Goal: Information Seeking & Learning: Learn about a topic

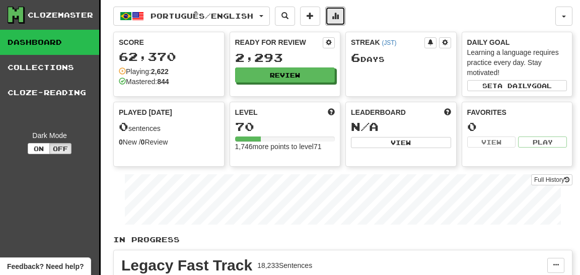
click at [339, 12] on span at bounding box center [335, 15] width 7 height 7
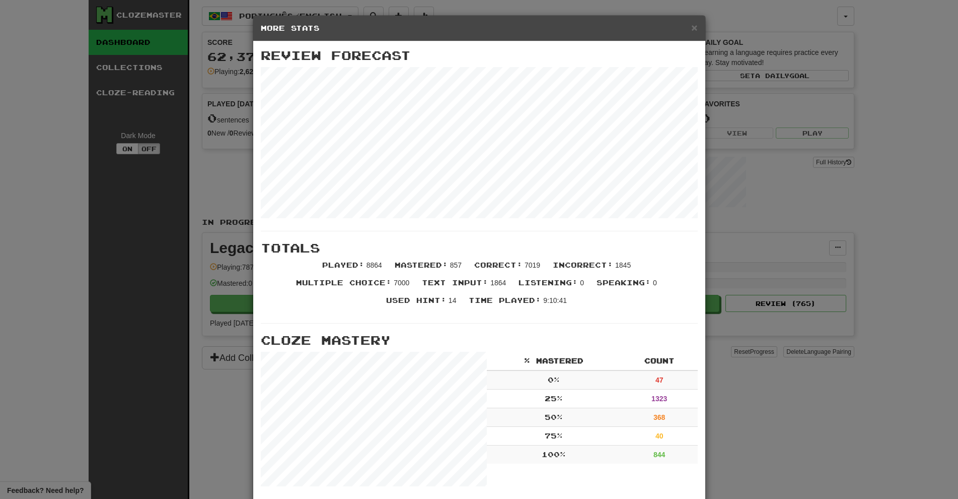
click at [580, 151] on div "× More Stats Review Forecast Totals Played : 8864 Mastered : 857 Correct : 7019…" at bounding box center [479, 249] width 958 height 499
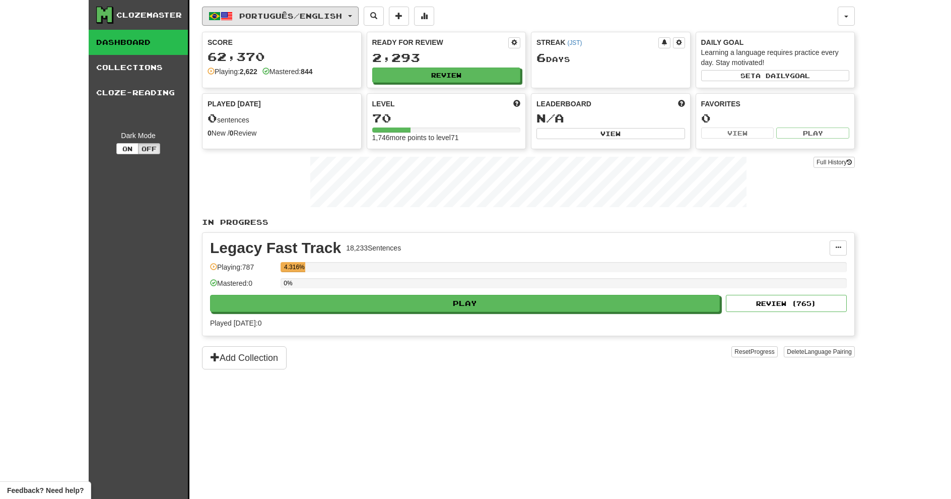
click at [351, 18] on button "Português / English" at bounding box center [280, 16] width 157 height 19
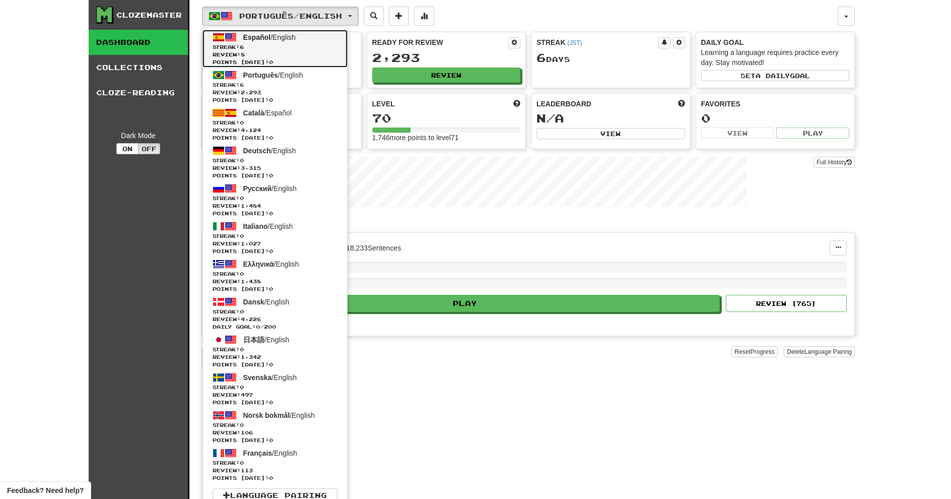
click at [327, 46] on span "Streak: 6" at bounding box center [275, 47] width 125 height 8
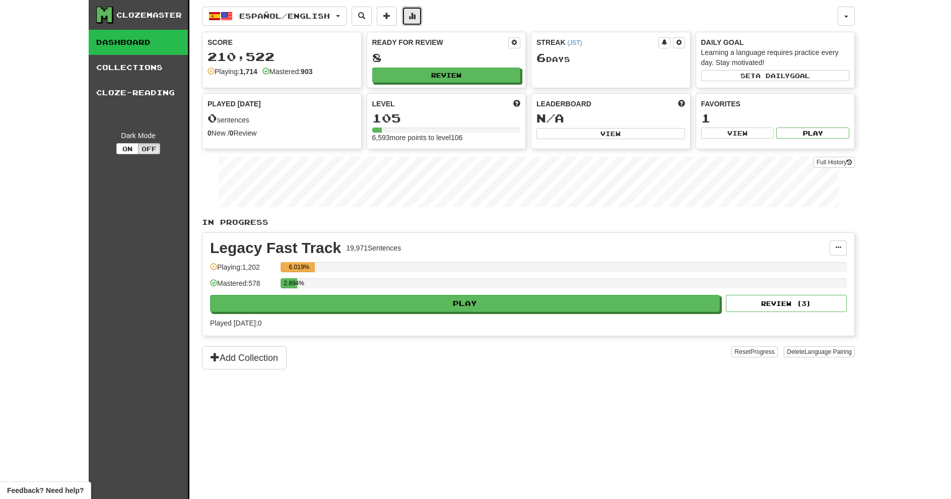
click at [419, 23] on button at bounding box center [412, 16] width 20 height 19
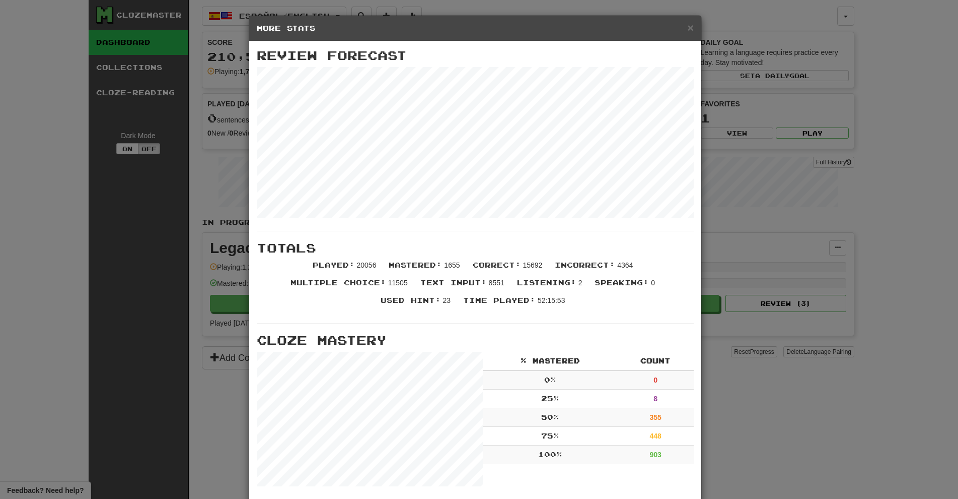
click at [856, 244] on div "× More Stats Review Forecast Totals Played : 20056 Mastered : 1655 Correct : 15…" at bounding box center [479, 249] width 958 height 499
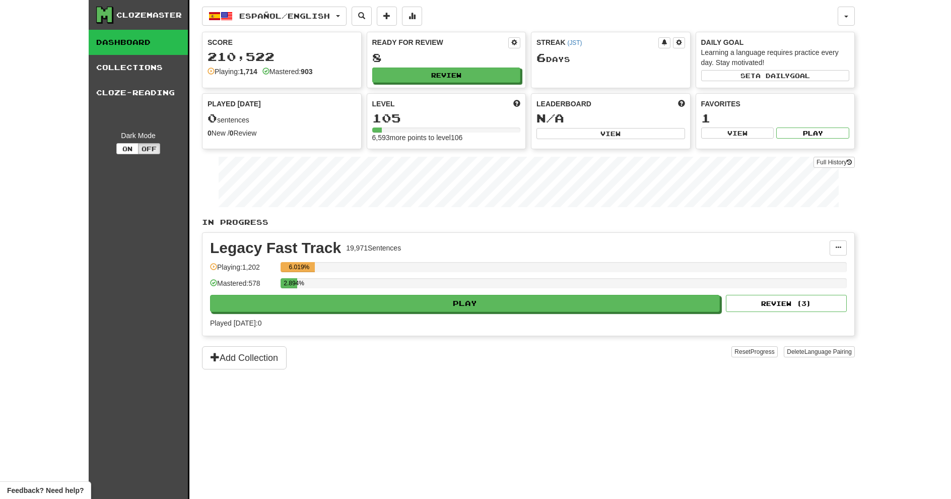
click at [801, 294] on div "2.894%" at bounding box center [564, 286] width 566 height 17
click at [802, 296] on button "Review ( 3 )" at bounding box center [786, 303] width 121 height 17
select select "**"
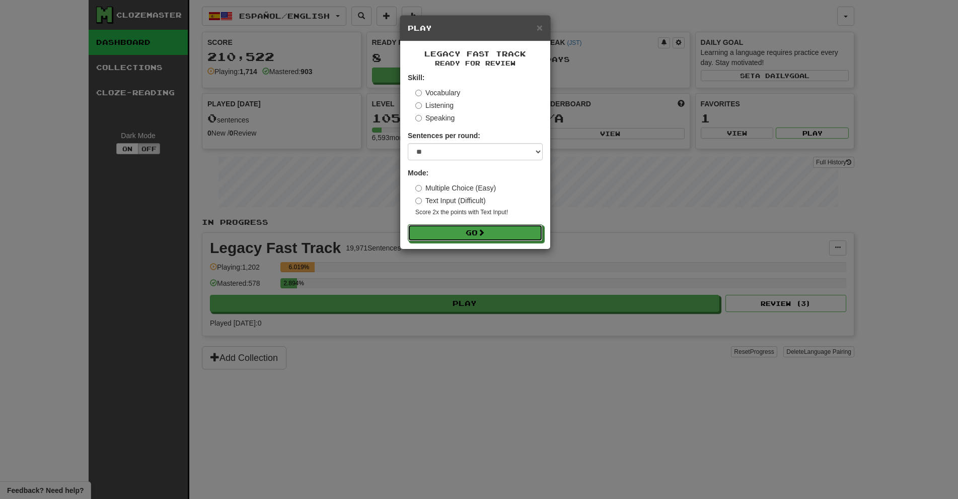
click at [437, 230] on button "Go" at bounding box center [475, 232] width 135 height 17
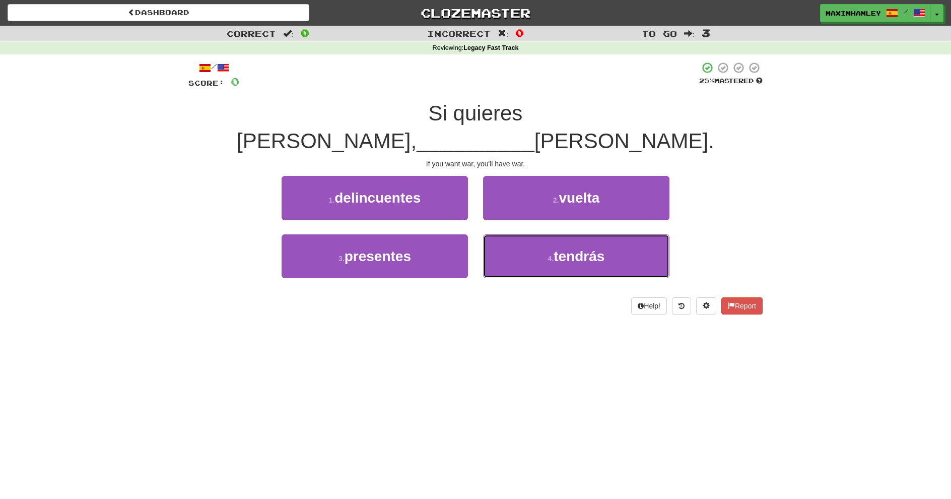
click at [507, 238] on button "4 . tendrás" at bounding box center [576, 256] width 186 height 44
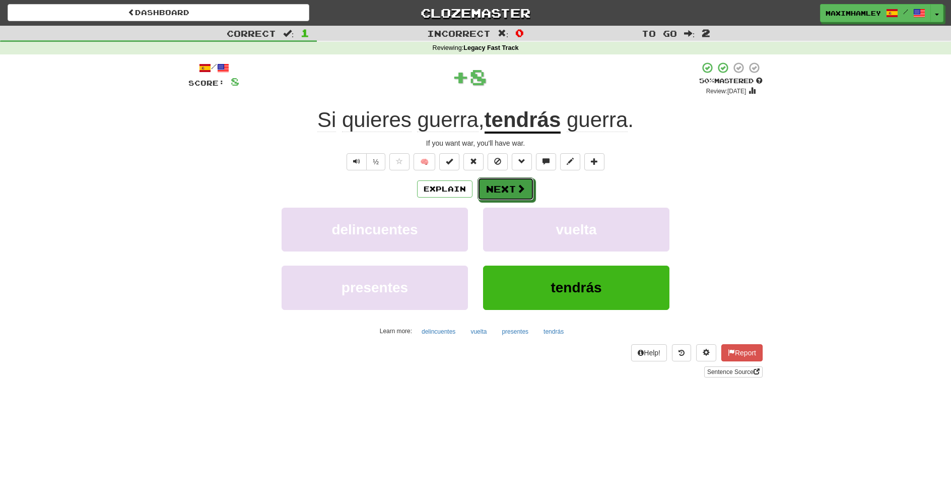
click at [495, 187] on button "Next" at bounding box center [505, 188] width 56 height 23
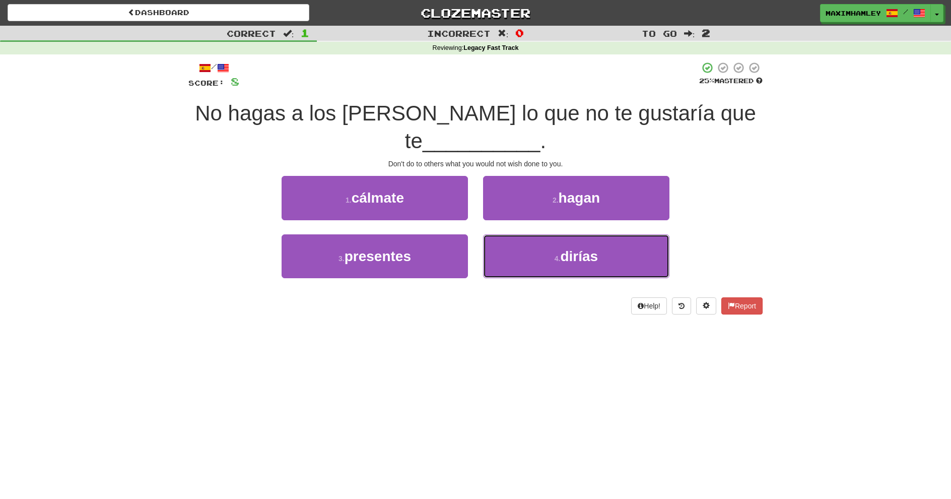
click at [536, 241] on button "4 . dirías" at bounding box center [576, 256] width 186 height 44
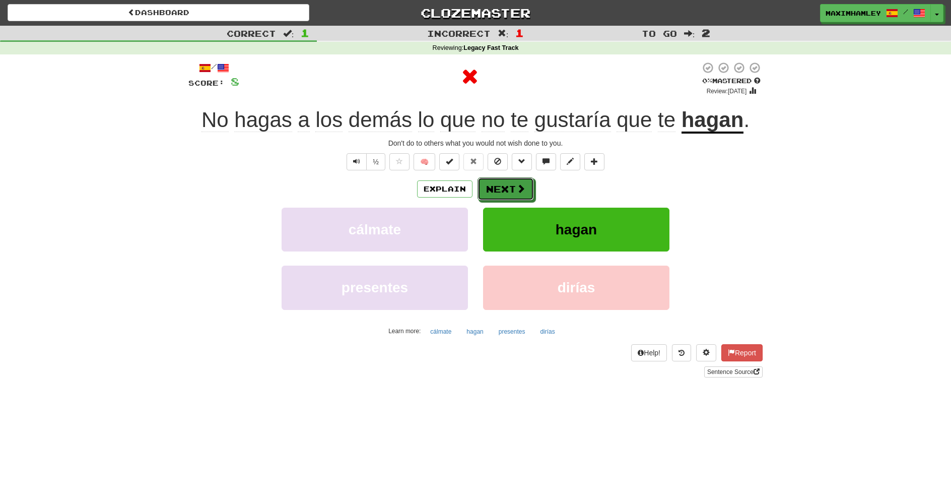
click at [493, 197] on button "Next" at bounding box center [505, 188] width 56 height 23
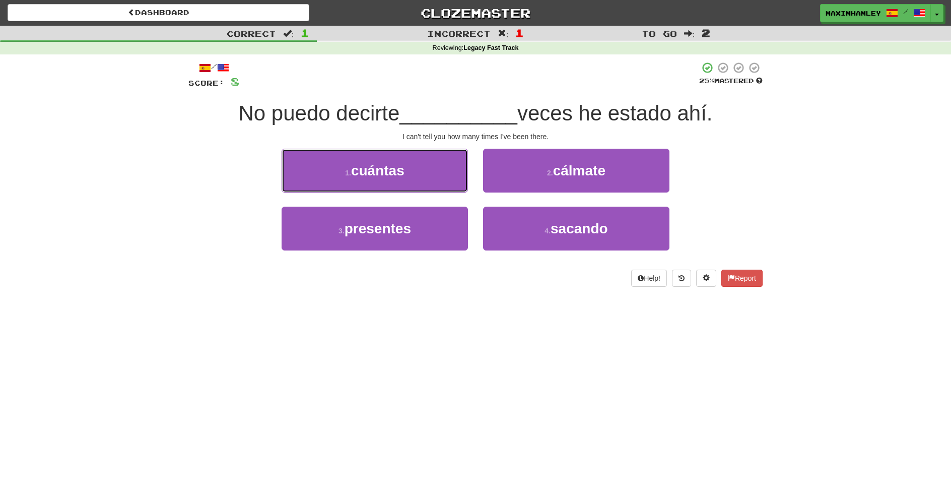
click at [456, 172] on button "1 . cuántas" at bounding box center [375, 171] width 186 height 44
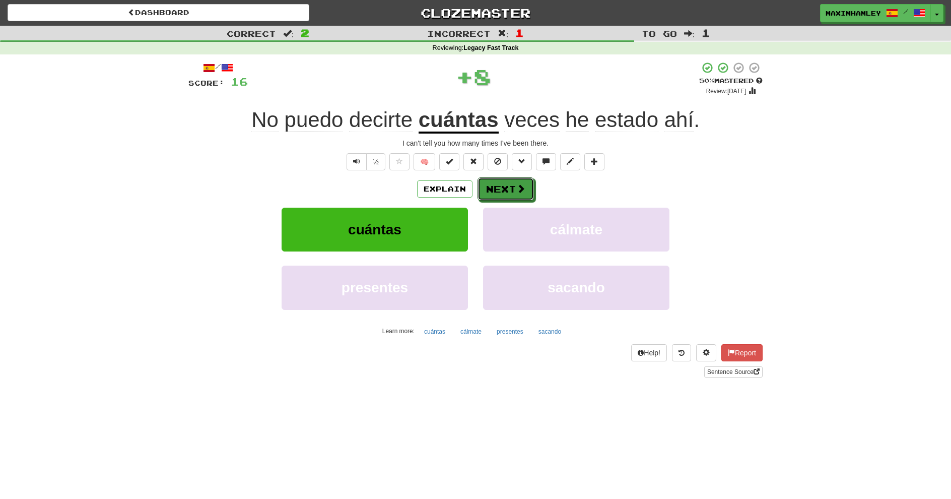
click at [512, 197] on button "Next" at bounding box center [505, 188] width 56 height 23
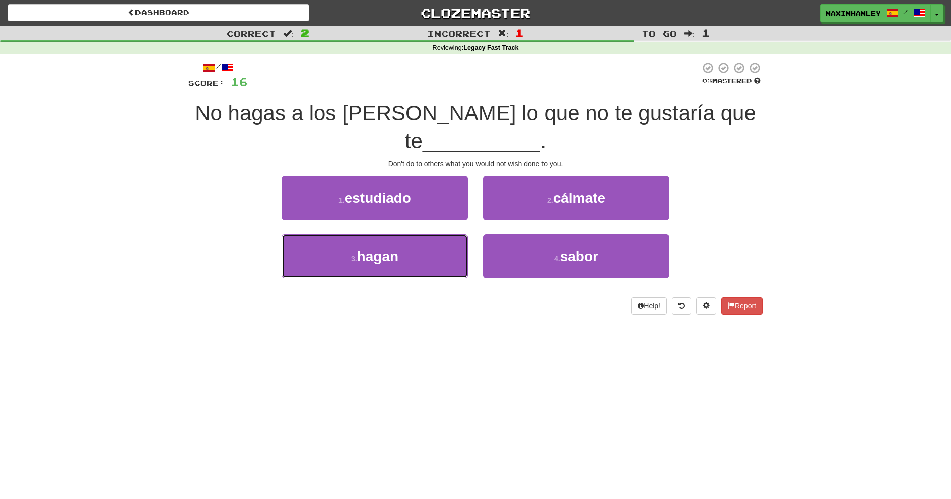
click at [453, 267] on button "3 . hagan" at bounding box center [375, 256] width 186 height 44
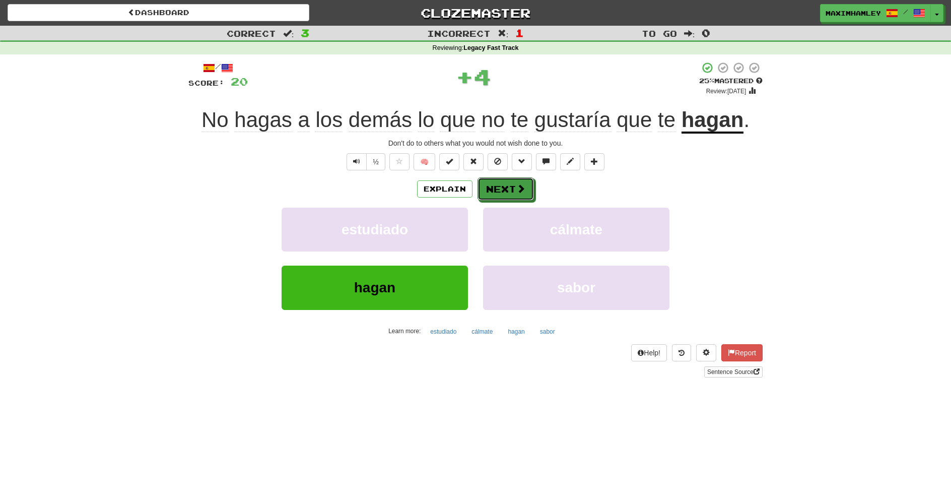
click at [499, 186] on button "Next" at bounding box center [505, 188] width 56 height 23
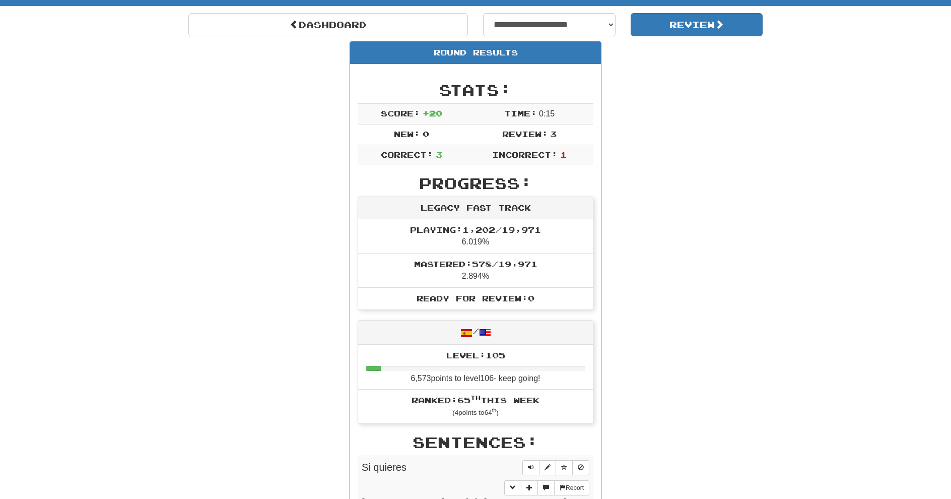
scroll to position [42, 0]
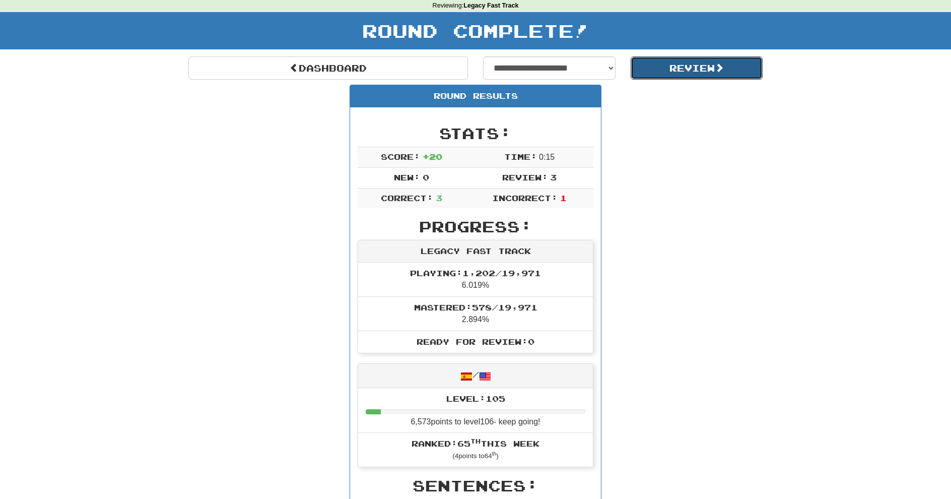
click at [669, 67] on button "Review" at bounding box center [696, 67] width 132 height 23
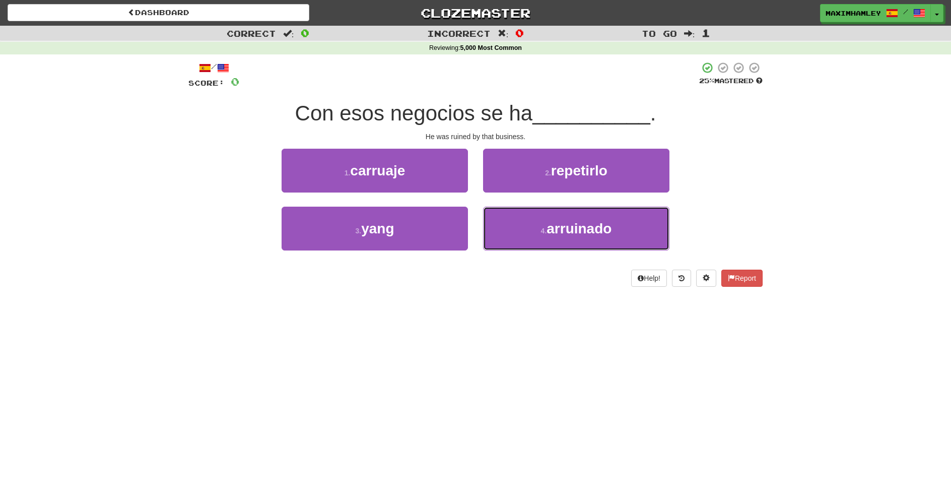
click at [581, 235] on span "arruinado" at bounding box center [578, 229] width 65 height 16
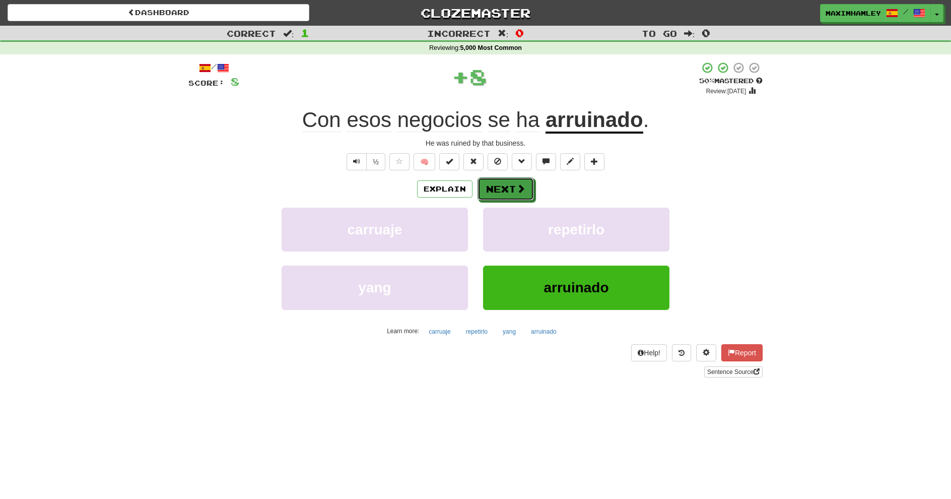
click at [503, 197] on button "Next" at bounding box center [505, 188] width 56 height 23
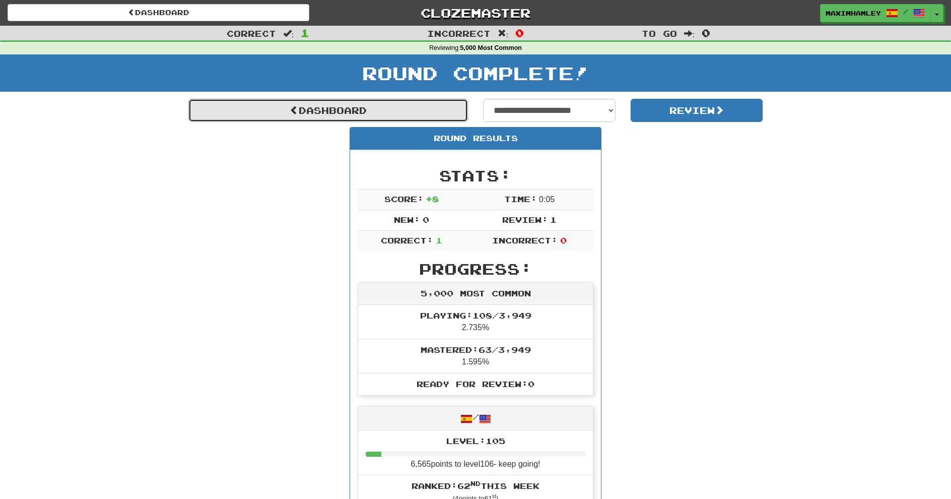
click at [407, 112] on link "Dashboard" at bounding box center [327, 110] width 279 height 23
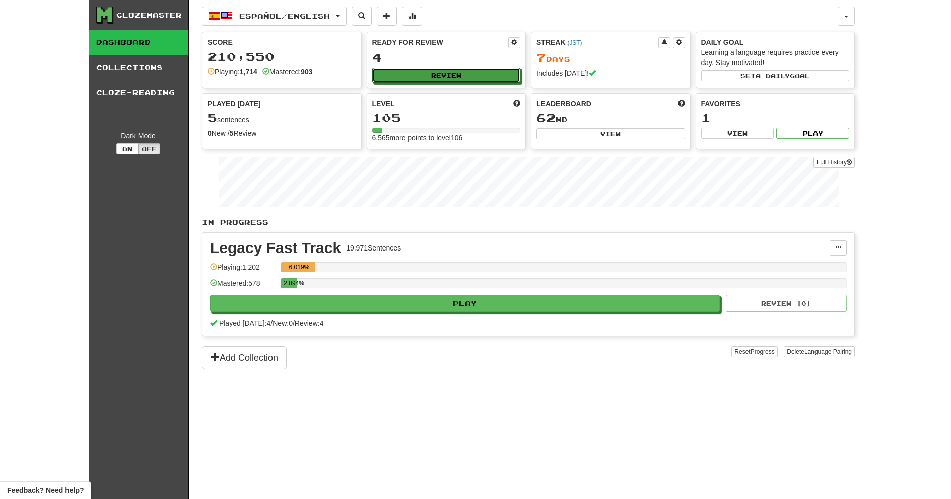
click at [464, 67] on button "Review" at bounding box center [446, 74] width 149 height 15
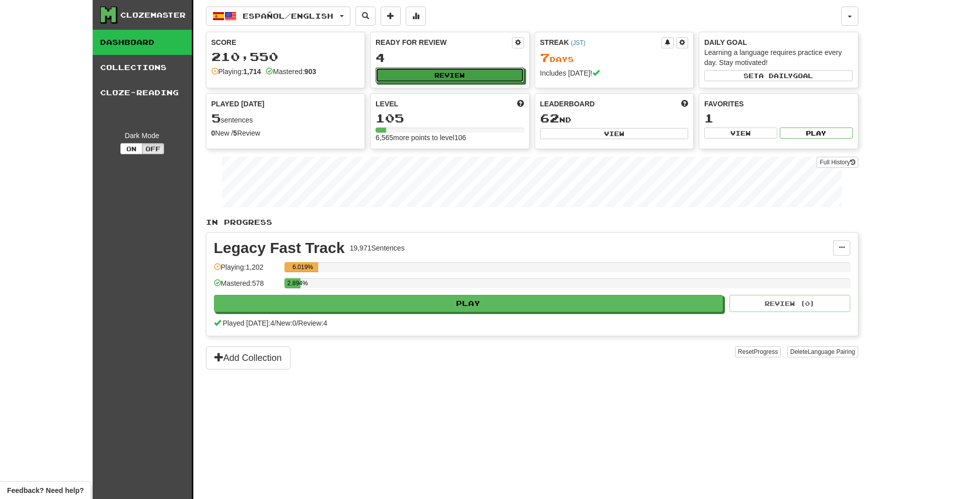
select select "**"
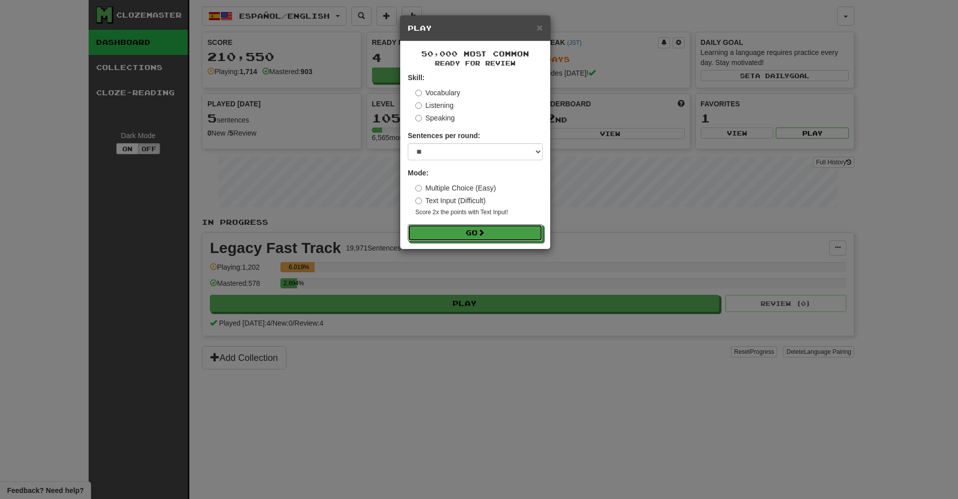
click at [471, 236] on button "Go" at bounding box center [475, 232] width 135 height 17
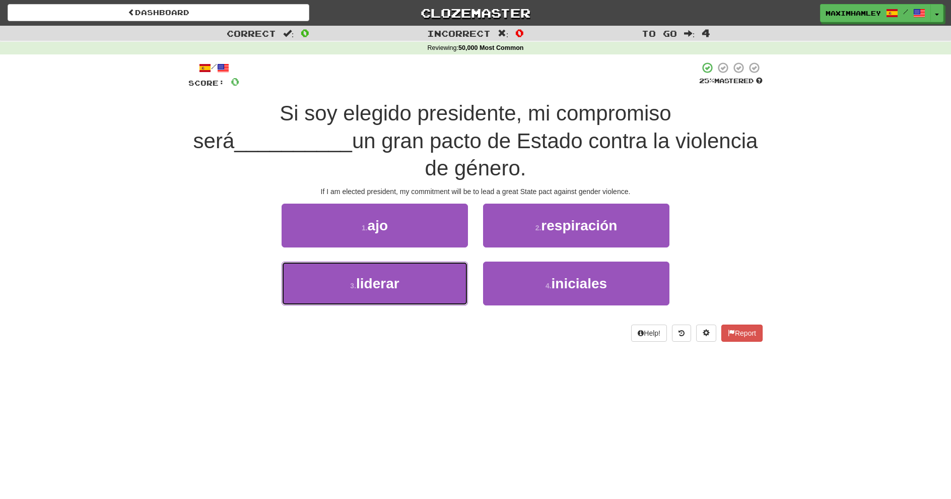
click at [438, 268] on button "3 . liderar" at bounding box center [375, 283] width 186 height 44
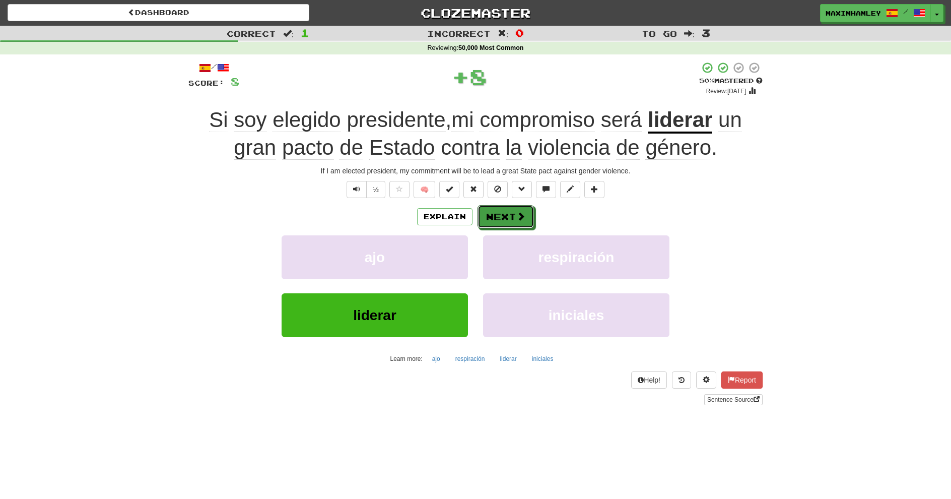
click at [513, 226] on button "Next" at bounding box center [505, 216] width 56 height 23
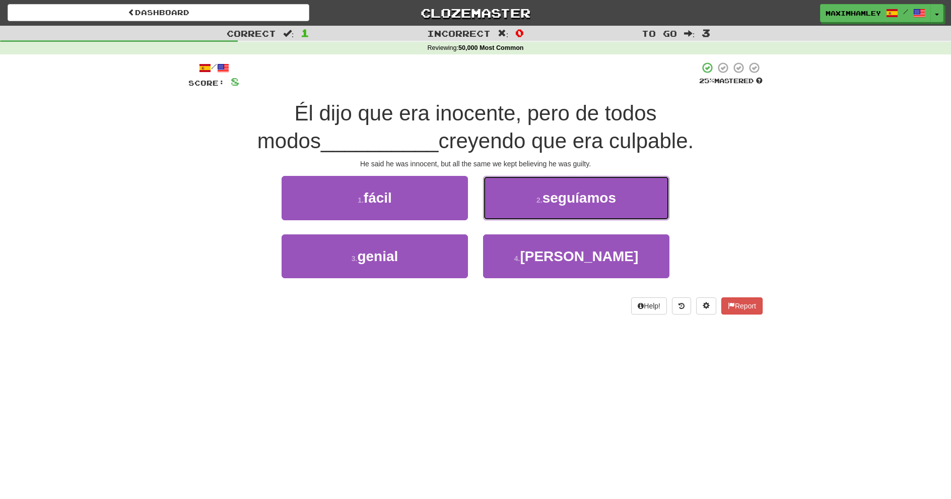
click at [558, 190] on span "seguíamos" at bounding box center [579, 198] width 74 height 16
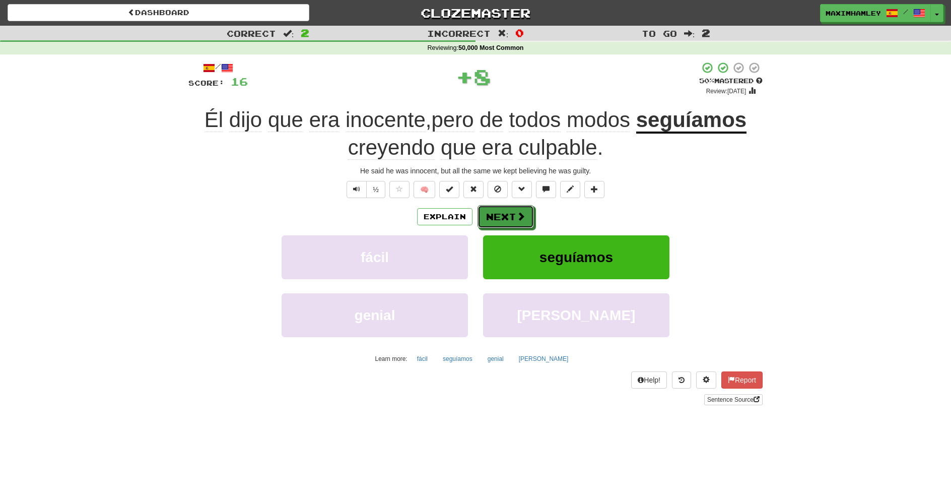
click at [521, 217] on span at bounding box center [520, 216] width 9 height 9
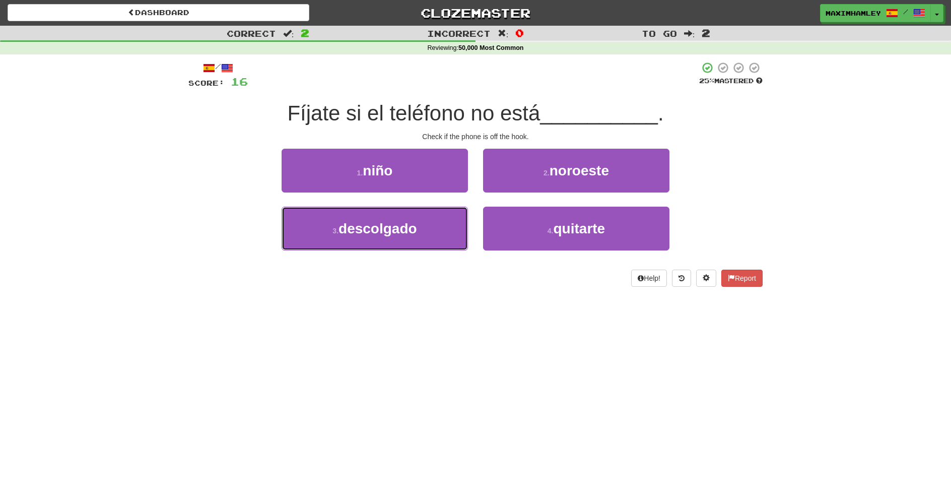
click at [431, 250] on button "3 . descolgado" at bounding box center [375, 228] width 186 height 44
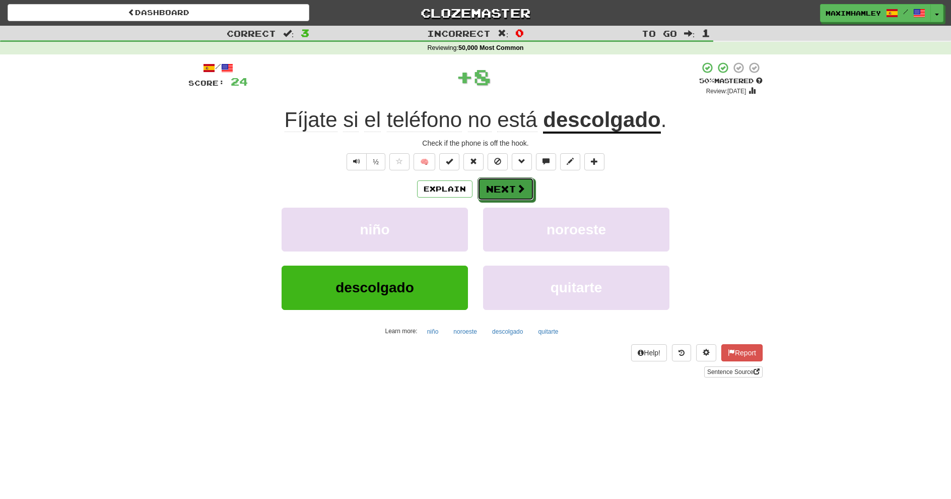
click at [506, 190] on button "Next" at bounding box center [505, 188] width 56 height 23
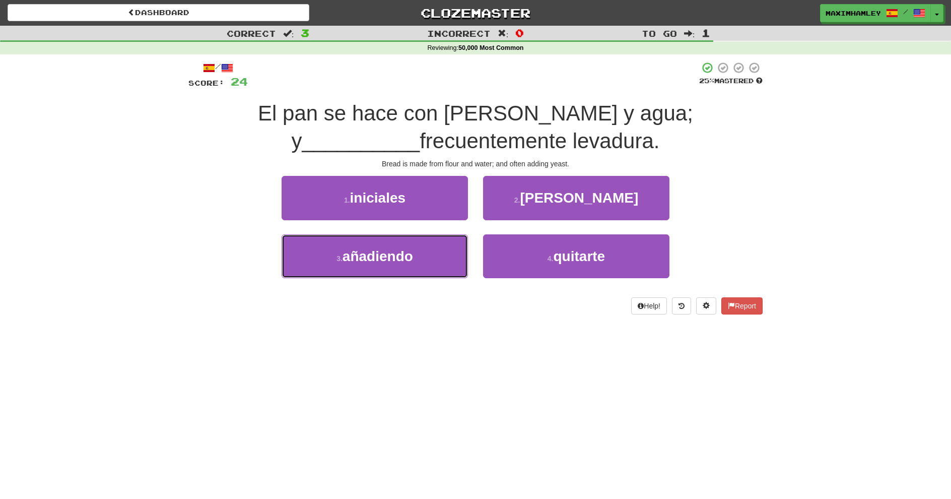
click at [431, 253] on button "3 . añadiendo" at bounding box center [375, 256] width 186 height 44
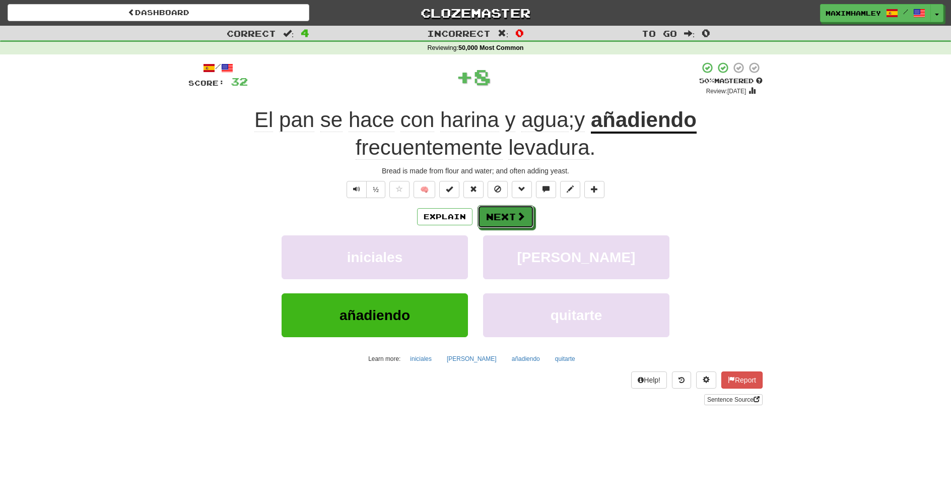
click at [497, 215] on button "Next" at bounding box center [505, 216] width 56 height 23
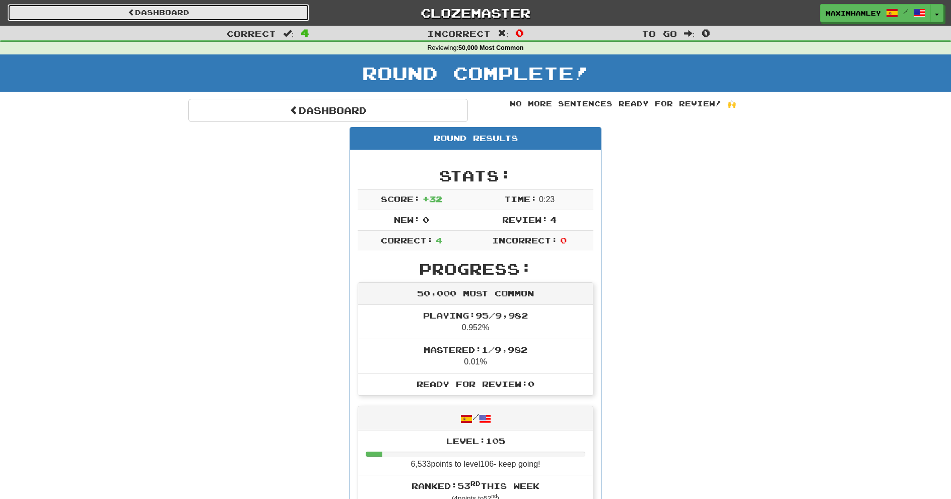
click at [266, 20] on link "Dashboard" at bounding box center [159, 12] width 302 height 17
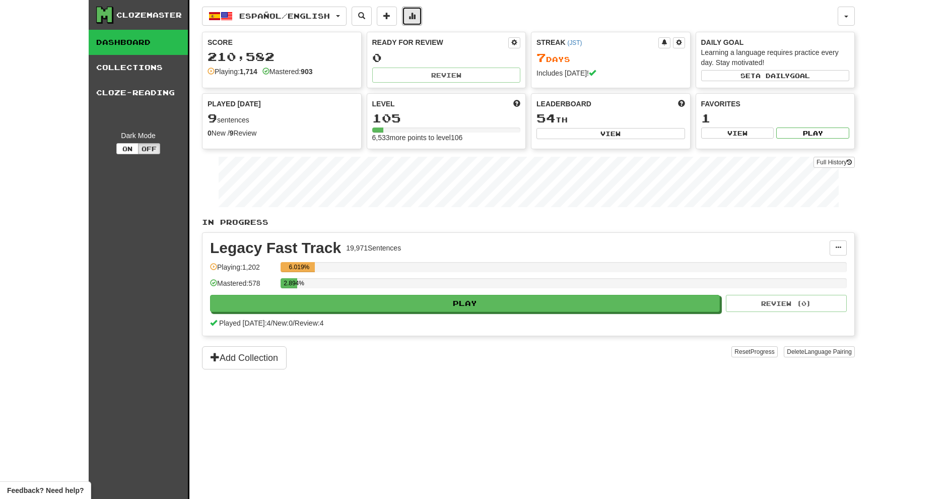
click at [411, 22] on button at bounding box center [412, 16] width 20 height 19
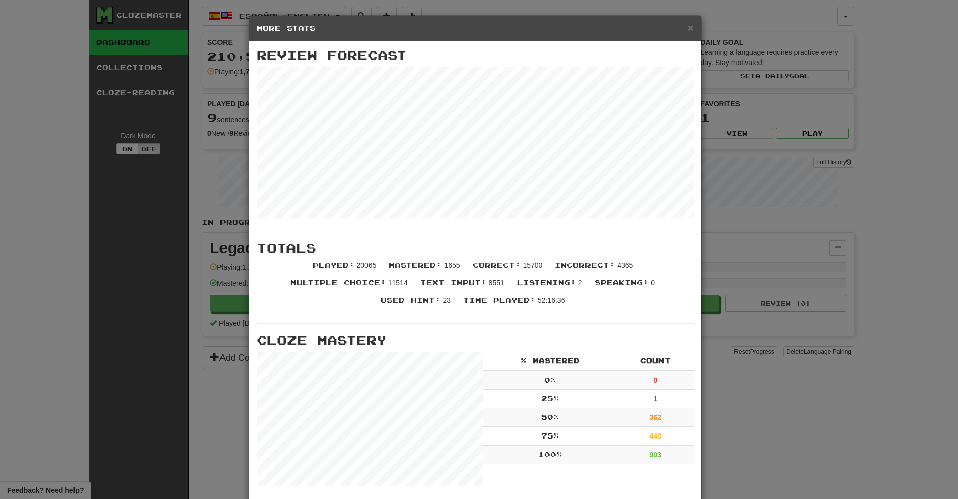
click at [725, 264] on div "× More Stats Review Forecast Totals Played : 20065 Mastered : 1655 Correct : 15…" at bounding box center [479, 249] width 958 height 499
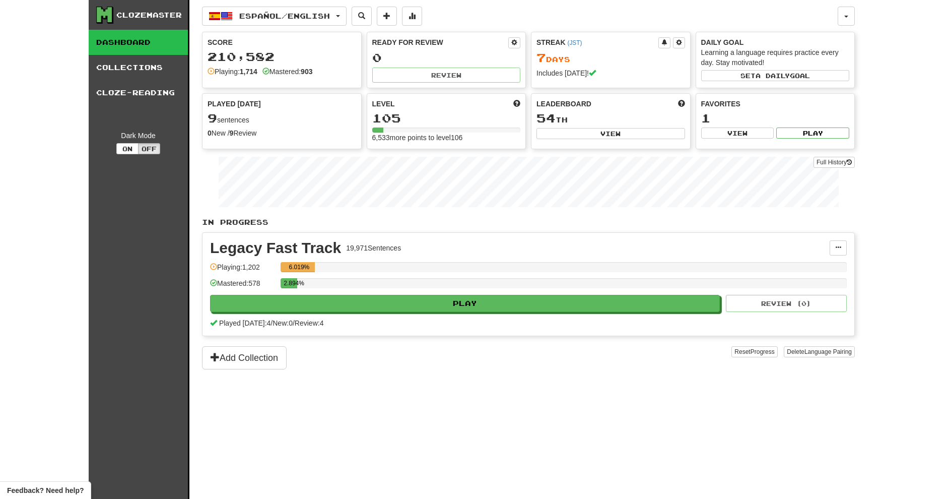
click at [475, 216] on div "Español / English Español / English Streak: 7 Review: 0 Points today: 60 Portug…" at bounding box center [528, 262] width 653 height 524
click at [726, 133] on button "View" at bounding box center [737, 132] width 73 height 11
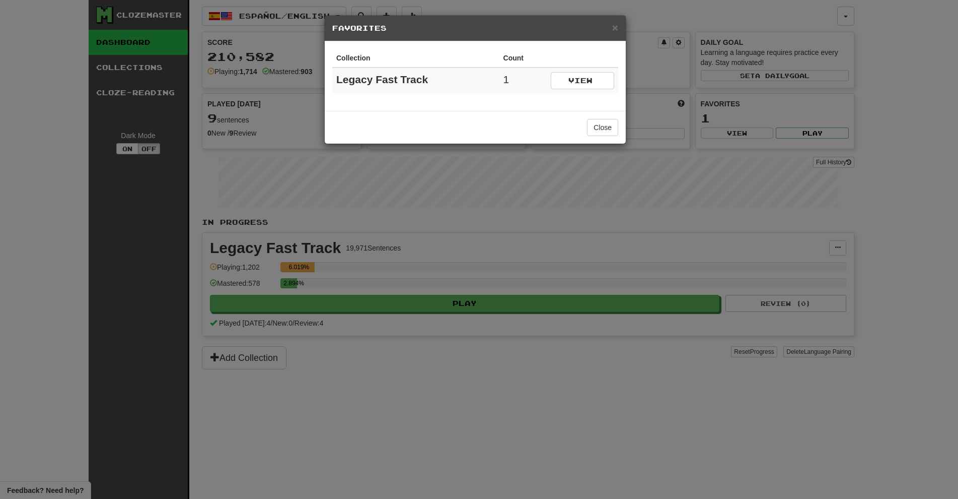
click at [525, 81] on td "1" at bounding box center [523, 80] width 47 height 26
click at [552, 84] on button "View" at bounding box center [582, 80] width 63 height 17
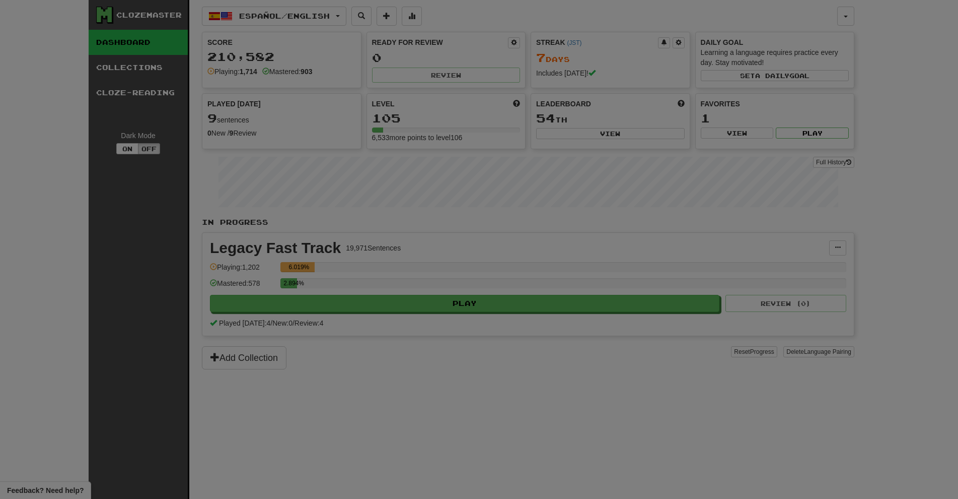
select select "*********"
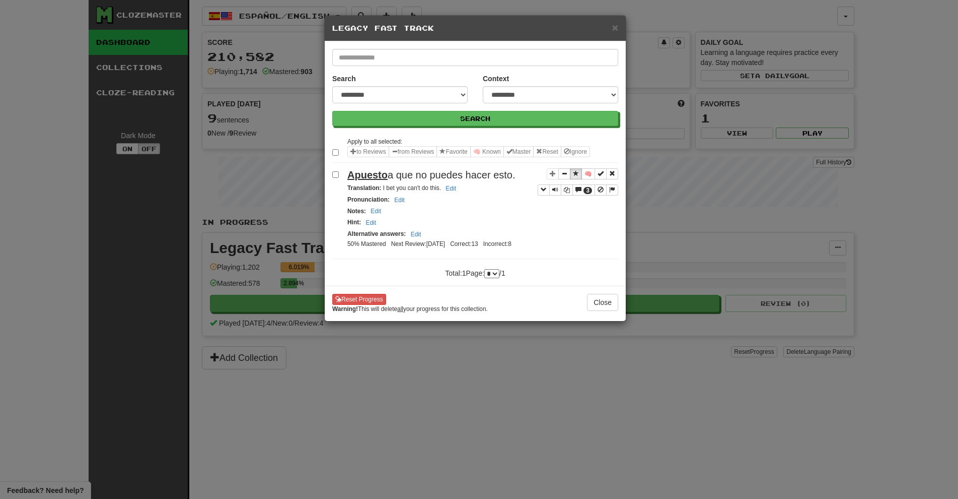
click at [664, 278] on div "**********" at bounding box center [479, 249] width 958 height 499
click at [617, 33] on div "× Legacy Fast Track" at bounding box center [475, 29] width 301 height 26
click at [617, 31] on span "×" at bounding box center [615, 28] width 6 height 12
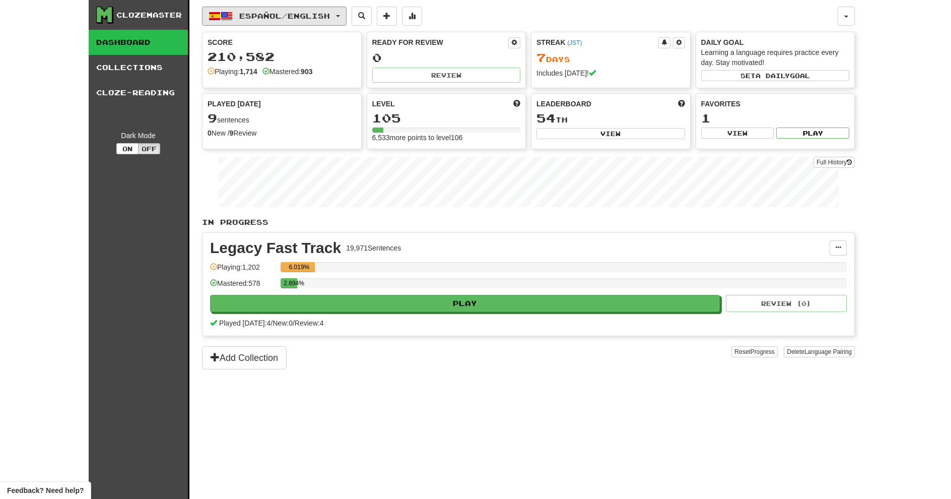
click at [345, 21] on button "Español / English" at bounding box center [274, 16] width 145 height 19
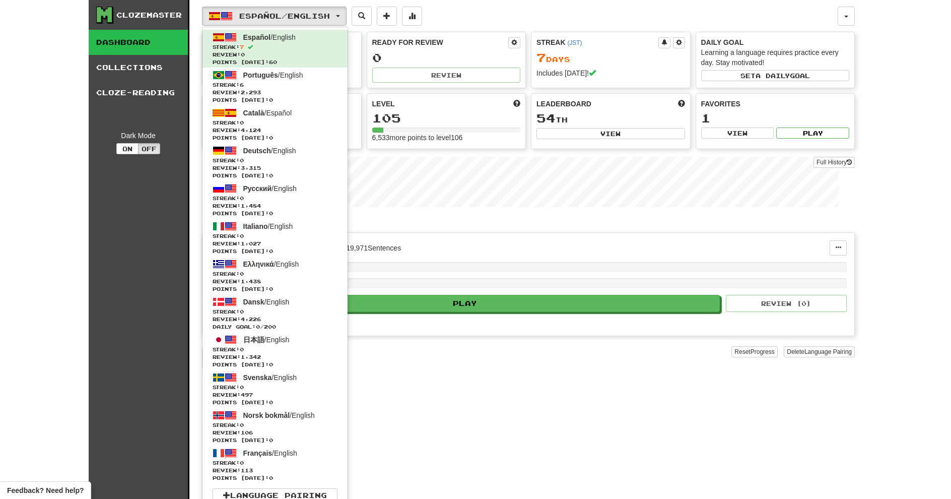
click at [460, 21] on div "Español / English Español / English Streak: 7 Review: 0 Points today: 60 Portug…" at bounding box center [520, 16] width 636 height 19
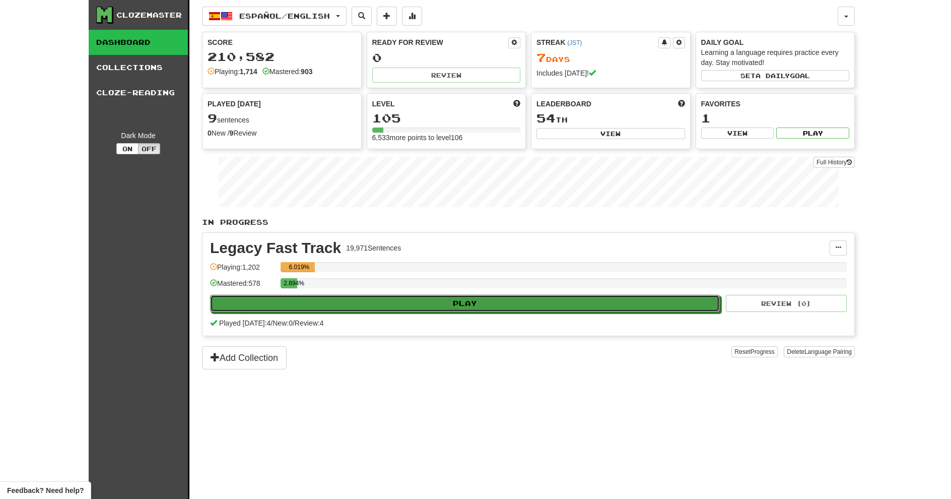
click at [529, 308] on button "Play" at bounding box center [465, 303] width 510 height 17
select select "**"
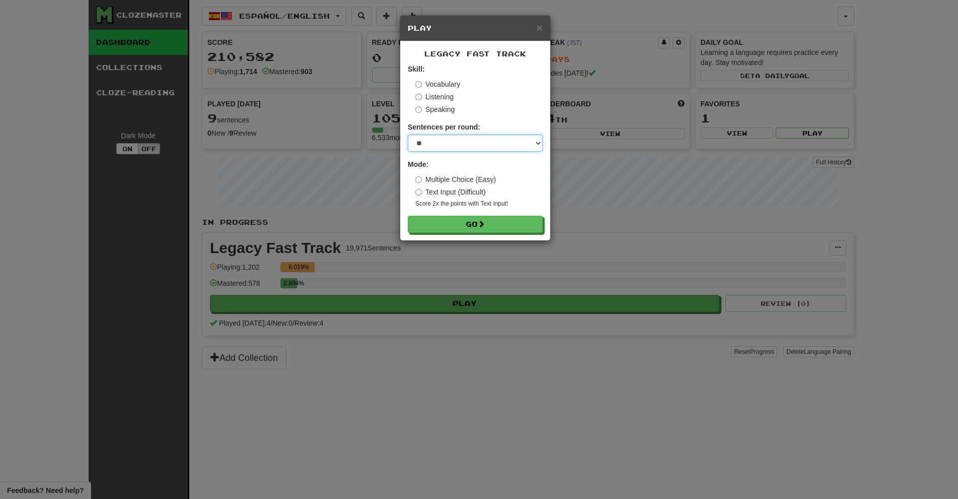
drag, startPoint x: 491, startPoint y: 146, endPoint x: 472, endPoint y: 252, distance: 107.9
click at [472, 252] on div "× Play Legacy Fast Track Skill: Vocabulary Listening Speaking Sentences per rou…" at bounding box center [479, 249] width 958 height 499
click at [451, 194] on label "Text Input (Difficult)" at bounding box center [450, 192] width 71 height 10
click at [454, 244] on div "× Play Legacy Fast Track Skill: Vocabulary Listening Speaking Sentences per rou…" at bounding box center [479, 249] width 958 height 499
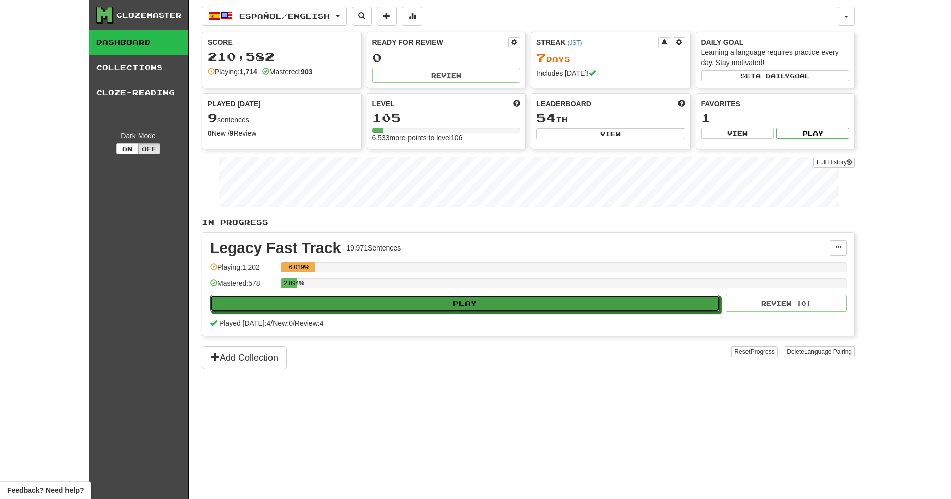
click at [498, 306] on button "Play" at bounding box center [465, 303] width 510 height 17
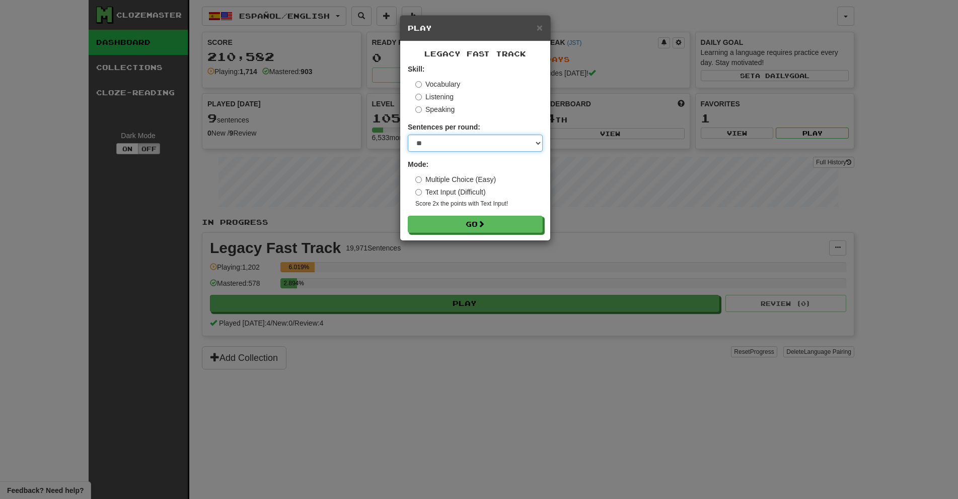
select select "***"
click at [408, 134] on select "* ** ** ** ** ** *** ********" at bounding box center [475, 142] width 135 height 17
click at [462, 202] on small "Score 2x the points with Text Input !" at bounding box center [478, 203] width 127 height 9
click at [461, 192] on label "Text Input (Difficult)" at bounding box center [450, 192] width 71 height 10
click at [464, 228] on button "Go" at bounding box center [475, 224] width 135 height 17
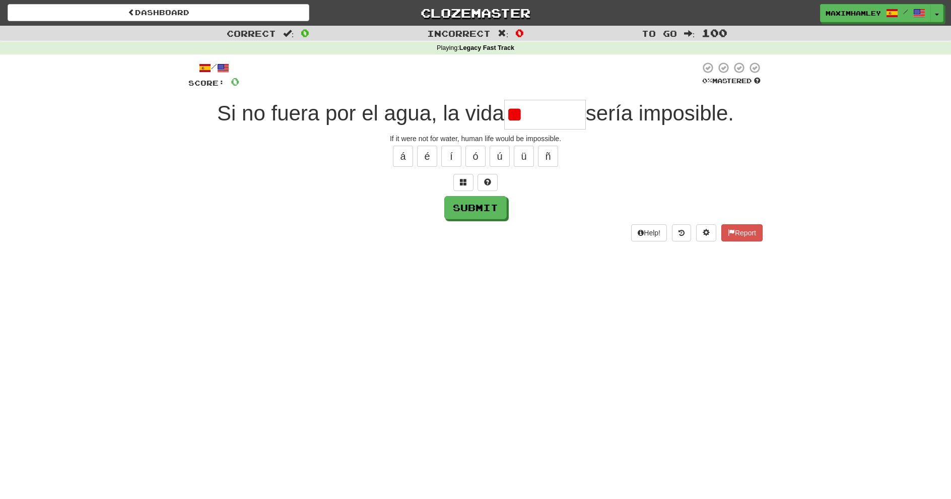
type input "*"
type input "******"
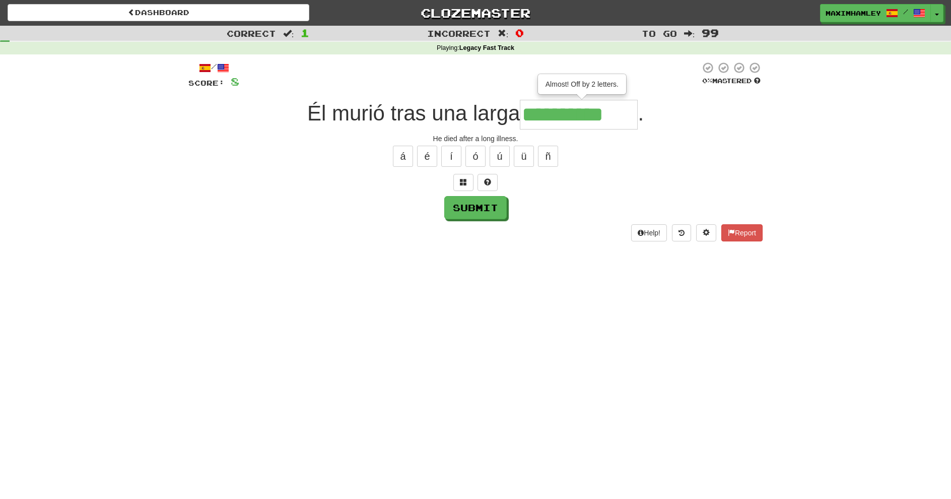
type input "**********"
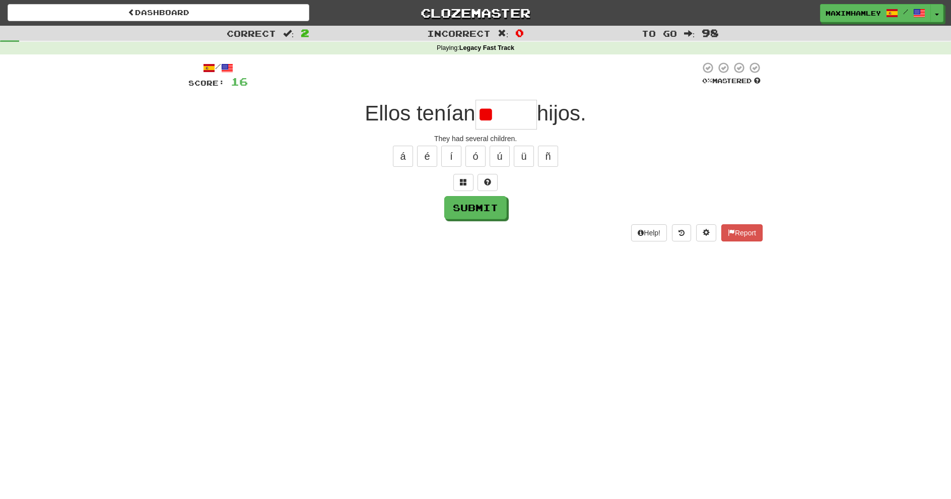
type input "*"
type input "******"
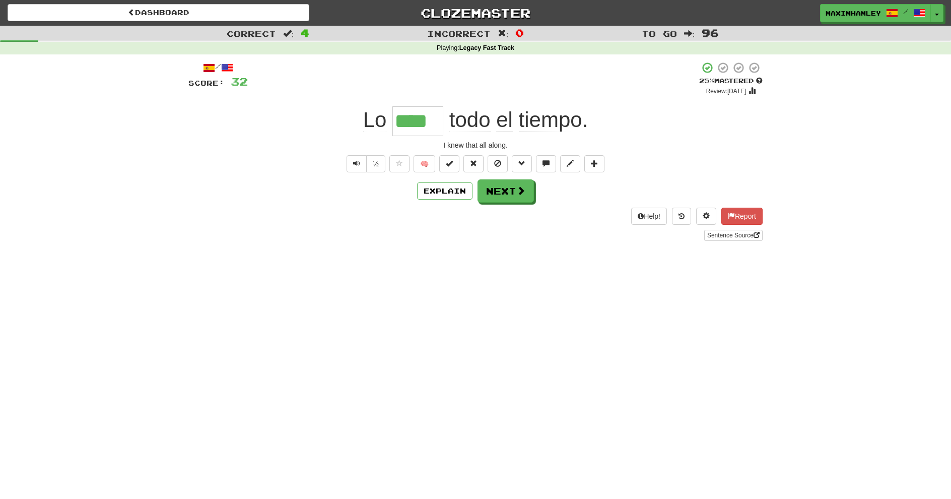
type input "*"
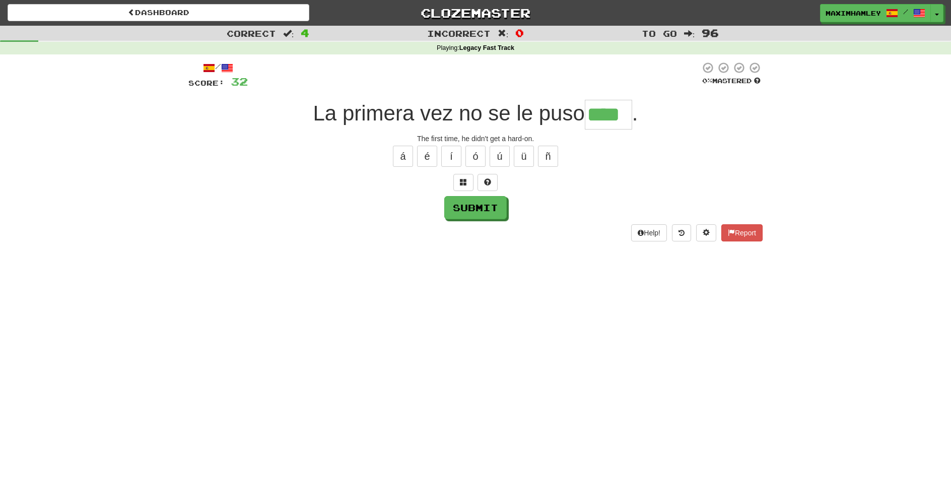
type input "****"
type input "******"
type input "*******"
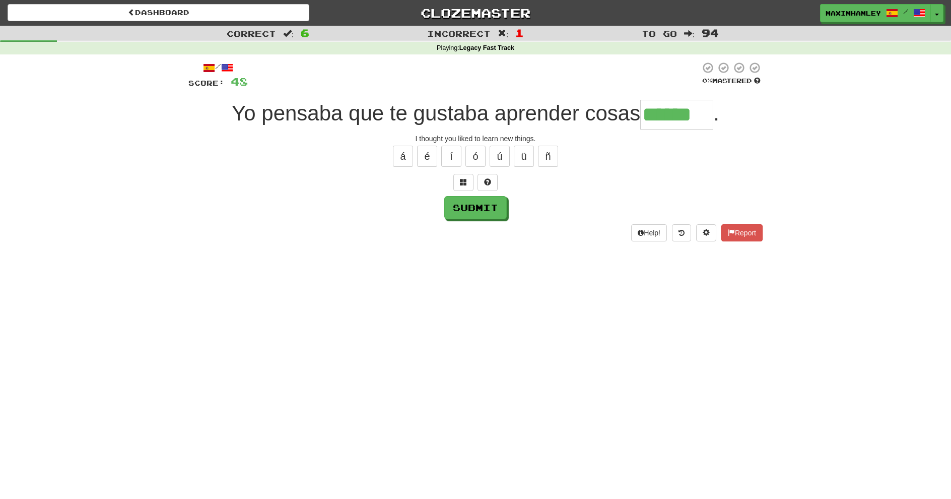
type input "******"
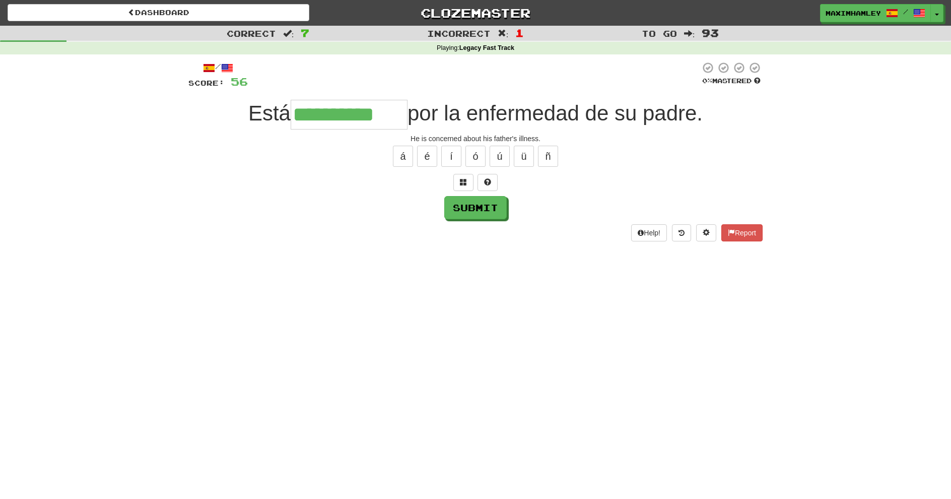
type input "**********"
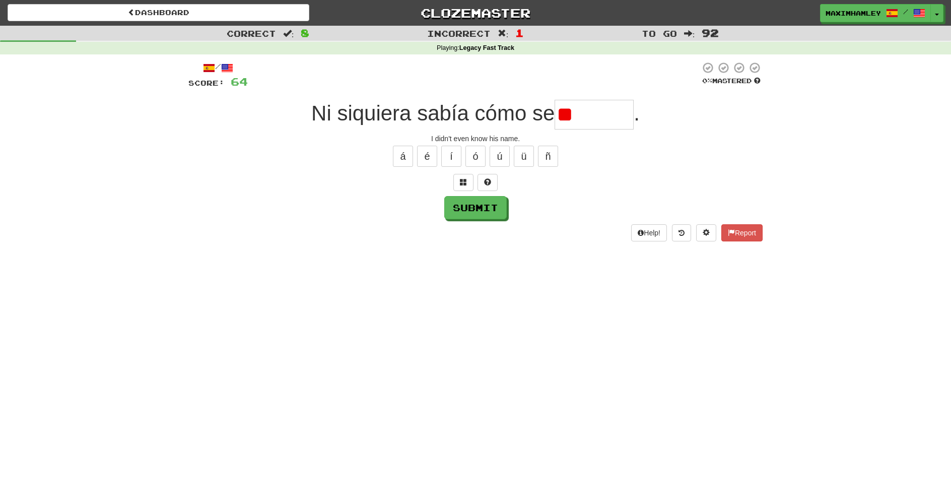
type input "*"
type input "*******"
type input "****"
type input "**********"
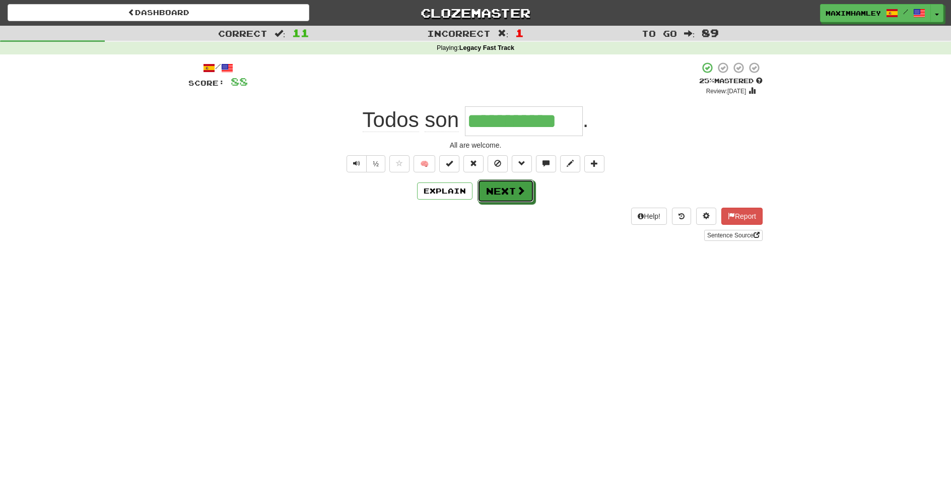
click at [498, 180] on button "Next" at bounding box center [505, 190] width 56 height 23
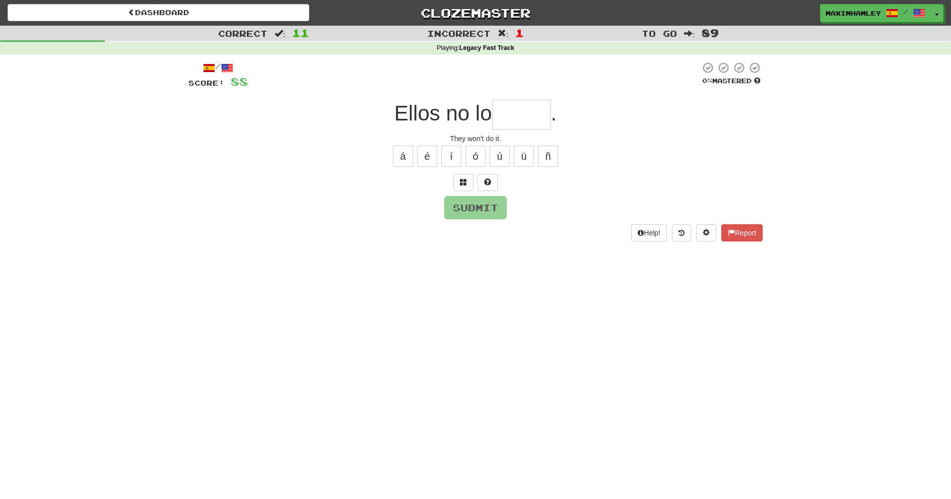
click at [516, 125] on input "text" at bounding box center [521, 115] width 59 height 30
type input "*****"
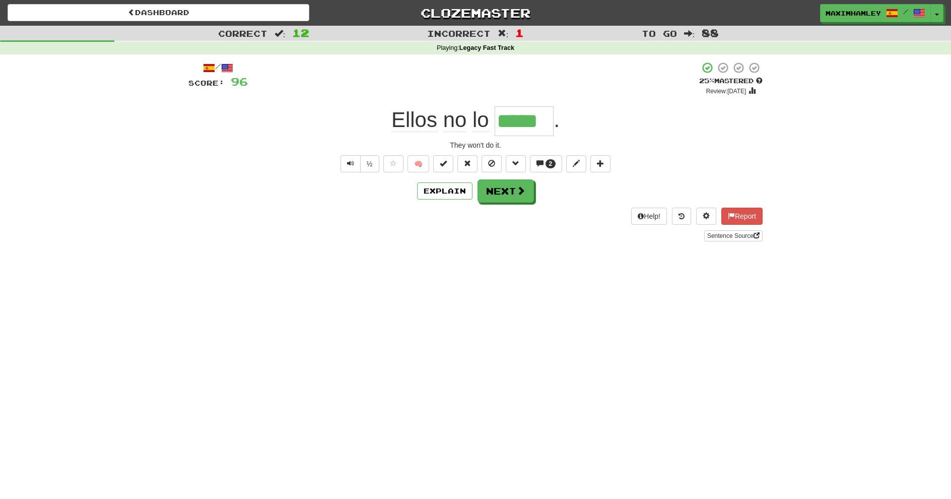
click at [515, 218] on div "Help! Report Sentence Source" at bounding box center [475, 223] width 574 height 33
click at [515, 211] on div "Help! Report Sentence Source" at bounding box center [475, 223] width 574 height 33
click at [518, 200] on button "Next" at bounding box center [505, 190] width 56 height 23
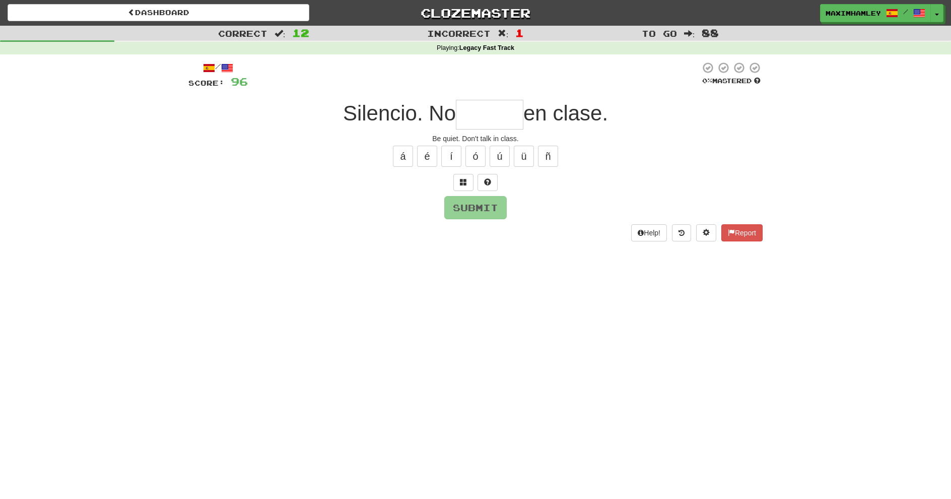
click at [481, 116] on input "text" at bounding box center [489, 115] width 67 height 30
type input "******"
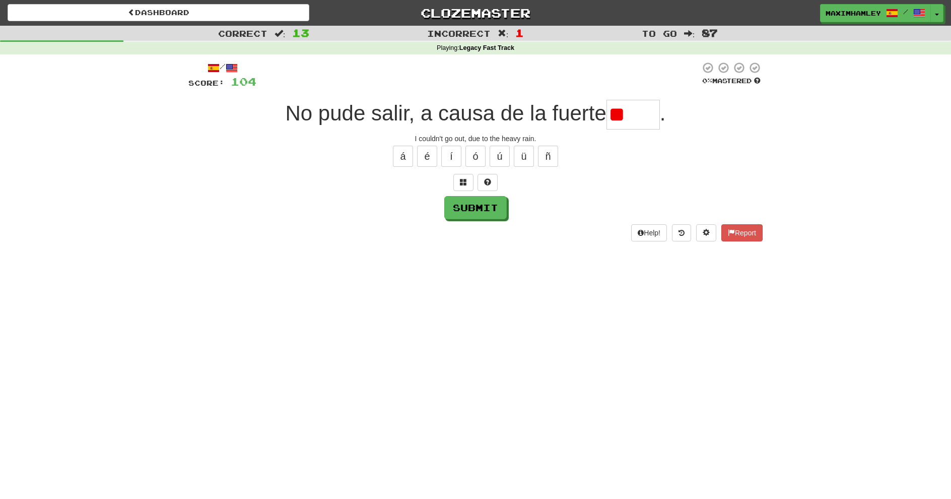
type input "*"
type input "******"
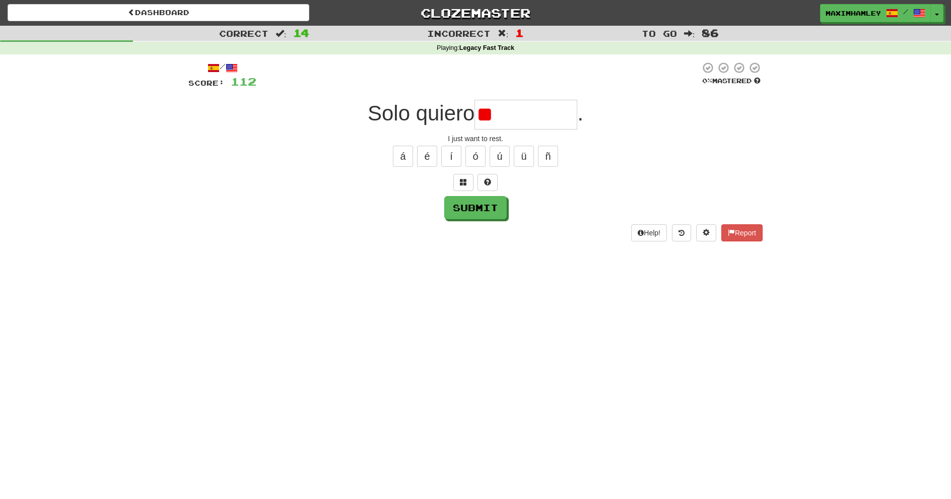
type input "*"
type input "*********"
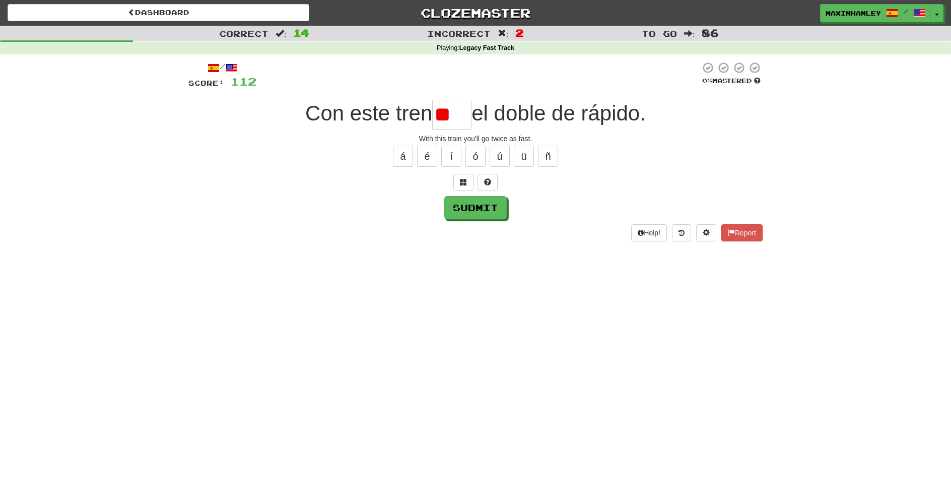
type input "*"
click at [446, 113] on input "text" at bounding box center [451, 115] width 39 height 30
type input "*"
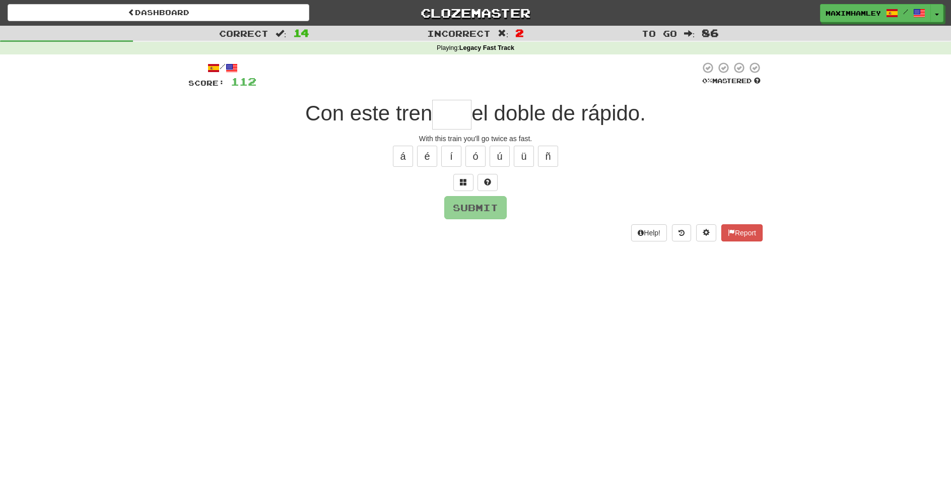
type input "****"
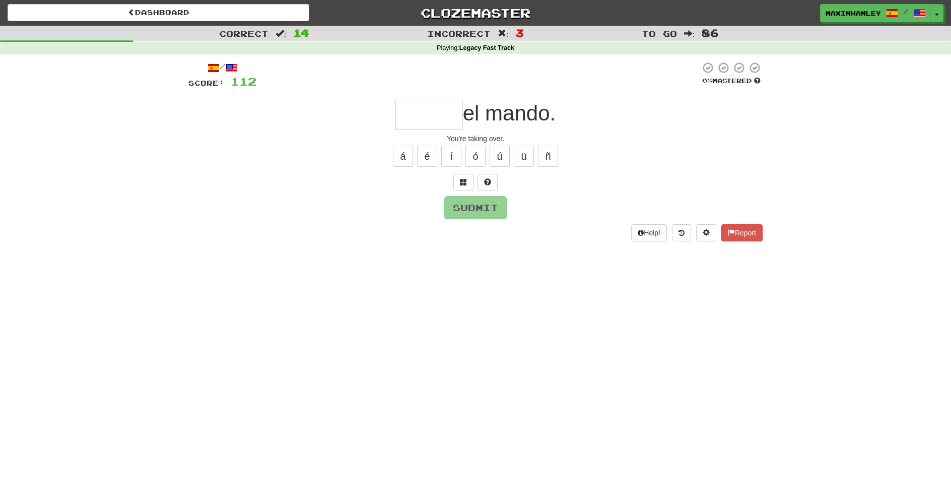
type input "*****"
type input "*"
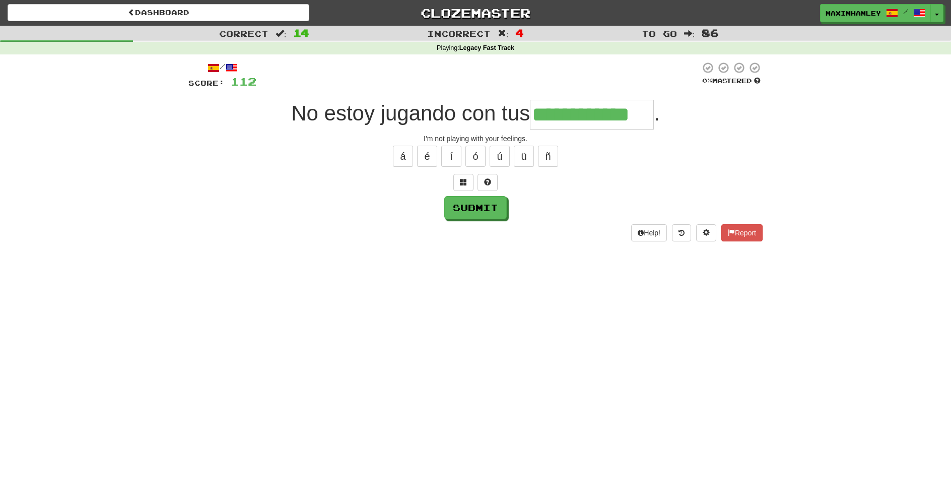
type input "**********"
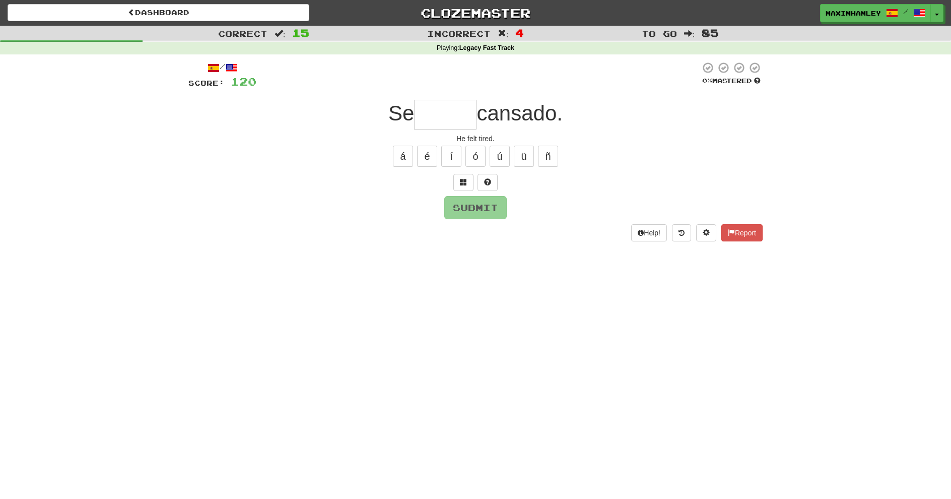
type input "*"
type input "******"
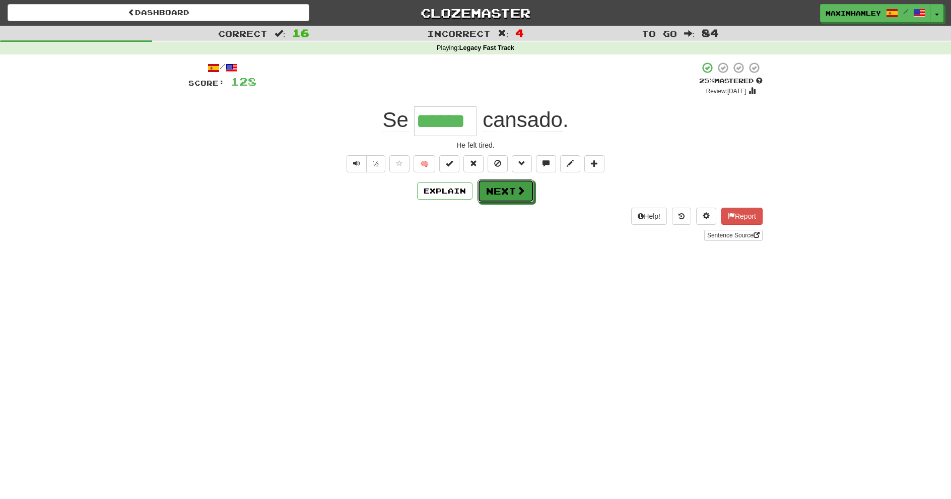
click at [494, 201] on button "Next" at bounding box center [505, 190] width 56 height 23
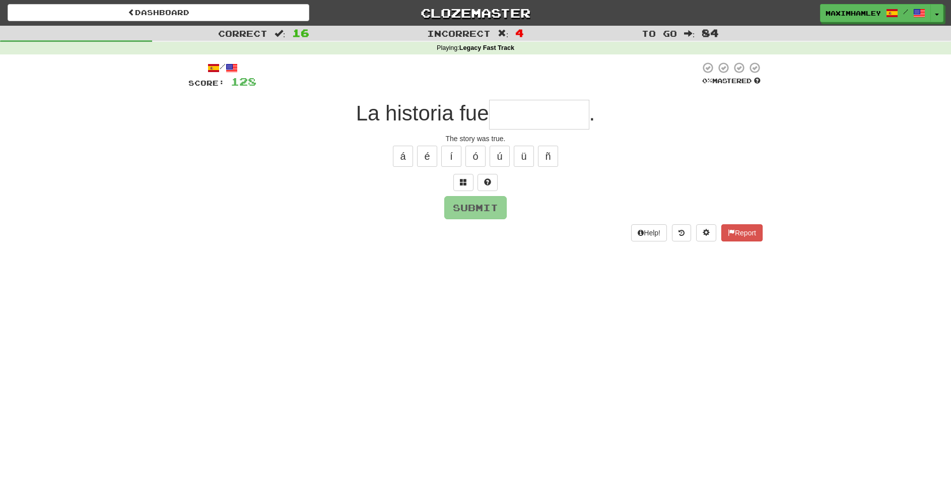
click at [507, 126] on input "text" at bounding box center [539, 115] width 100 height 30
type input "*********"
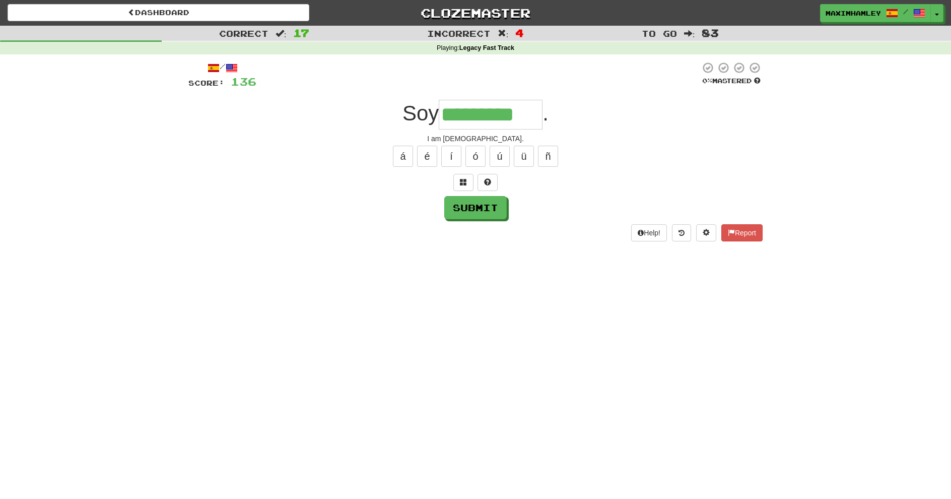
type input "*********"
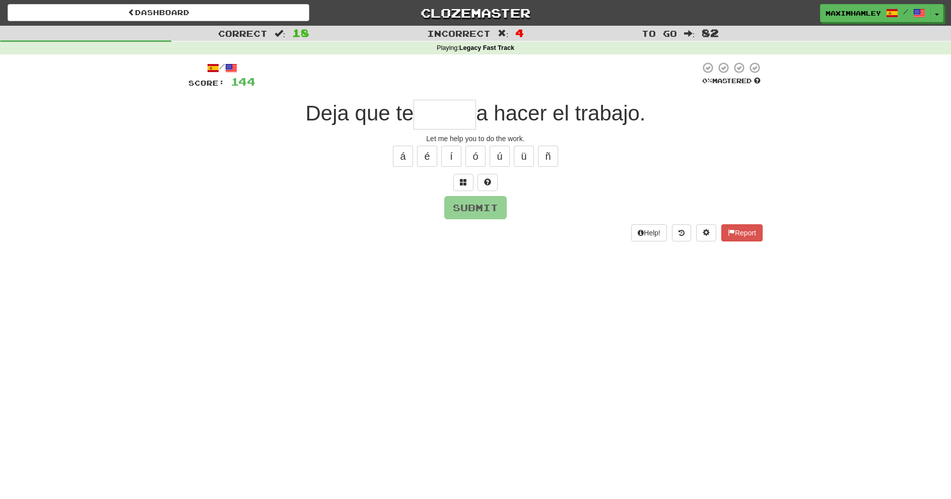
click at [447, 111] on input "text" at bounding box center [444, 115] width 62 height 30
click at [462, 128] on div "/ Score: 144 0 % Mastered Deja que te a hacer el trabajo. Let me help you to do…" at bounding box center [475, 150] width 574 height 179
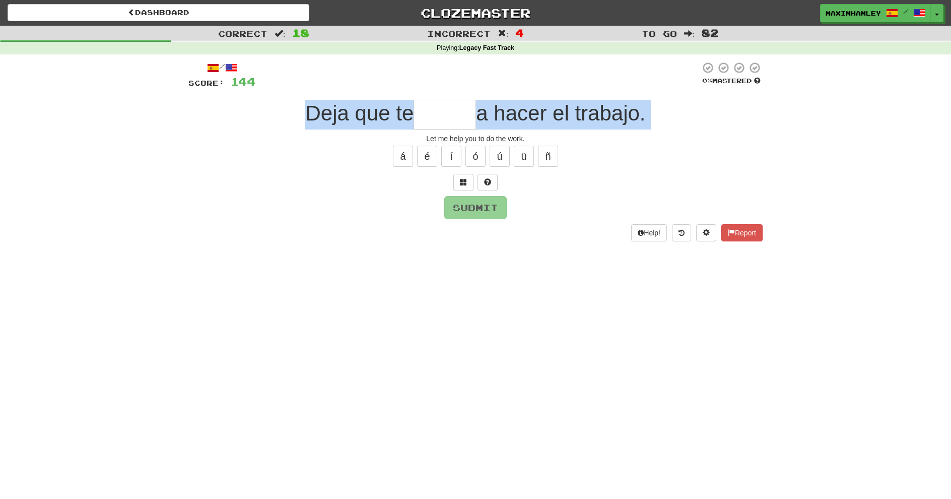
click at [464, 119] on input "text" at bounding box center [444, 115] width 62 height 30
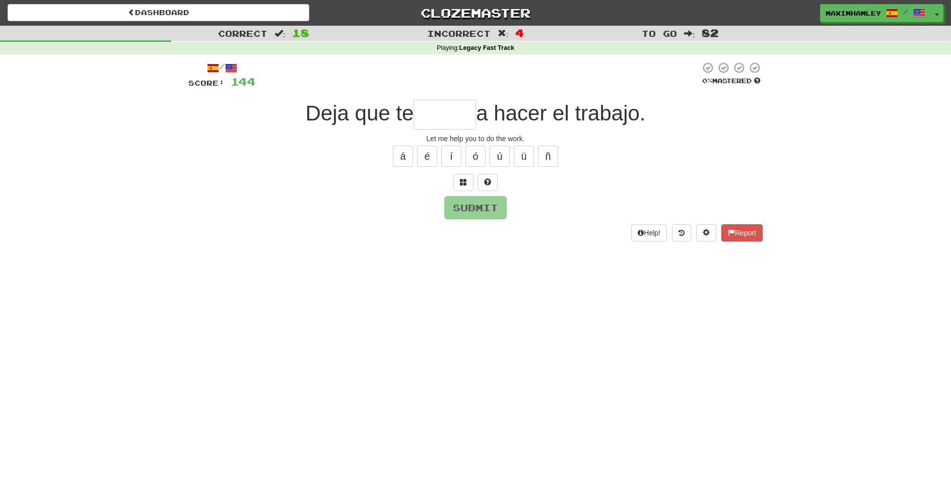
click at [464, 119] on input "text" at bounding box center [444, 115] width 62 height 30
click at [464, 126] on input "text" at bounding box center [444, 115] width 62 height 30
type input "*****"
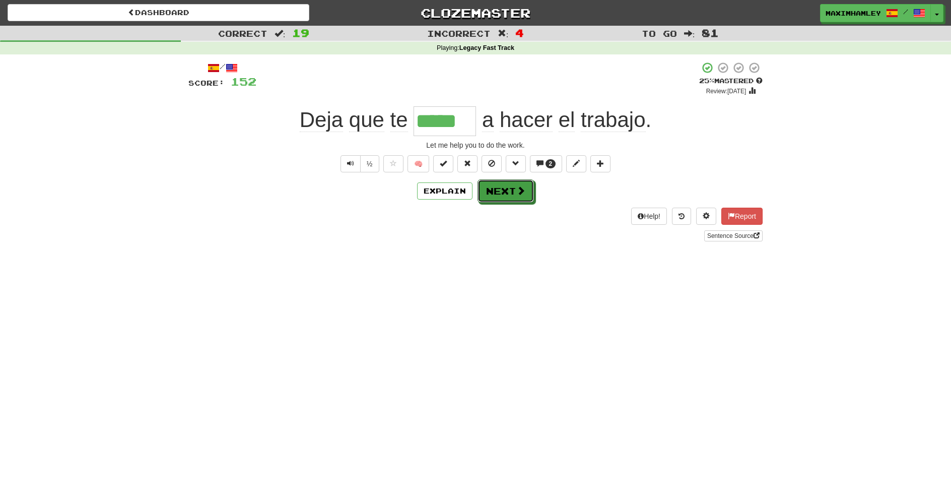
click at [514, 198] on button "Next" at bounding box center [505, 190] width 56 height 23
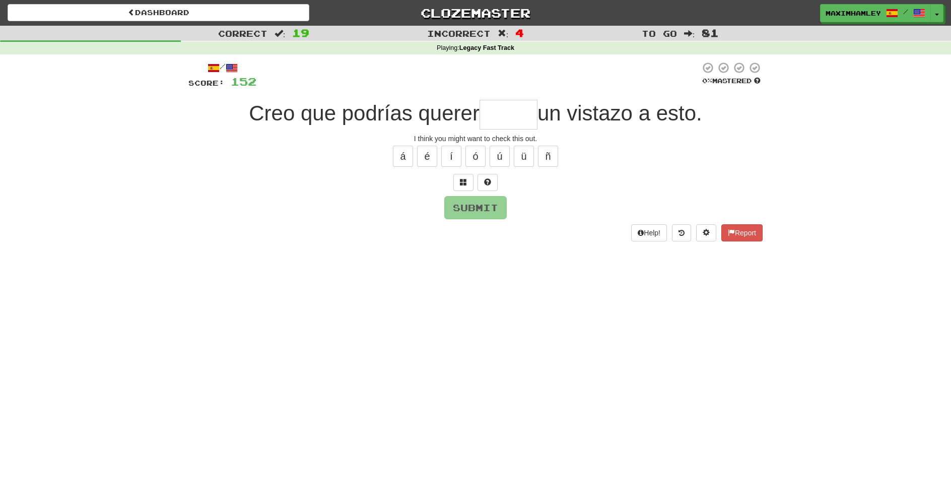
click at [527, 117] on input "text" at bounding box center [508, 115] width 58 height 30
type input "*"
click at [526, 103] on input "text" at bounding box center [508, 115] width 58 height 30
type input "*****"
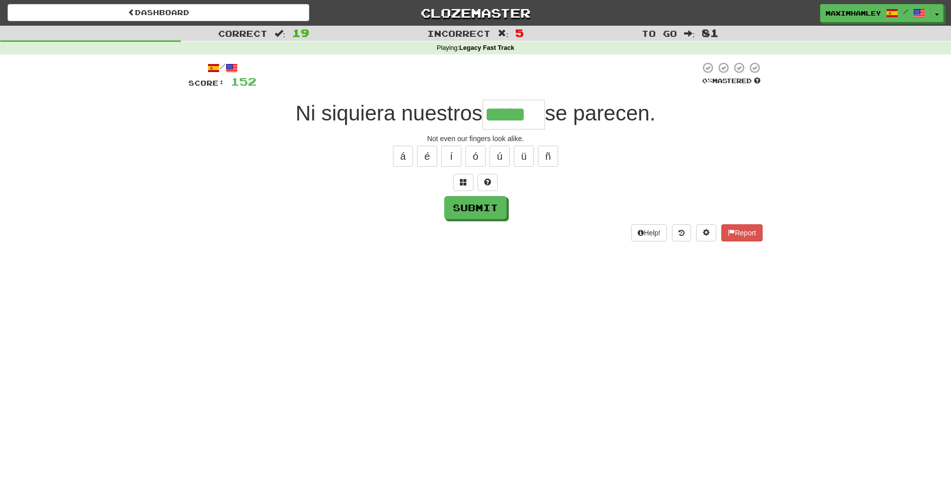
type input "*****"
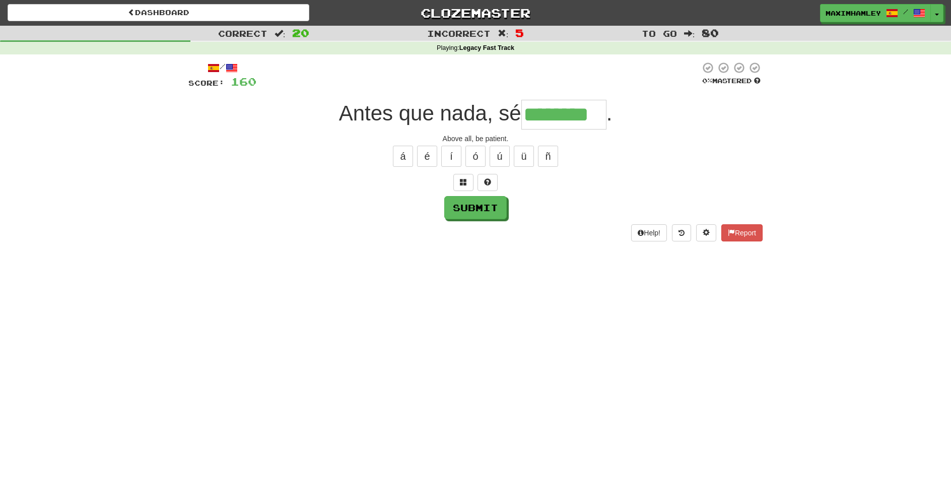
type input "********"
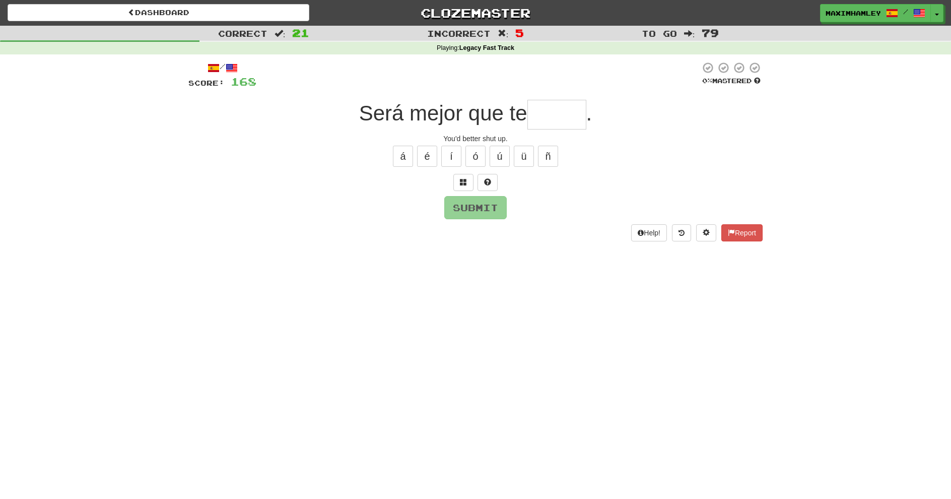
click at [556, 119] on input "text" at bounding box center [556, 115] width 59 height 30
click at [556, 117] on input "text" at bounding box center [556, 115] width 59 height 30
type input "******"
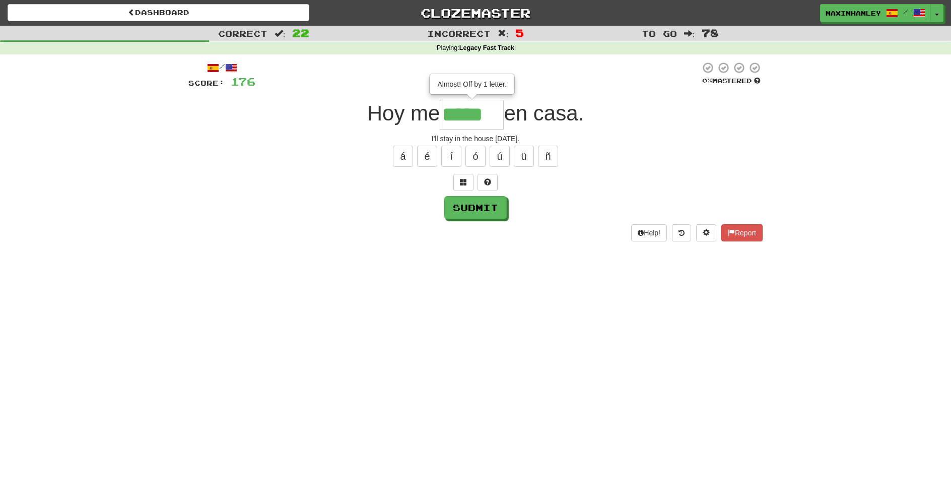
type input "*****"
click at [492, 211] on button "Submit" at bounding box center [475, 207] width 62 height 23
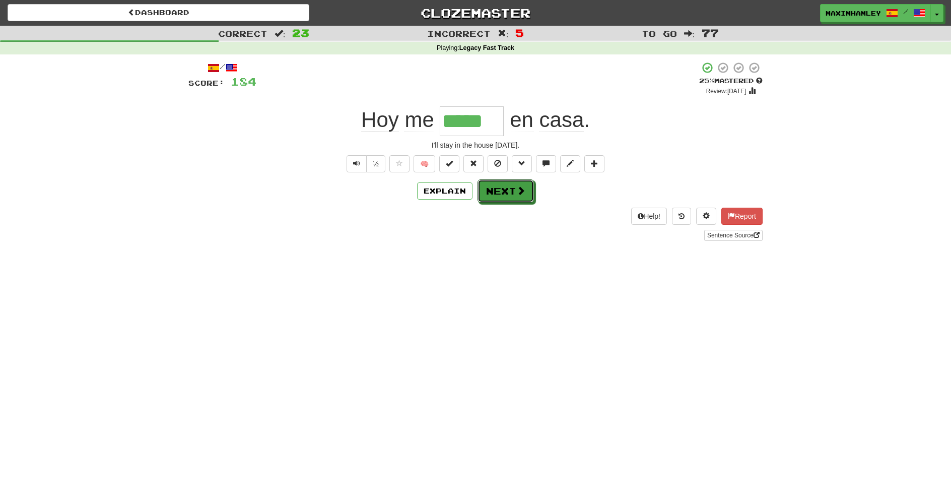
click at [490, 197] on button "Next" at bounding box center [505, 190] width 56 height 23
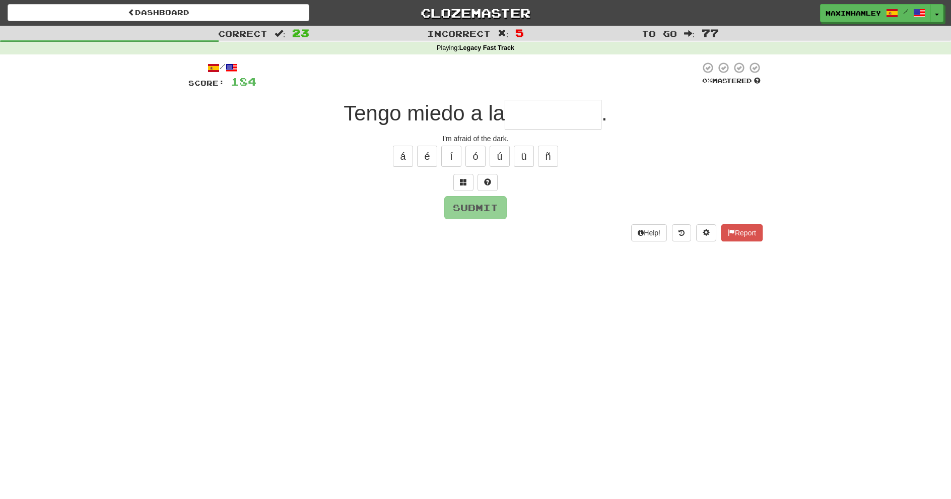
click at [556, 104] on input "text" at bounding box center [553, 115] width 97 height 30
type input "*"
type input "*********"
type input "*"
click at [522, 113] on input "text" at bounding box center [499, 115] width 64 height 30
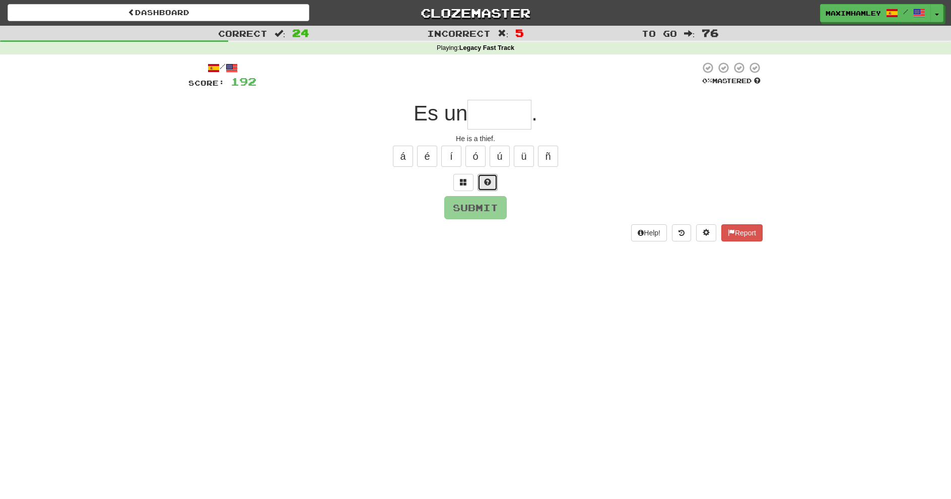
click at [494, 187] on button at bounding box center [487, 182] width 20 height 17
click at [482, 156] on button "ó" at bounding box center [475, 156] width 20 height 21
type input "******"
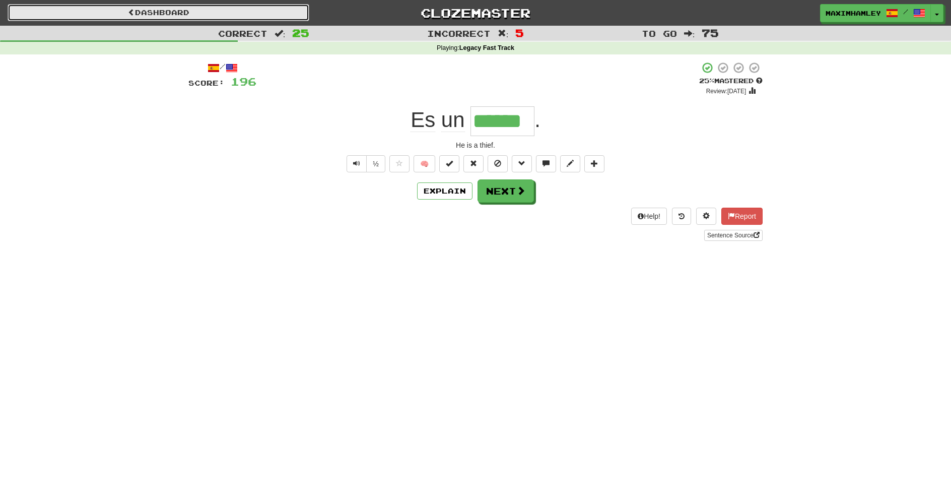
click at [303, 17] on link "Dashboard" at bounding box center [159, 12] width 302 height 17
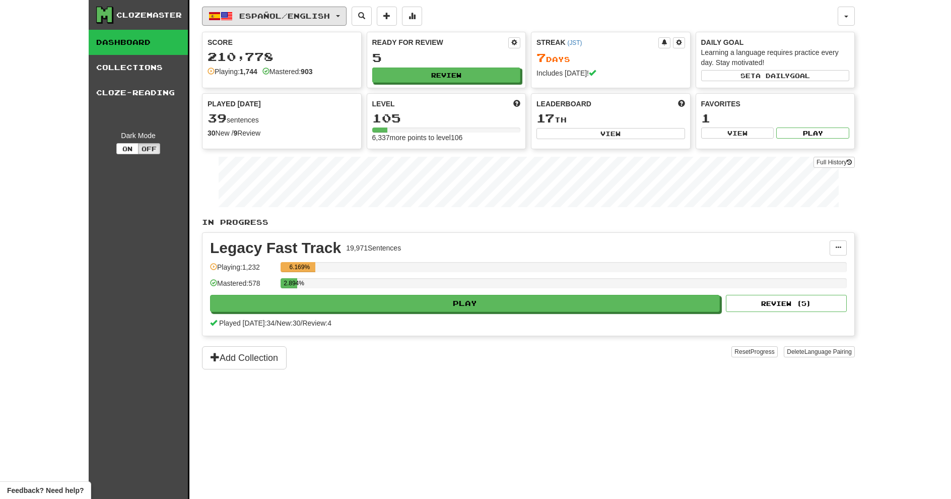
click at [330, 19] on span "Español / English" at bounding box center [284, 16] width 91 height 9
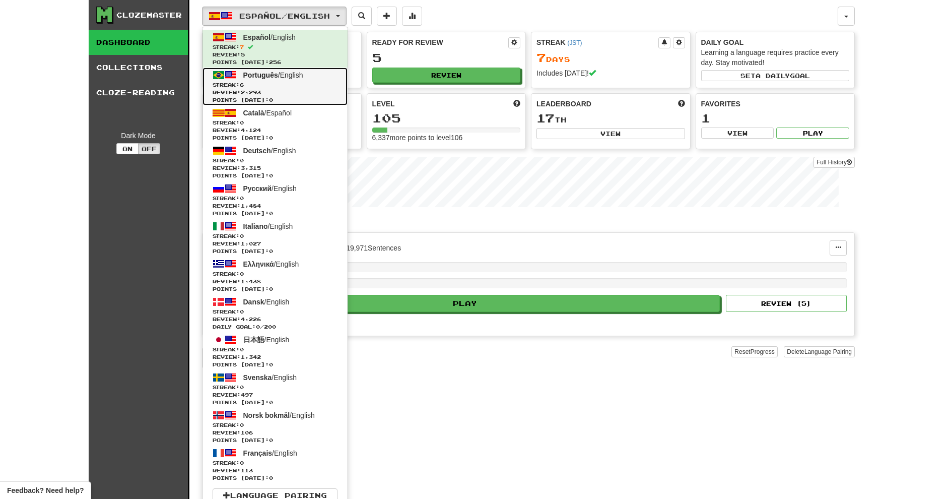
click at [310, 83] on span "Streak: 6" at bounding box center [275, 85] width 125 height 8
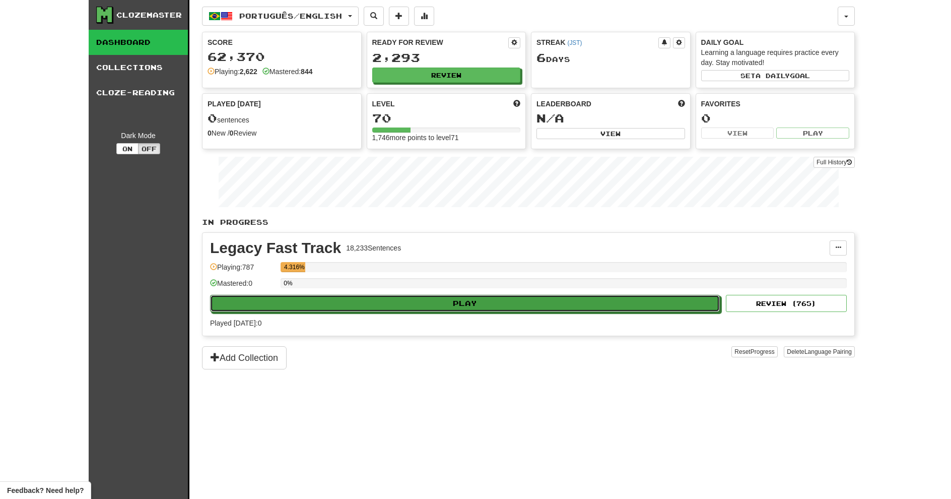
click at [483, 300] on button "Play" at bounding box center [465, 303] width 510 height 17
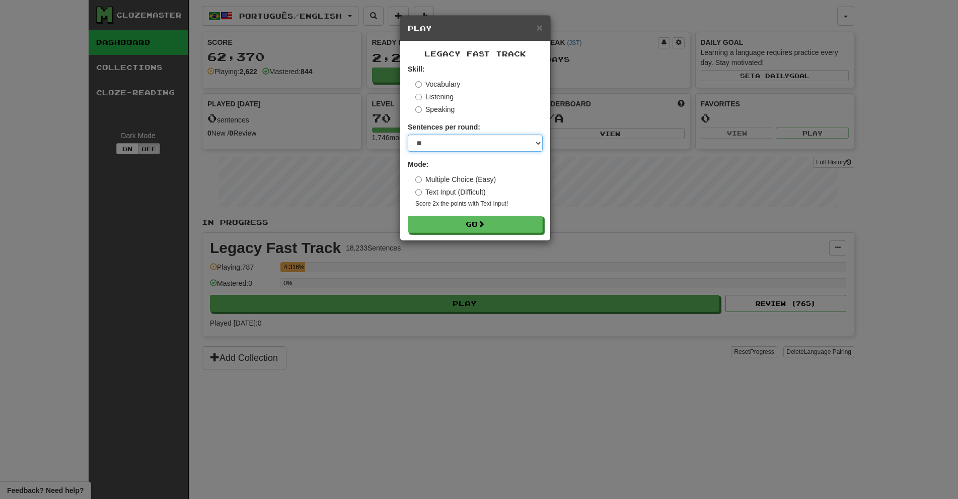
select select "***"
click at [408, 134] on select "* ** ** ** ** ** *** ********" at bounding box center [475, 142] width 135 height 17
click at [452, 230] on button "Go" at bounding box center [475, 224] width 135 height 17
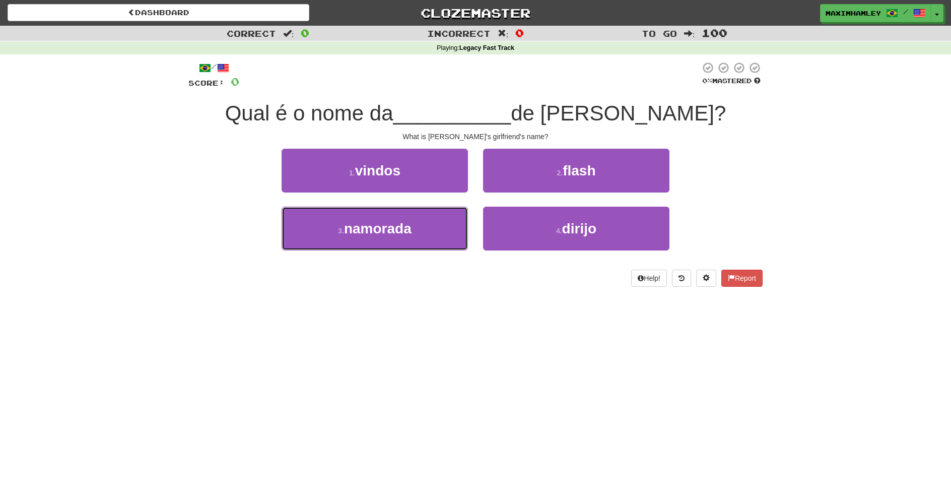
click at [414, 234] on button "3 . namorada" at bounding box center [375, 228] width 186 height 44
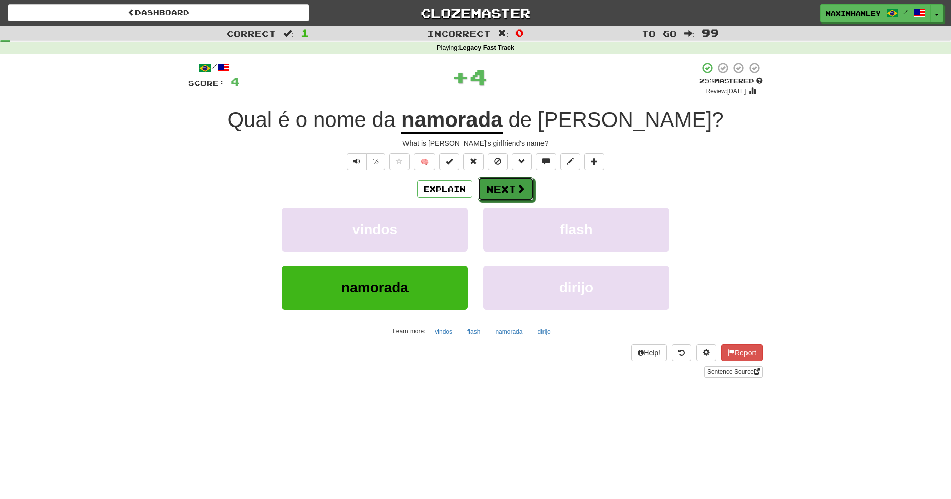
click at [516, 195] on button "Next" at bounding box center [505, 188] width 56 height 23
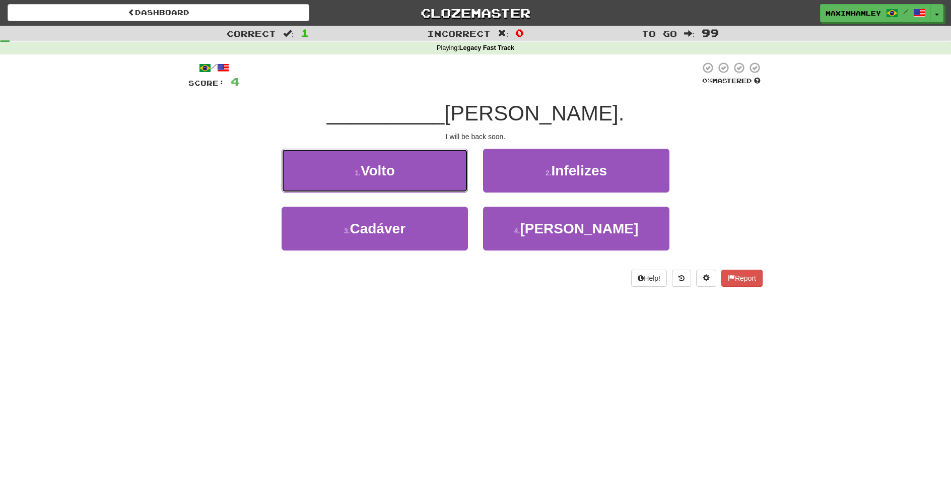
click at [411, 174] on button "1 . Volto" at bounding box center [375, 171] width 186 height 44
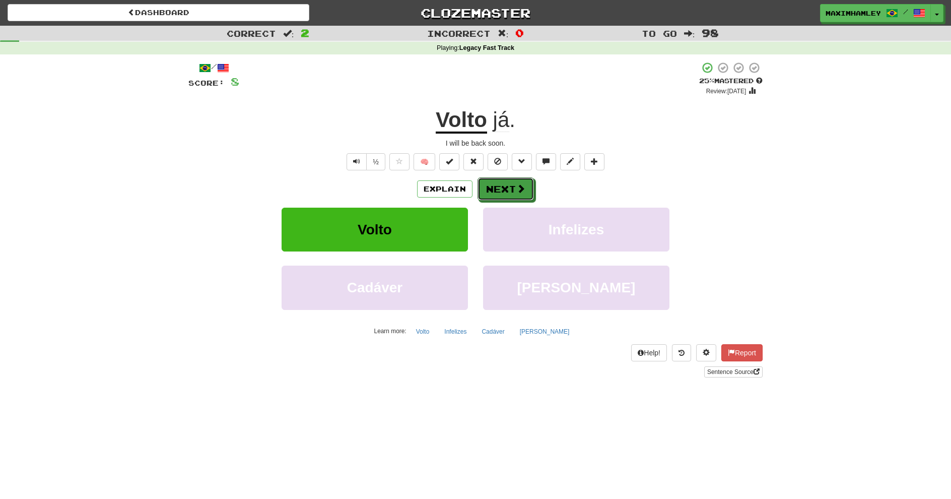
click at [516, 187] on span at bounding box center [520, 188] width 9 height 9
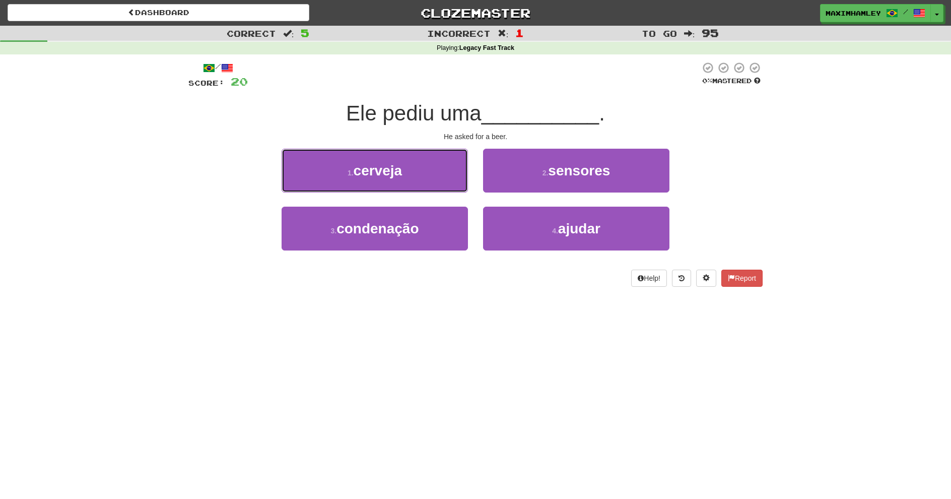
click at [432, 188] on button "1 . cerveja" at bounding box center [375, 171] width 186 height 44
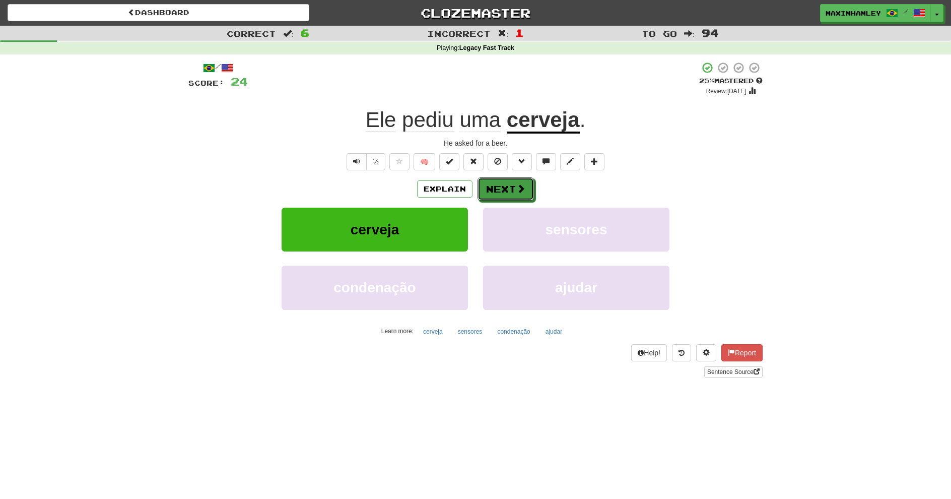
click at [507, 184] on button "Next" at bounding box center [505, 188] width 56 height 23
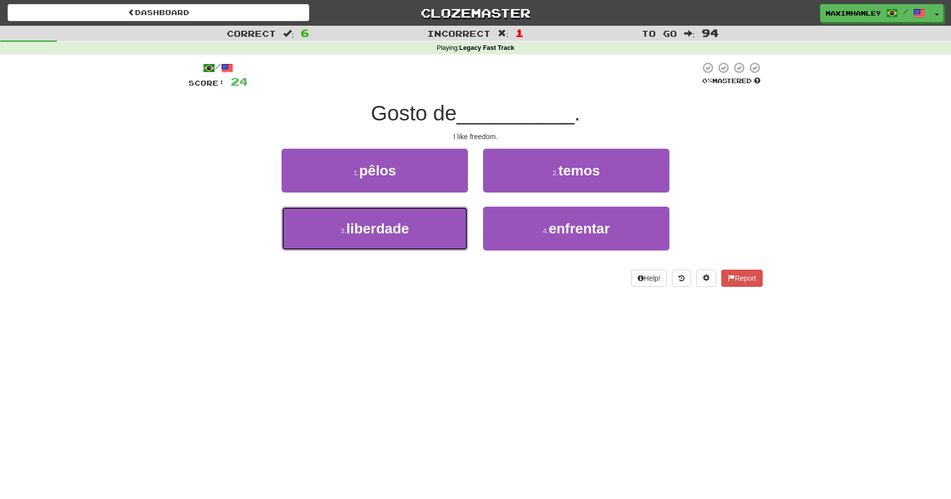
click at [437, 221] on button "3 . liberdade" at bounding box center [375, 228] width 186 height 44
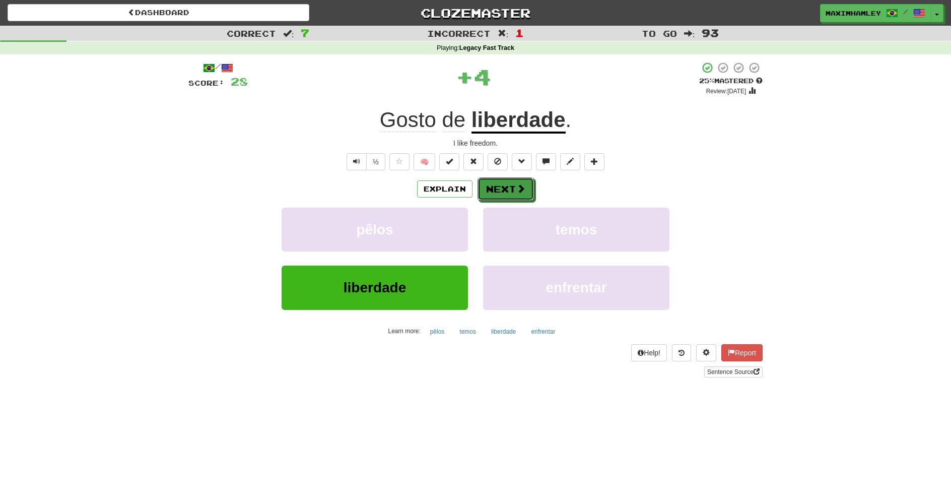
click at [512, 195] on button "Next" at bounding box center [505, 188] width 56 height 23
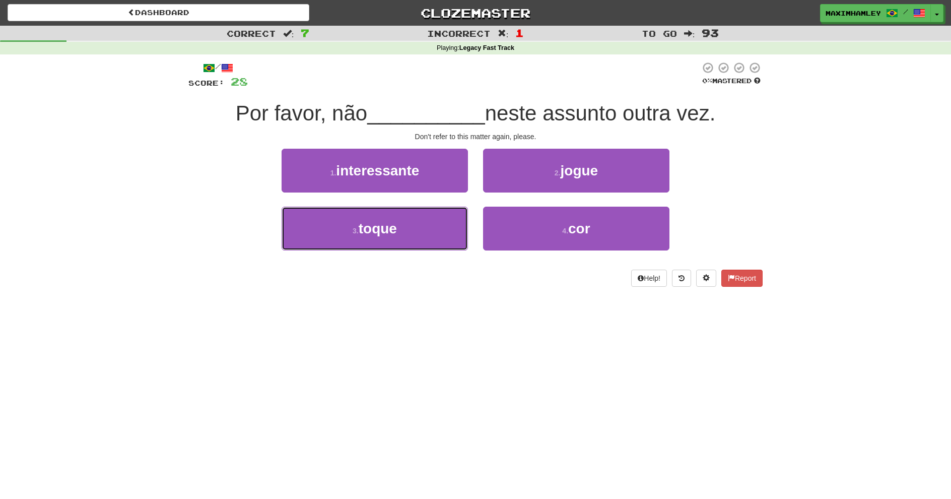
click at [430, 236] on button "3 . toque" at bounding box center [375, 228] width 186 height 44
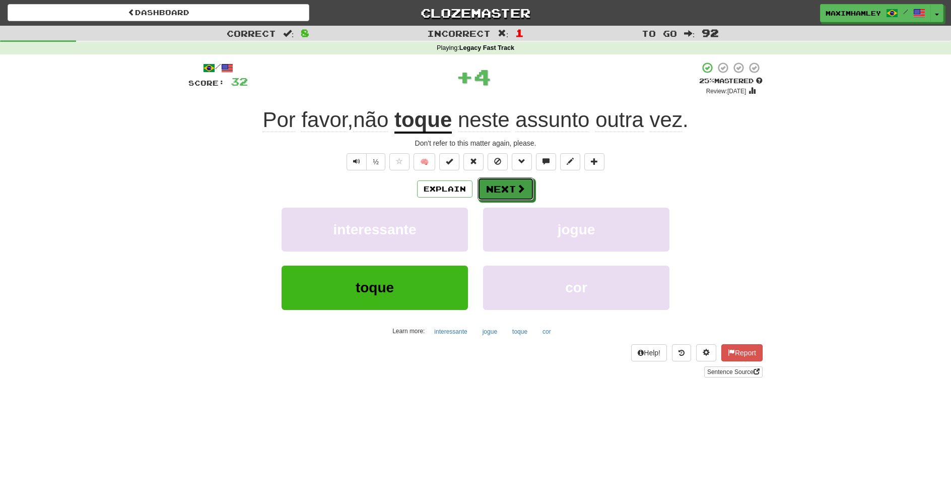
click at [514, 186] on button "Next" at bounding box center [505, 188] width 56 height 23
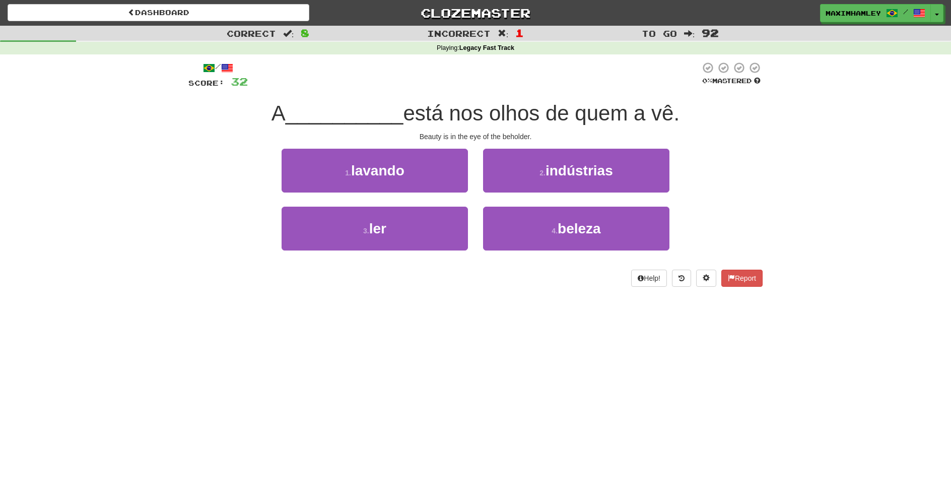
click at [605, 257] on div "4 . beleza" at bounding box center [575, 235] width 201 height 58
click at [592, 233] on span "beleza" at bounding box center [578, 229] width 43 height 16
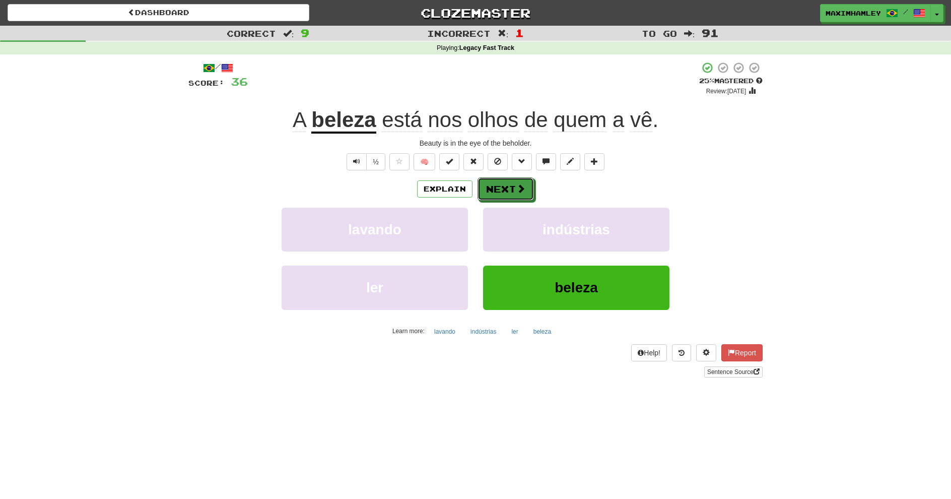
click at [520, 184] on span at bounding box center [520, 188] width 9 height 9
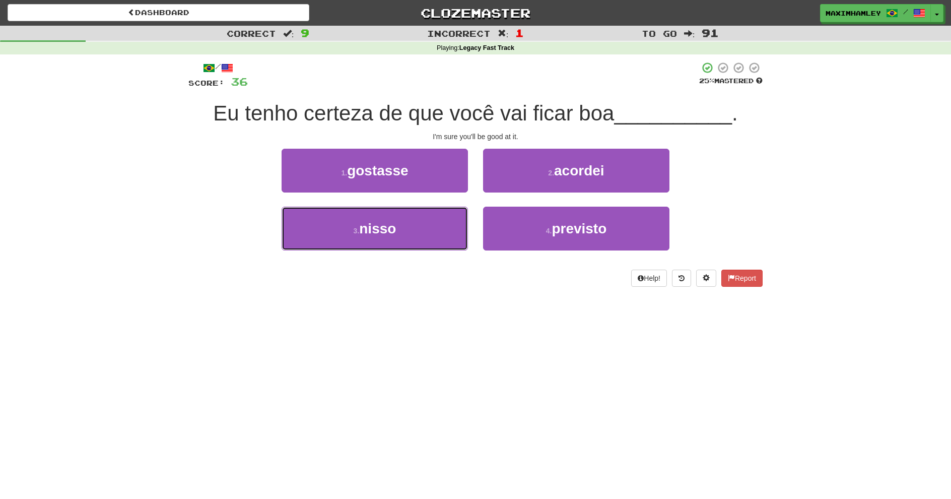
click at [431, 223] on button "3 . nisso" at bounding box center [375, 228] width 186 height 44
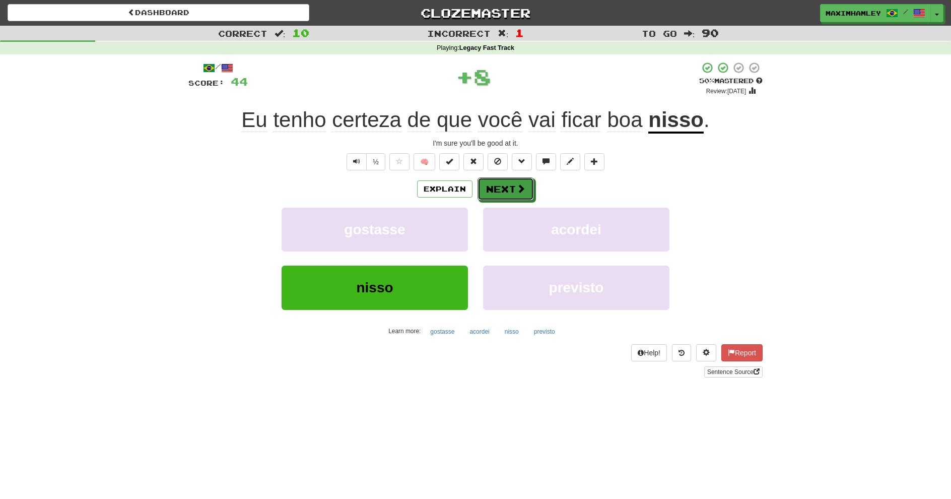
click at [508, 188] on button "Next" at bounding box center [505, 188] width 56 height 23
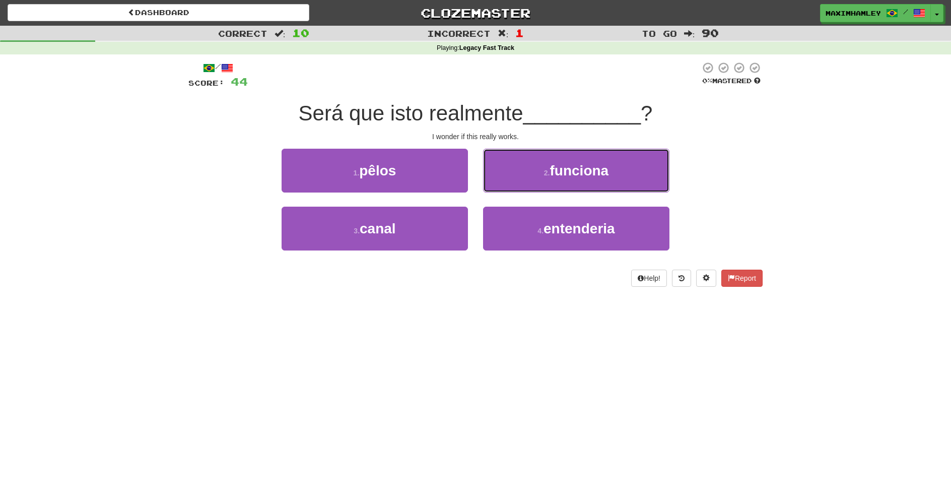
click at [518, 174] on button "2 . funciona" at bounding box center [576, 171] width 186 height 44
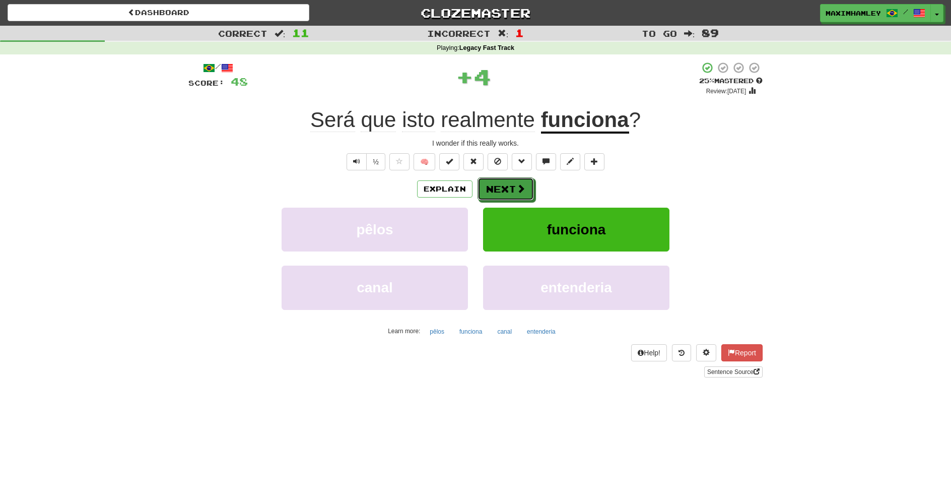
click at [518, 179] on button "Next" at bounding box center [505, 188] width 56 height 23
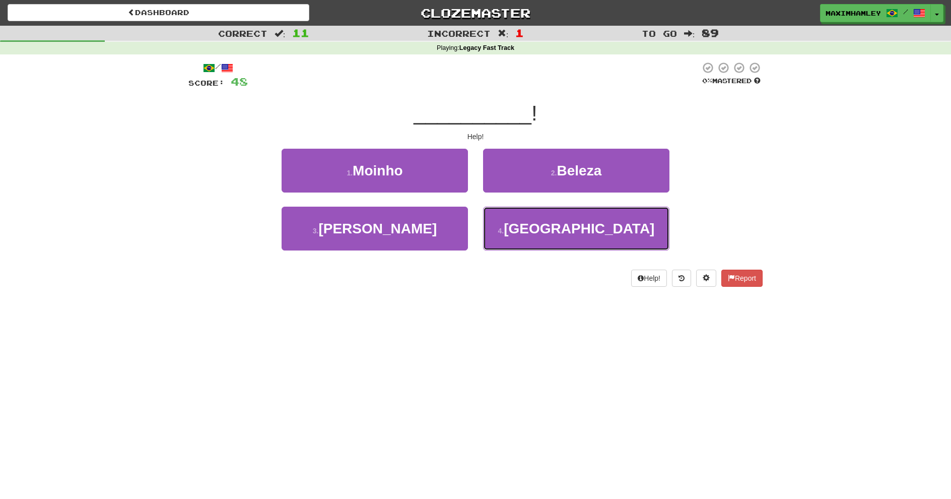
click at [524, 243] on button "4 . Socorro" at bounding box center [576, 228] width 186 height 44
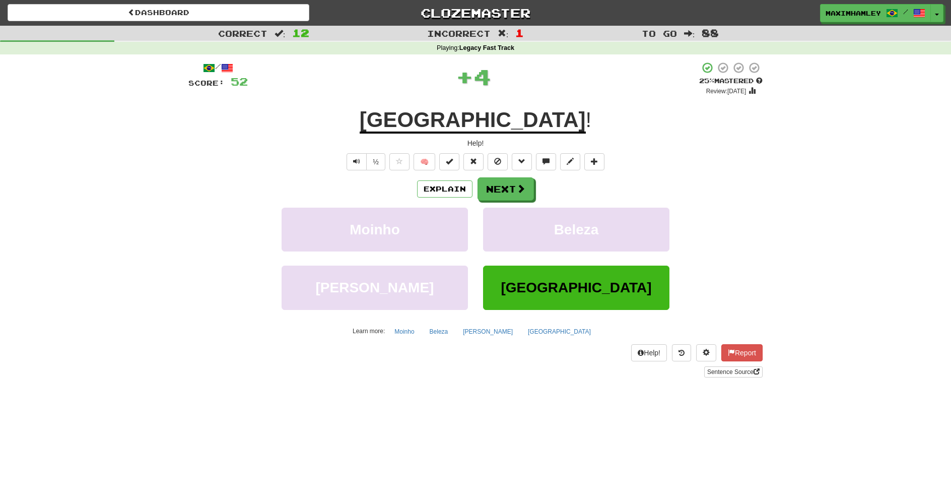
click at [513, 201] on div "Explain Next Moinho Beleza Grego Socorro Learn more: Moinho Beleza Grego Socorro" at bounding box center [475, 258] width 574 height 162
click at [507, 180] on button "Next" at bounding box center [505, 188] width 56 height 23
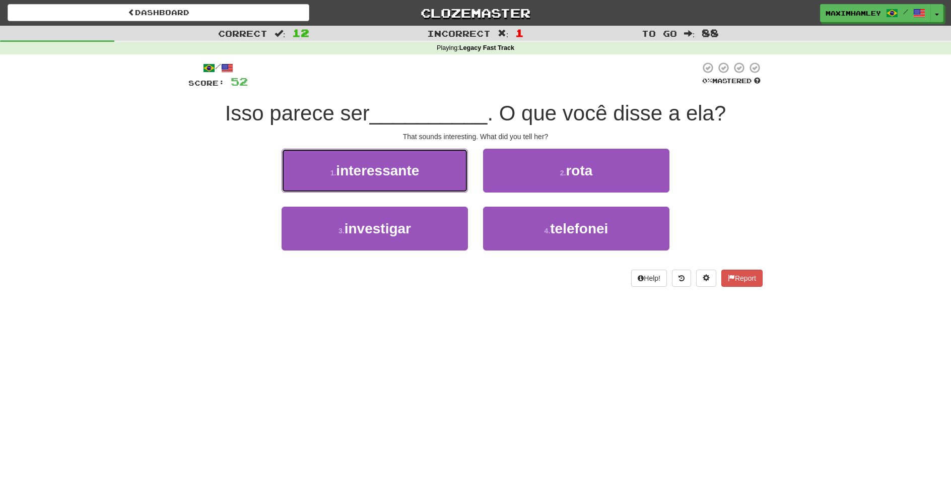
click at [426, 176] on button "1 . interessante" at bounding box center [375, 171] width 186 height 44
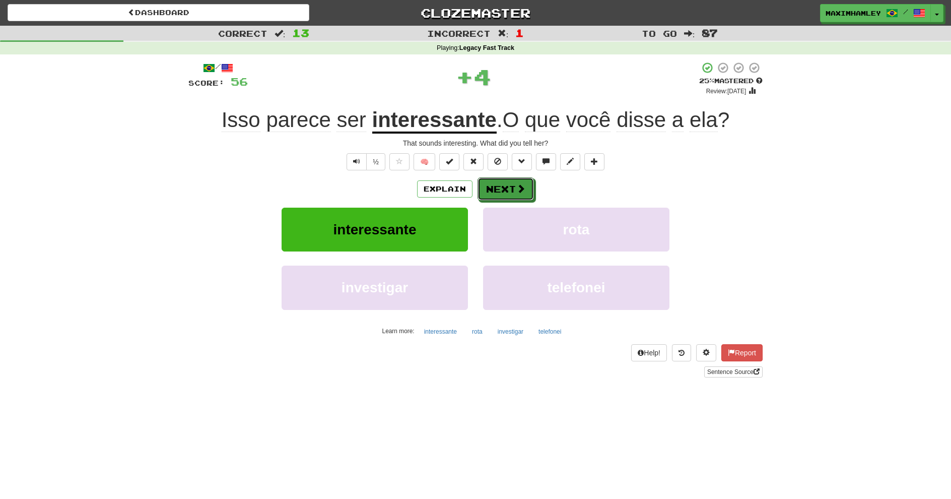
click at [487, 190] on button "Next" at bounding box center [505, 188] width 56 height 23
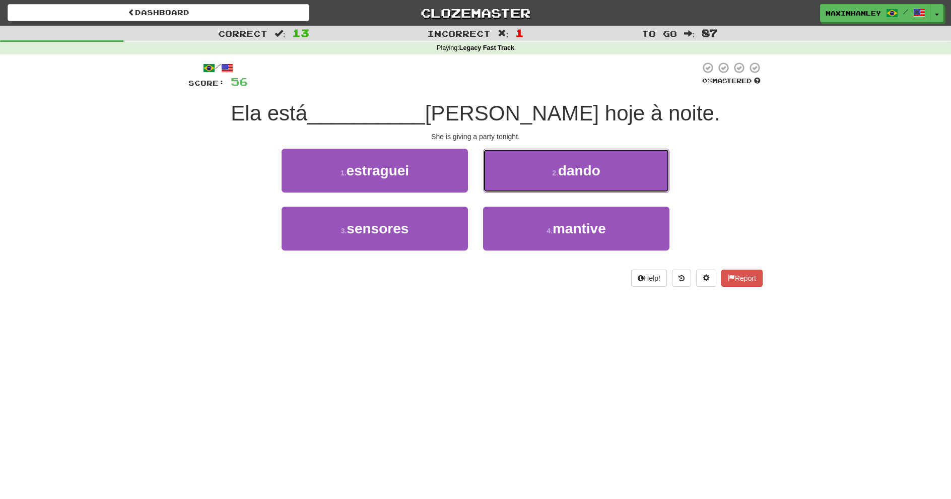
click at [539, 179] on button "2 . dando" at bounding box center [576, 171] width 186 height 44
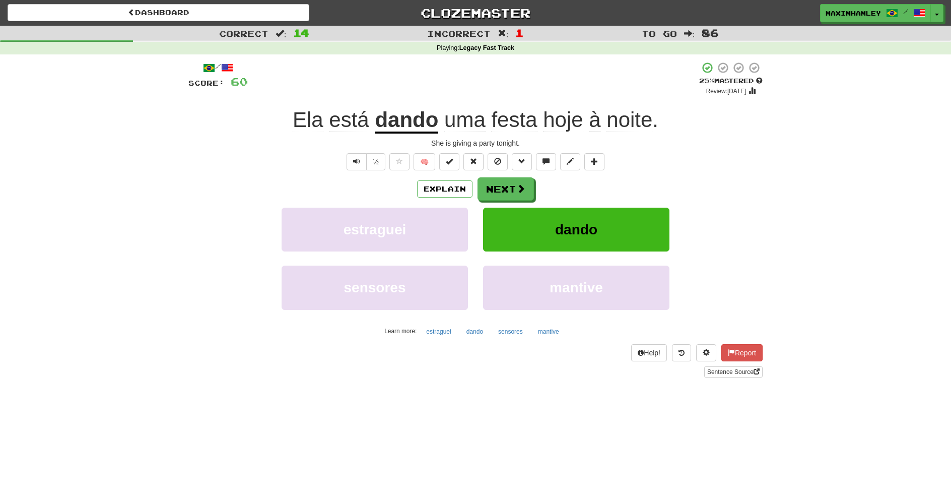
click at [515, 176] on div "/ Score: 60 + 4 25 % Mastered Review: 2025-08-19 Ela está dando uma festa hoje …" at bounding box center [475, 219] width 574 height 316
click at [514, 194] on button "Next" at bounding box center [505, 188] width 56 height 23
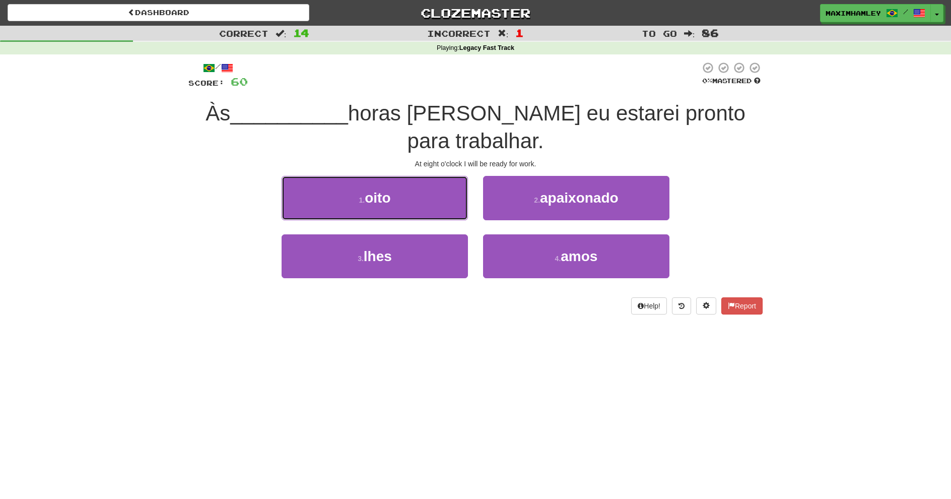
click at [423, 208] on button "1 . oito" at bounding box center [375, 198] width 186 height 44
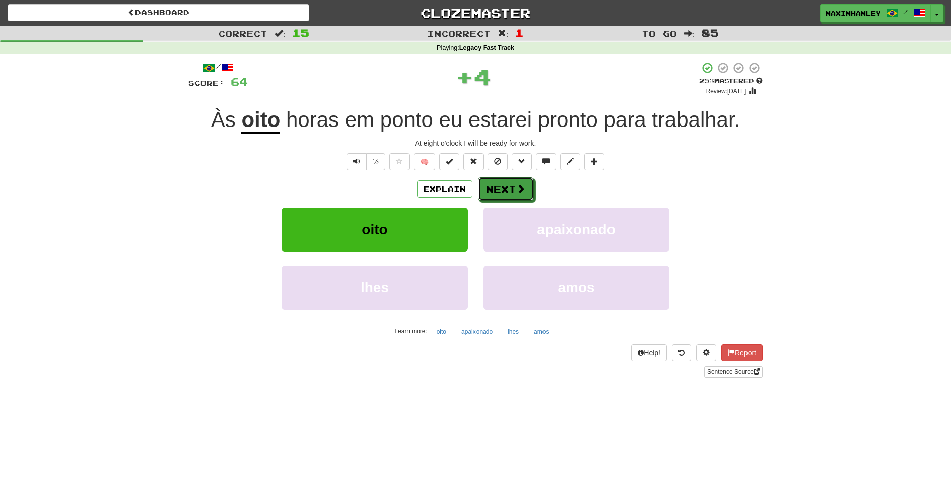
click at [506, 191] on button "Next" at bounding box center [505, 188] width 56 height 23
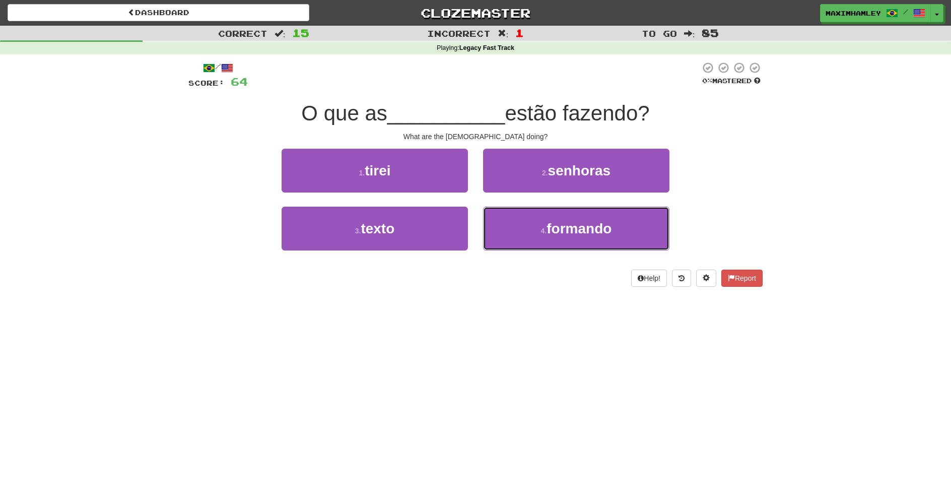
click at [527, 228] on button "4 . formando" at bounding box center [576, 228] width 186 height 44
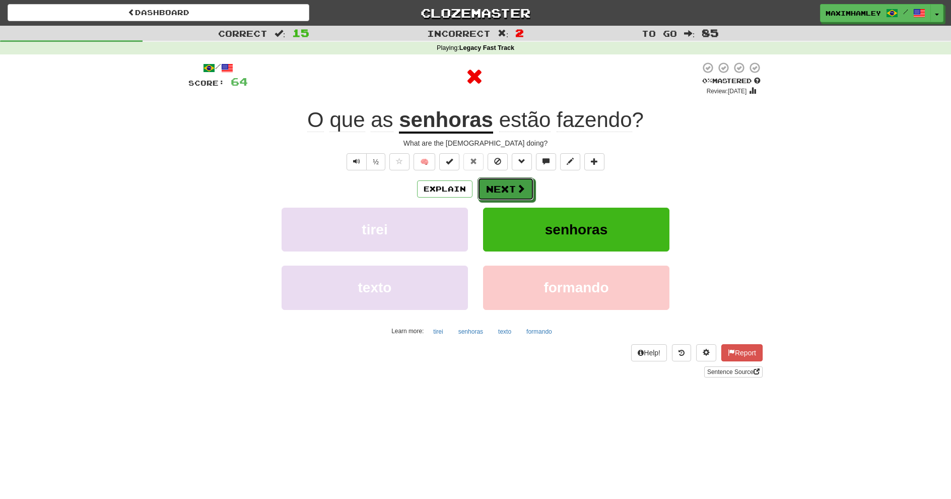
click at [497, 188] on button "Next" at bounding box center [505, 188] width 56 height 23
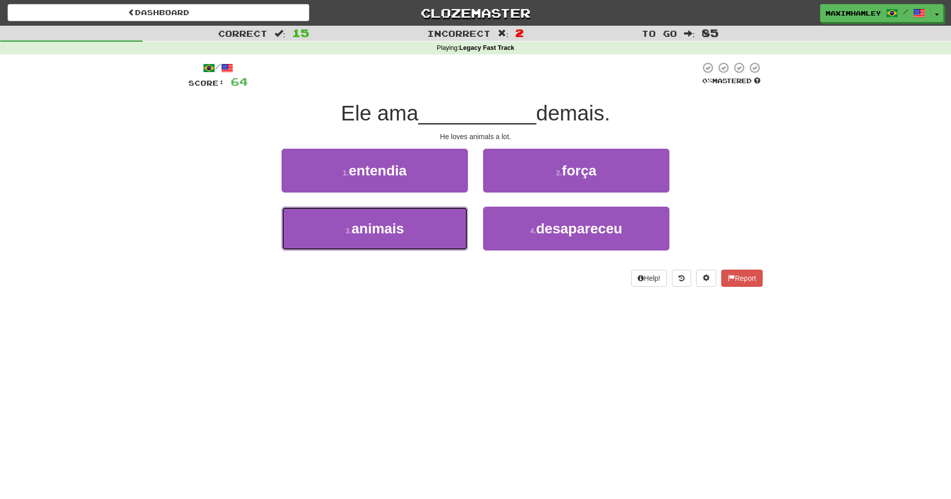
click at [439, 229] on button "3 . animais" at bounding box center [375, 228] width 186 height 44
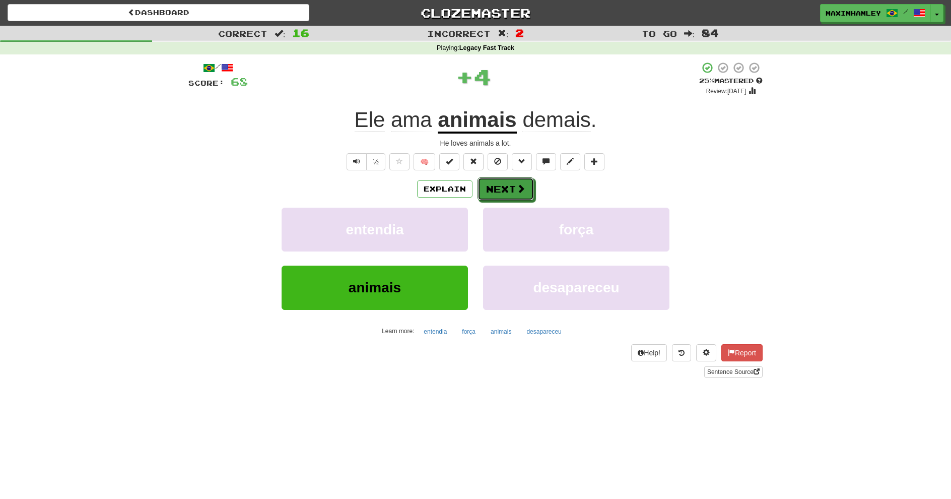
click at [518, 191] on span at bounding box center [520, 188] width 9 height 9
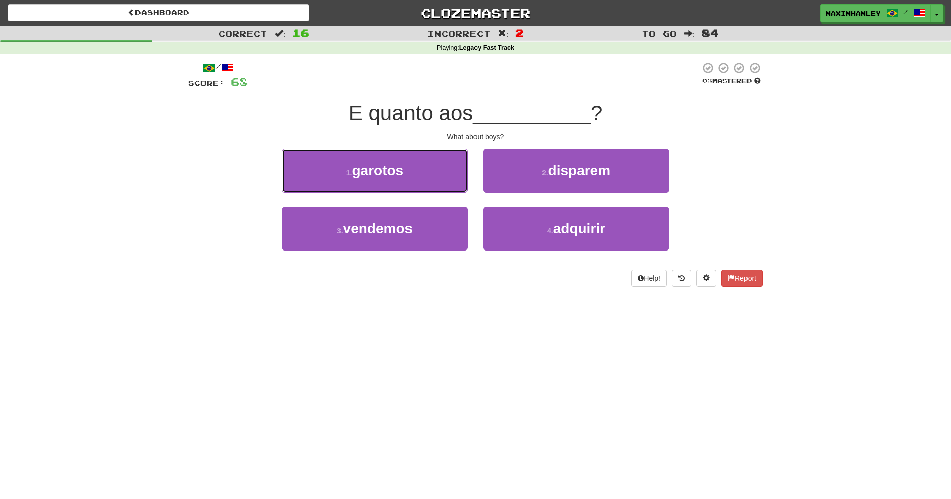
click at [423, 172] on button "1 . garotos" at bounding box center [375, 171] width 186 height 44
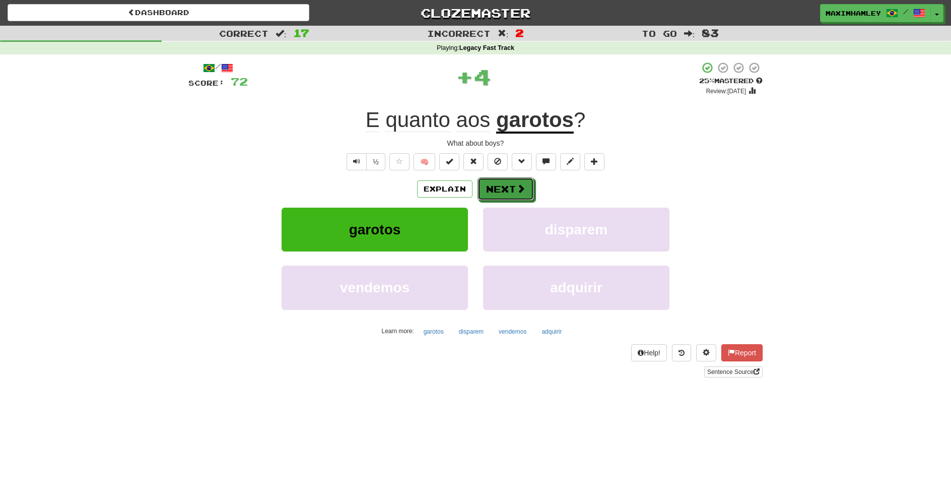
click at [511, 188] on button "Next" at bounding box center [505, 188] width 56 height 23
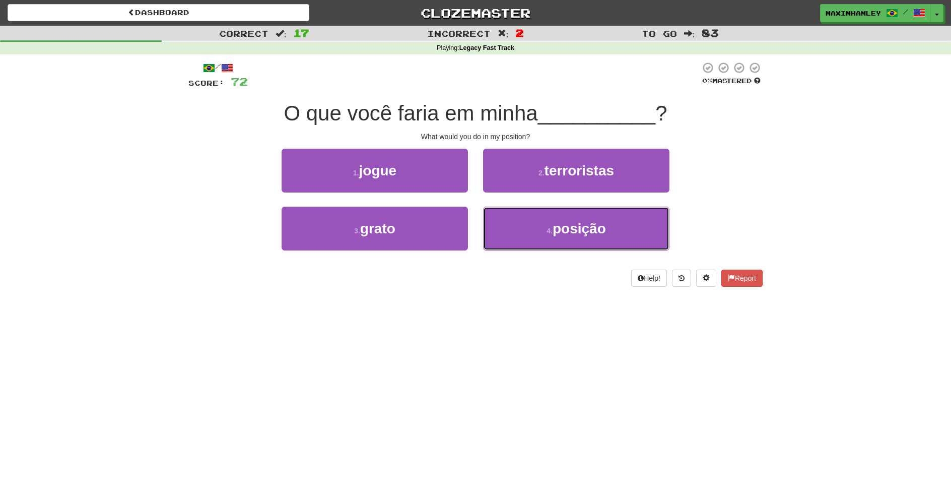
click at [570, 241] on button "4 . posição" at bounding box center [576, 228] width 186 height 44
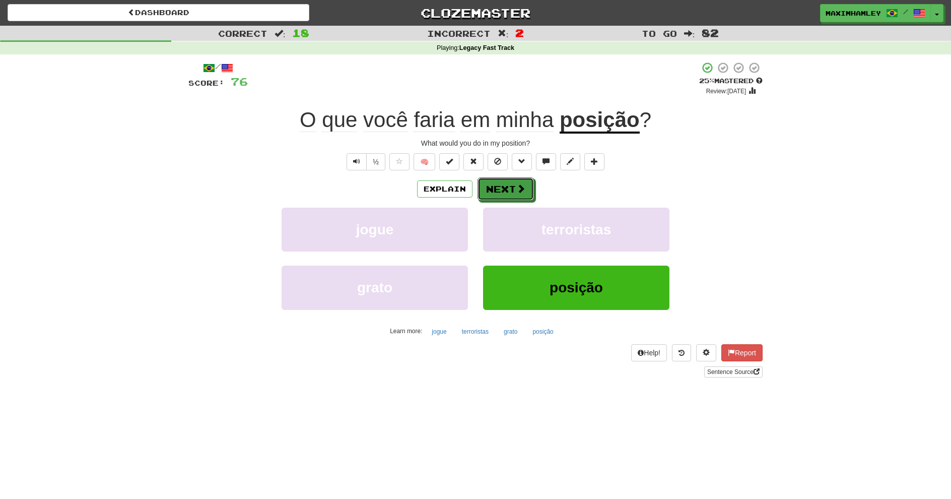
click at [511, 200] on button "Next" at bounding box center [505, 188] width 56 height 23
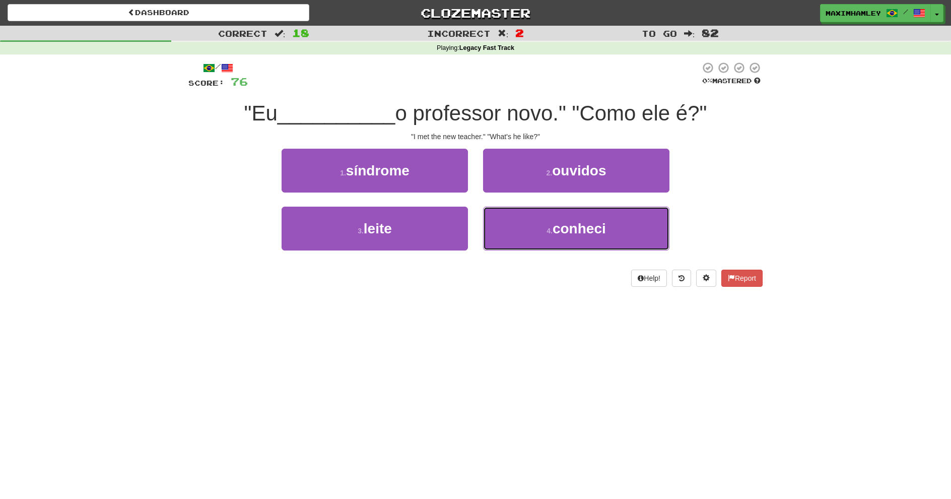
click at [578, 223] on span "conheci" at bounding box center [578, 229] width 53 height 16
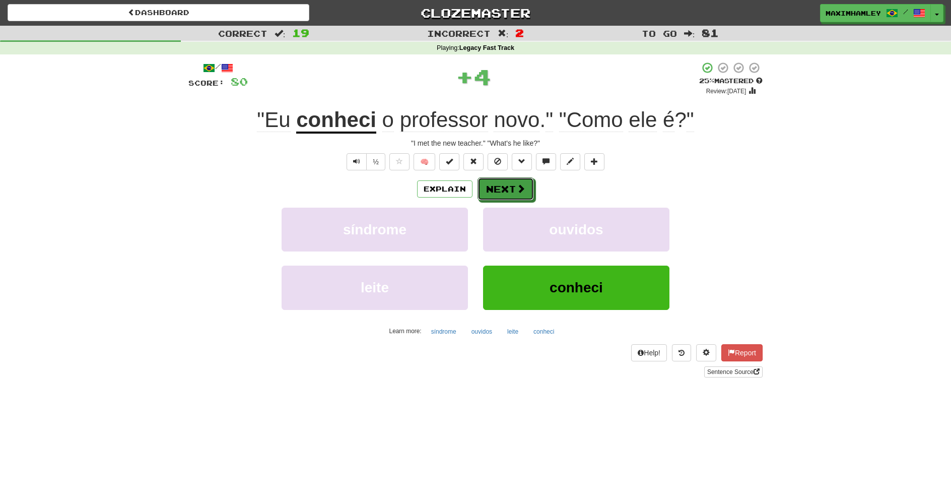
click at [496, 180] on button "Next" at bounding box center [505, 188] width 56 height 23
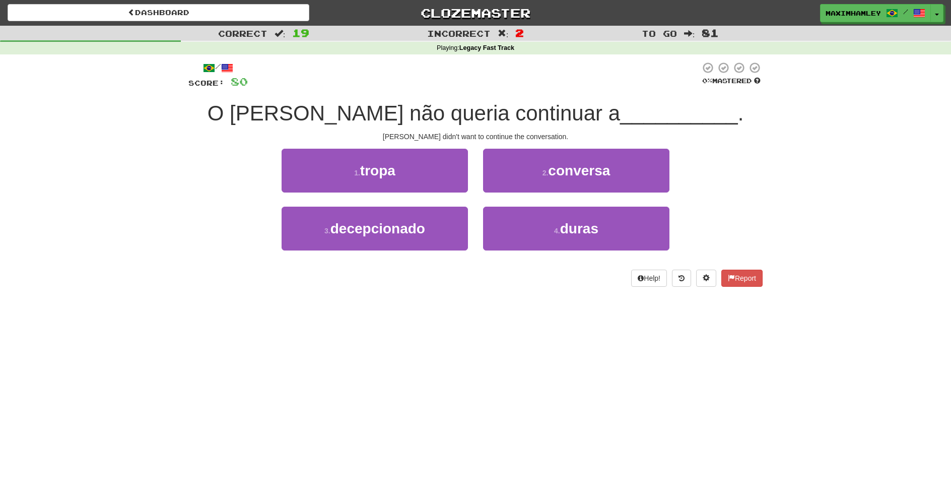
click at [515, 193] on div "2 . conversa" at bounding box center [575, 178] width 201 height 58
click at [524, 186] on button "2 . conversa" at bounding box center [576, 171] width 186 height 44
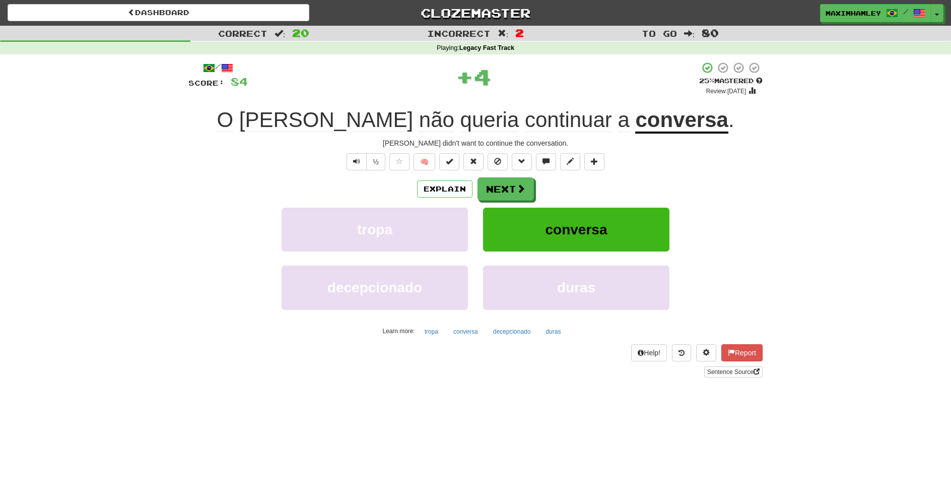
click at [518, 175] on div "/ Score: 84 + 4 25 % Mastered Review: 2025-08-19 O Tom não queria continuar a c…" at bounding box center [475, 219] width 574 height 316
click at [494, 183] on button "Next" at bounding box center [505, 188] width 56 height 23
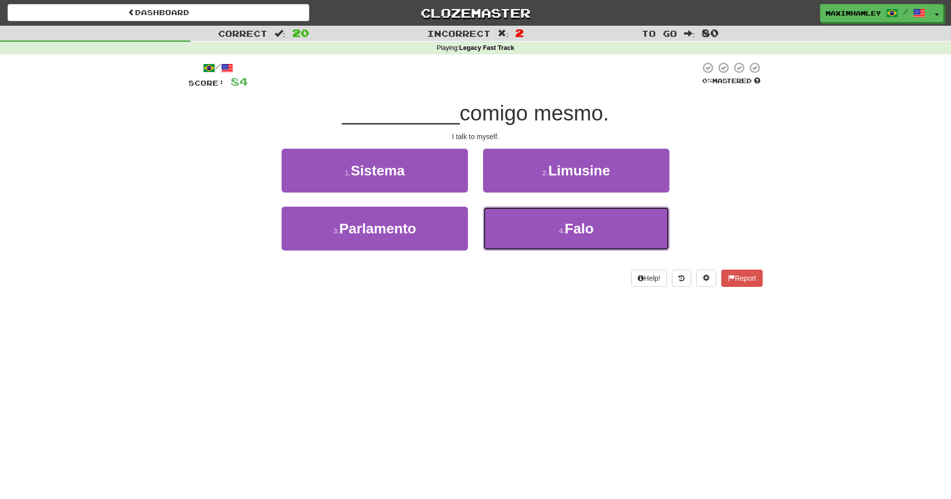
click at [526, 223] on button "4 . Falo" at bounding box center [576, 228] width 186 height 44
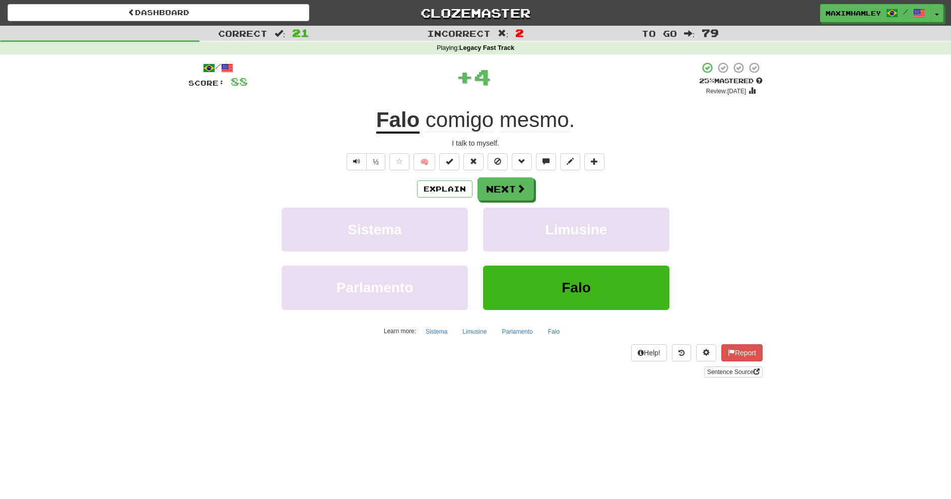
click at [516, 202] on div "Explain Next Sistema Limusine Parlamento Falo Learn more: Sistema Limusine Parl…" at bounding box center [475, 258] width 574 height 162
click at [516, 197] on button "Next" at bounding box center [505, 188] width 56 height 23
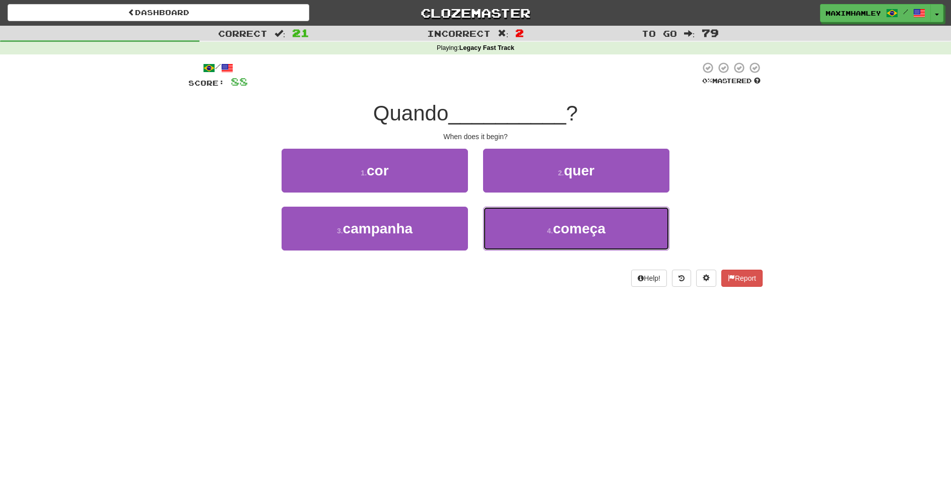
click at [537, 236] on button "4 . começa" at bounding box center [576, 228] width 186 height 44
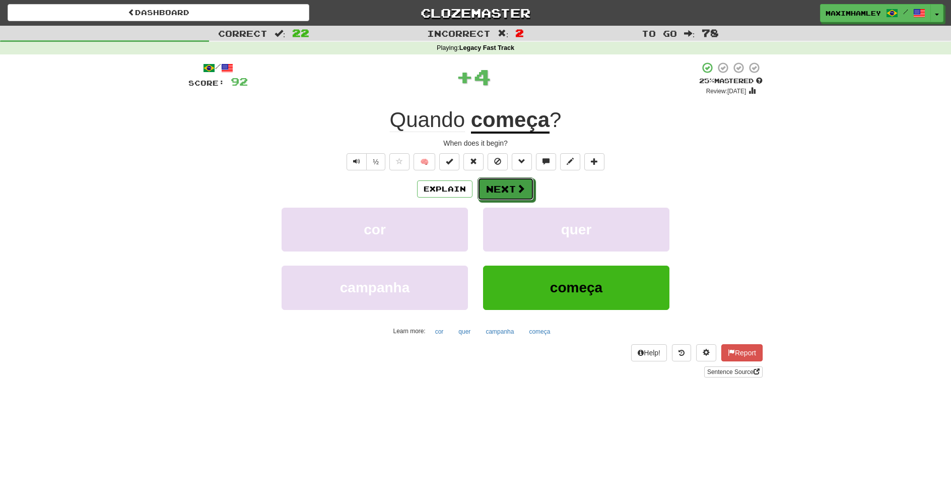
click at [516, 178] on button "Next" at bounding box center [505, 188] width 56 height 23
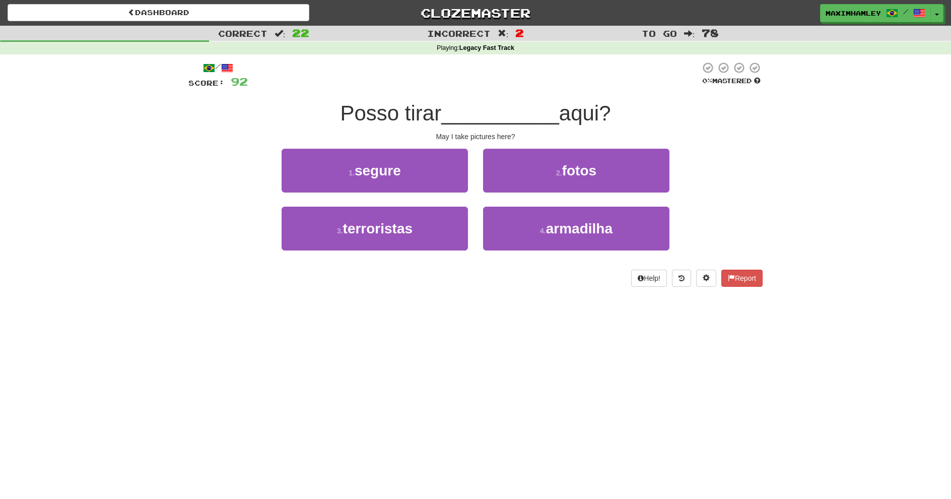
click at [530, 192] on div "2 . fotos" at bounding box center [575, 178] width 201 height 58
click at [529, 174] on button "2 . fotos" at bounding box center [576, 171] width 186 height 44
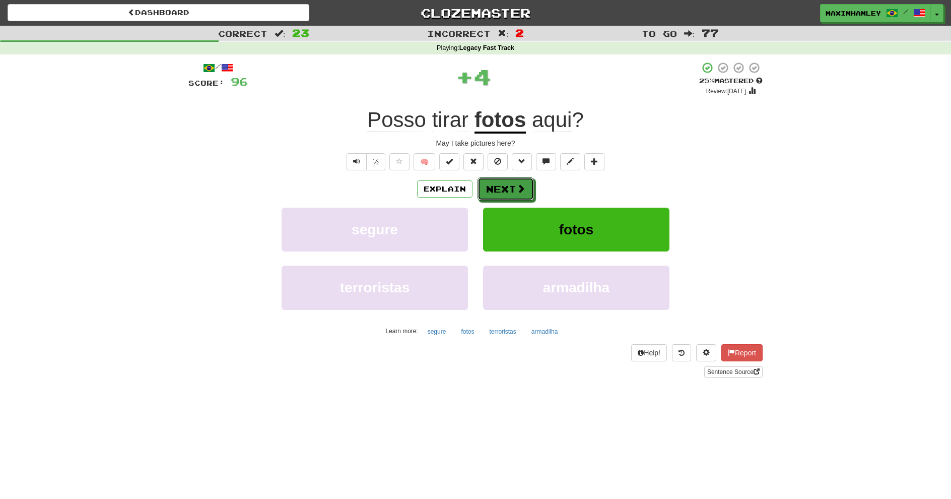
click at [516, 188] on span at bounding box center [520, 188] width 9 height 9
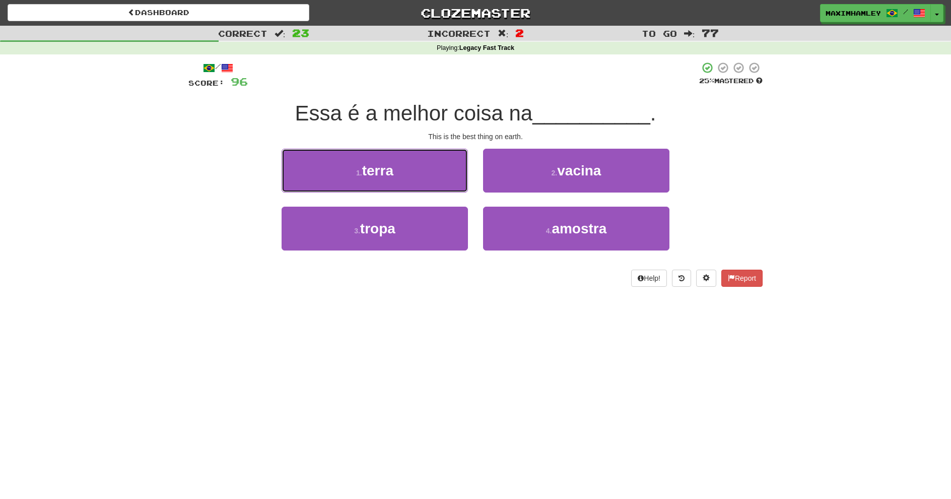
click at [423, 175] on button "1 . terra" at bounding box center [375, 171] width 186 height 44
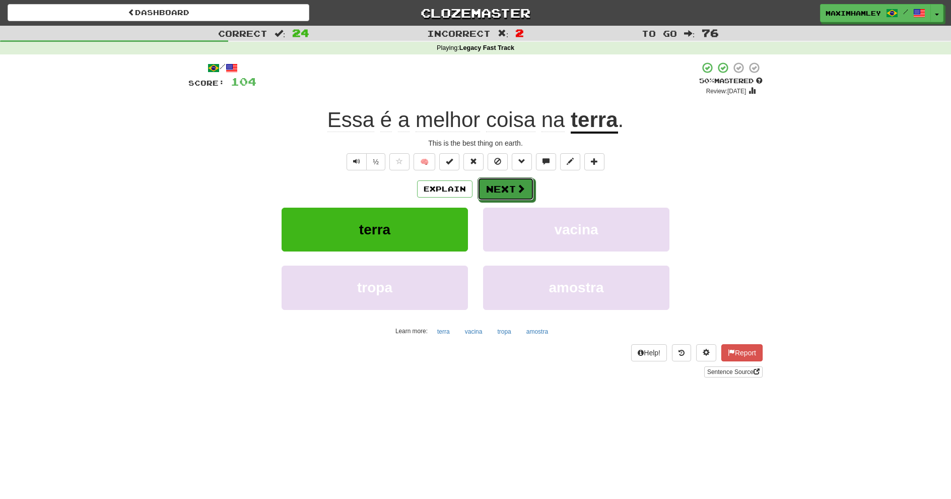
click at [532, 193] on button "Next" at bounding box center [505, 188] width 56 height 23
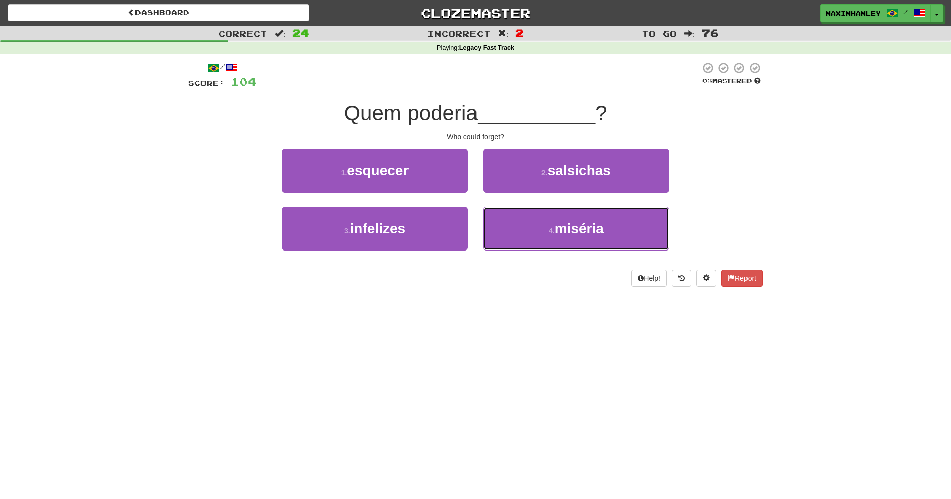
drag, startPoint x: 553, startPoint y: 231, endPoint x: 523, endPoint y: 323, distance: 97.0
click at [523, 323] on div "Dashboard Clozemaster maximhamley / Toggle Dropdown Dashboard Leaderboard Activ…" at bounding box center [475, 249] width 951 height 499
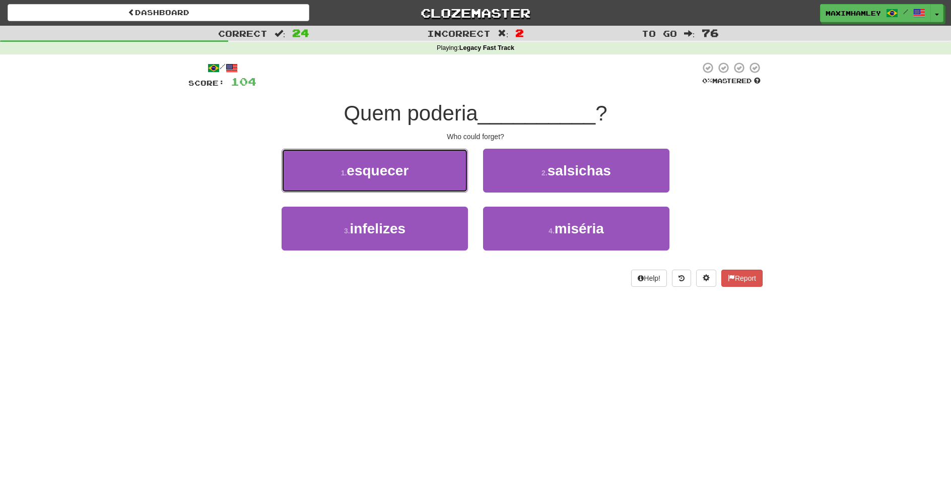
click at [439, 179] on button "1 . esquecer" at bounding box center [375, 171] width 186 height 44
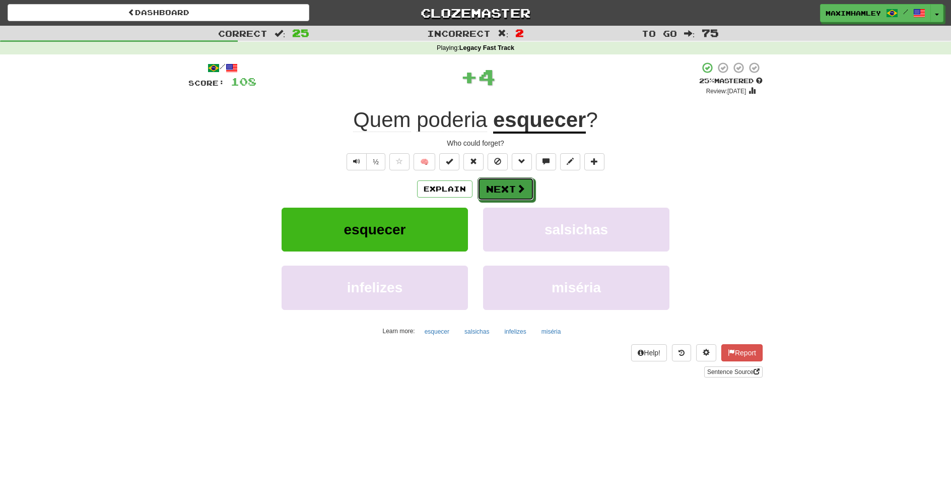
click at [495, 179] on button "Next" at bounding box center [505, 188] width 56 height 23
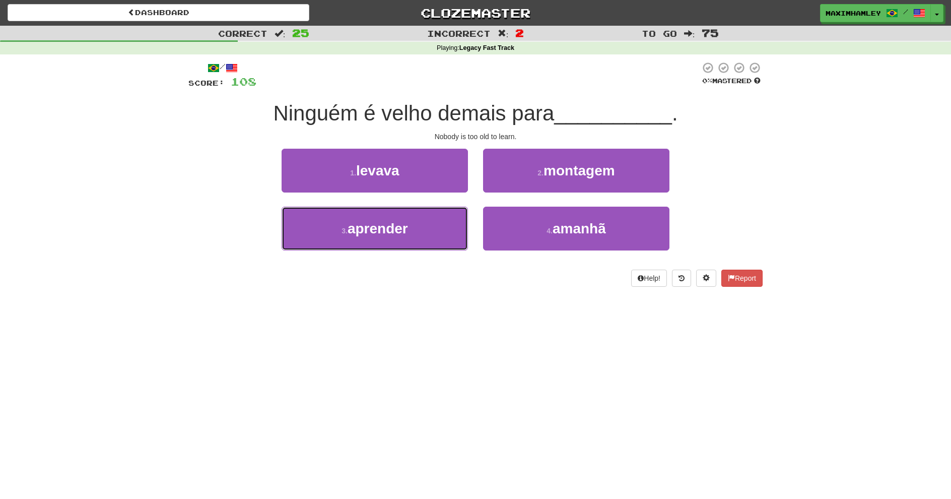
click at [430, 238] on button "3 . aprender" at bounding box center [375, 228] width 186 height 44
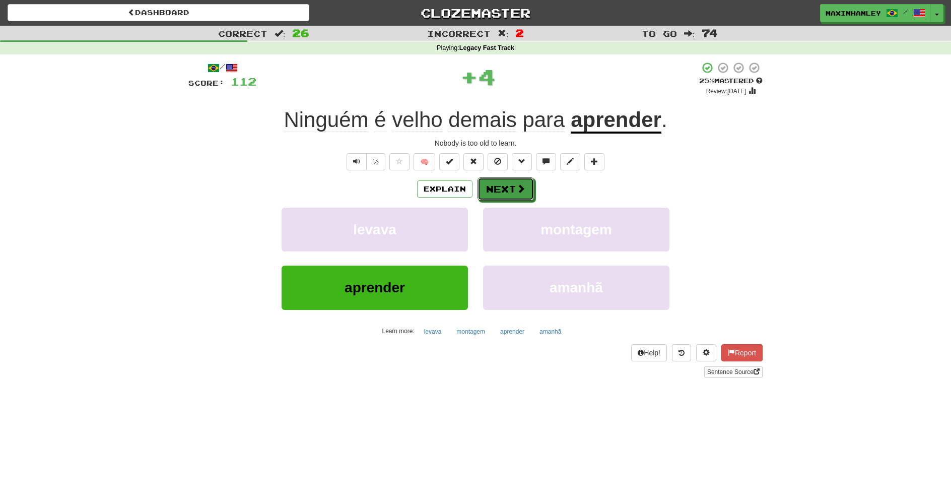
click at [501, 196] on button "Next" at bounding box center [505, 188] width 56 height 23
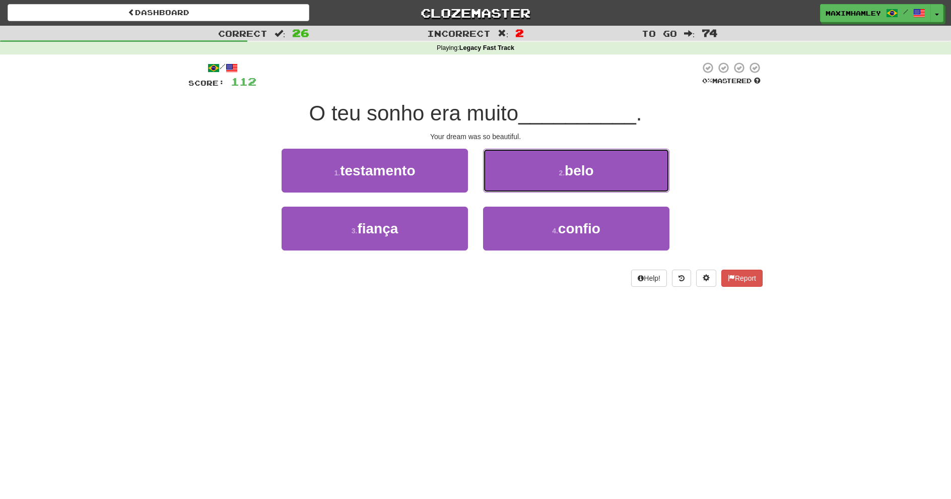
click at [511, 171] on button "2 . belo" at bounding box center [576, 171] width 186 height 44
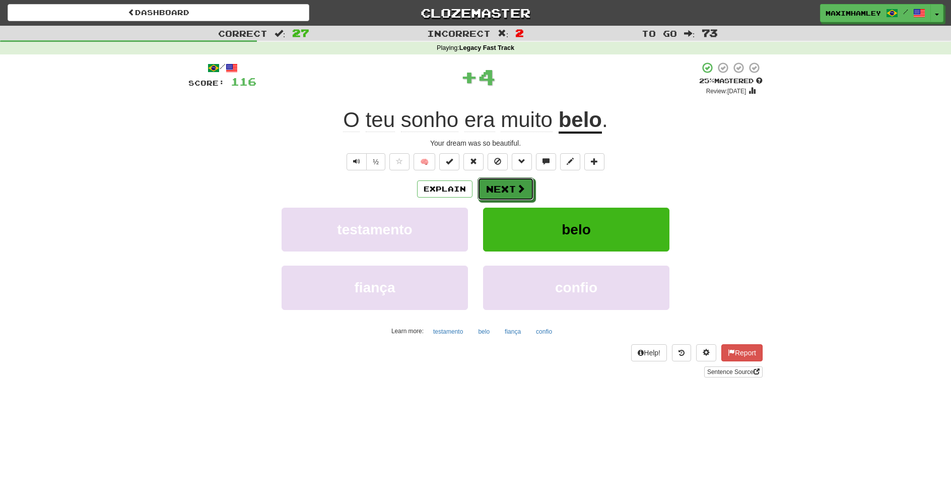
click at [531, 188] on button "Next" at bounding box center [505, 188] width 56 height 23
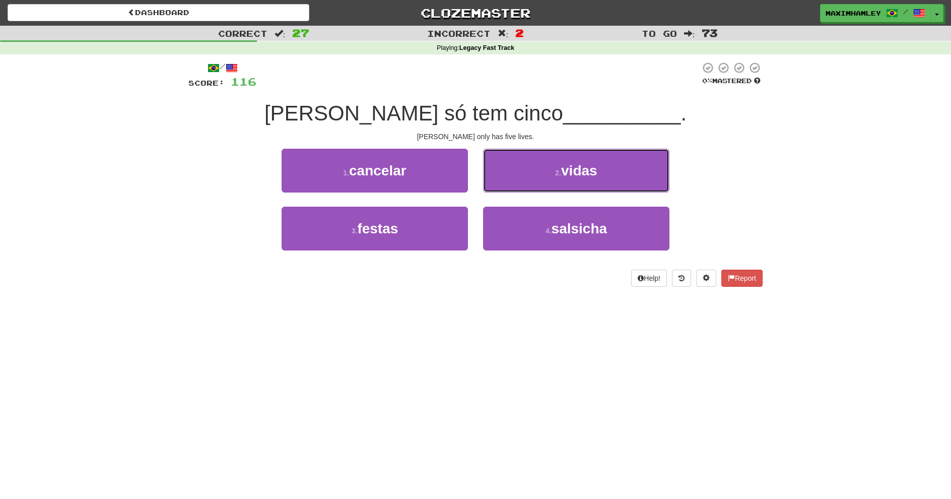
click at [535, 166] on button "2 . vidas" at bounding box center [576, 171] width 186 height 44
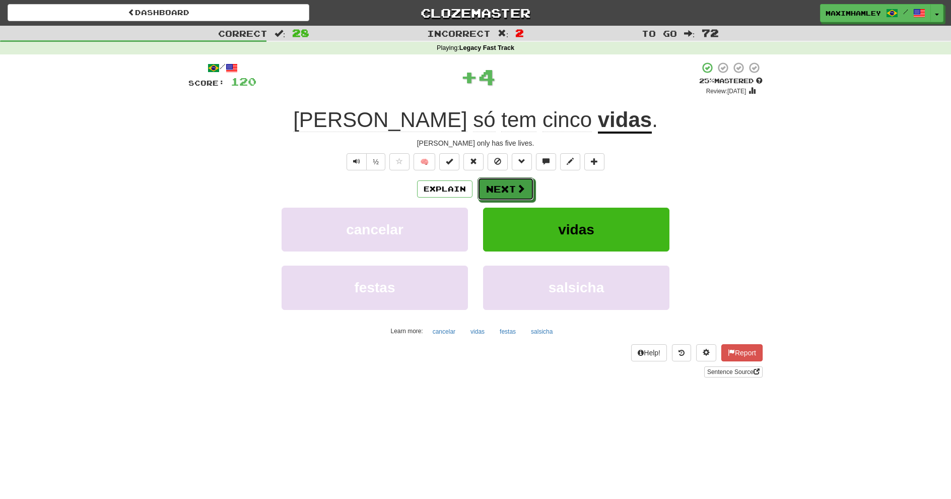
click at [515, 182] on button "Next" at bounding box center [505, 188] width 56 height 23
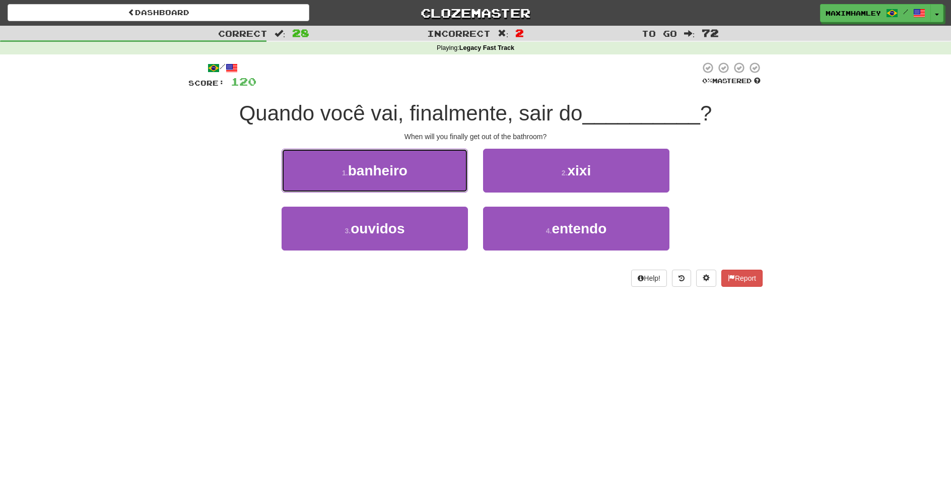
click at [438, 164] on button "1 . banheiro" at bounding box center [375, 171] width 186 height 44
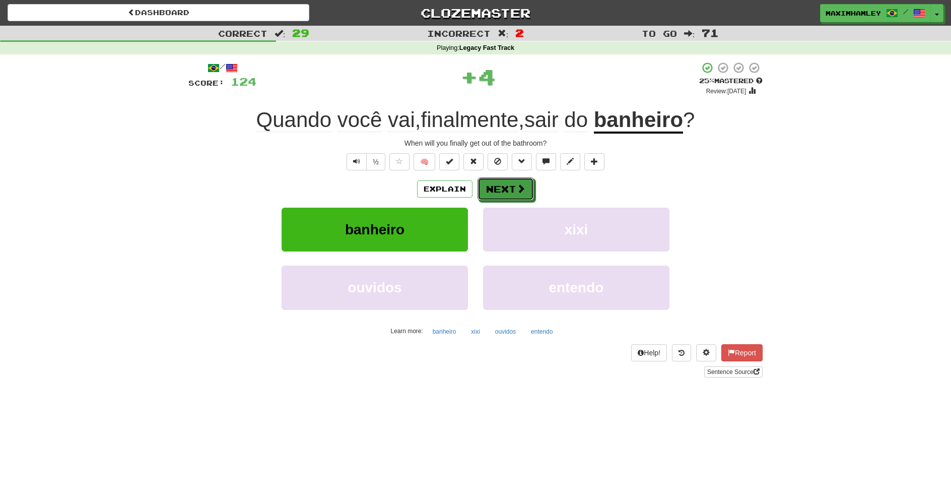
click at [523, 193] on span at bounding box center [520, 188] width 9 height 9
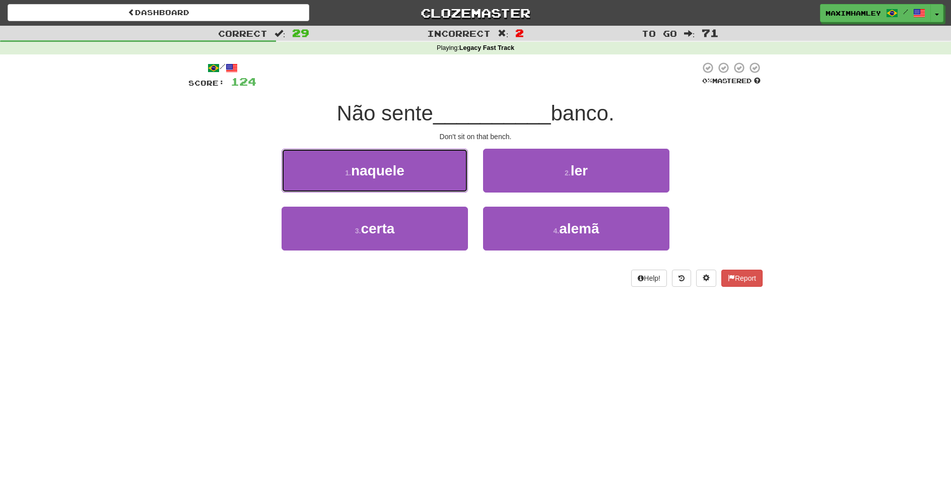
click at [426, 177] on button "1 . naquele" at bounding box center [375, 171] width 186 height 44
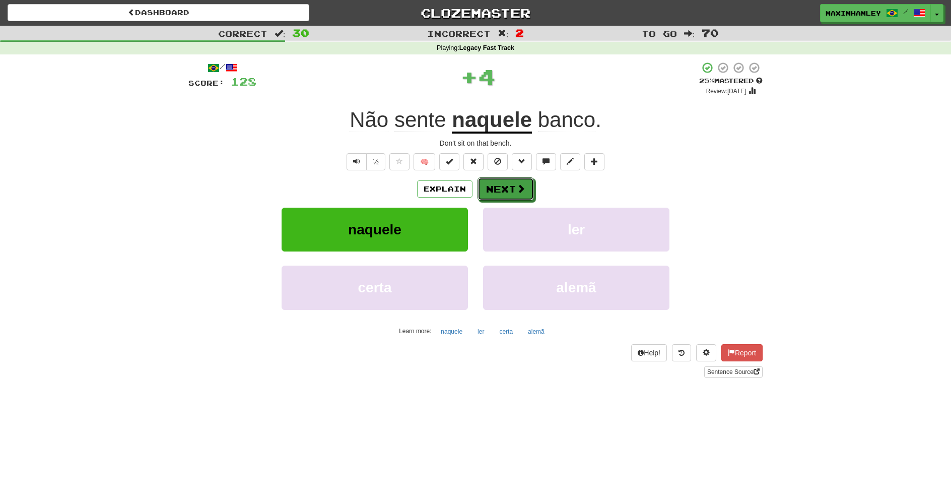
click at [514, 198] on button "Next" at bounding box center [505, 188] width 56 height 23
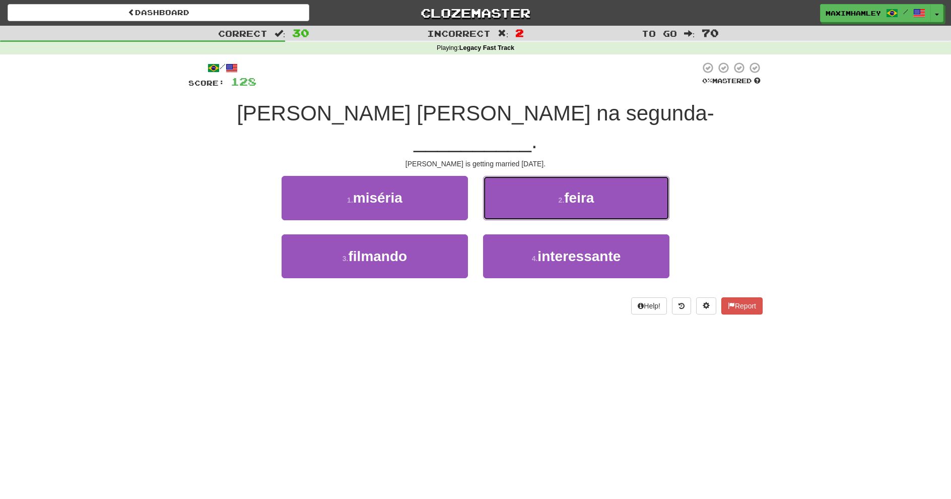
click at [519, 181] on button "2 . feira" at bounding box center [576, 198] width 186 height 44
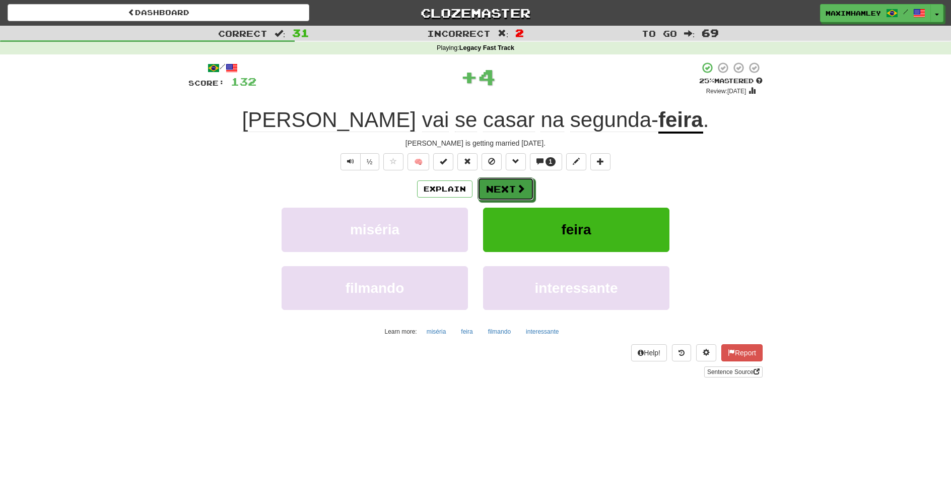
click at [519, 181] on button "Next" at bounding box center [505, 188] width 56 height 23
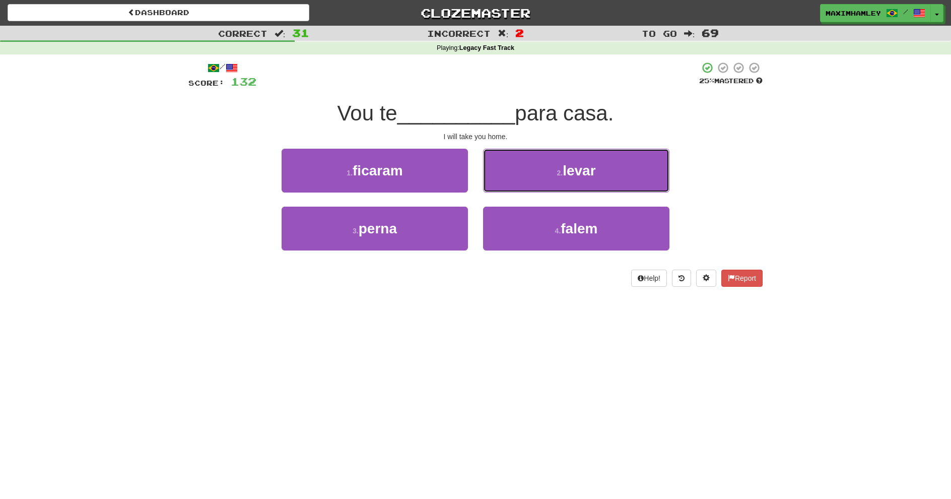
click at [519, 181] on button "2 . levar" at bounding box center [576, 171] width 186 height 44
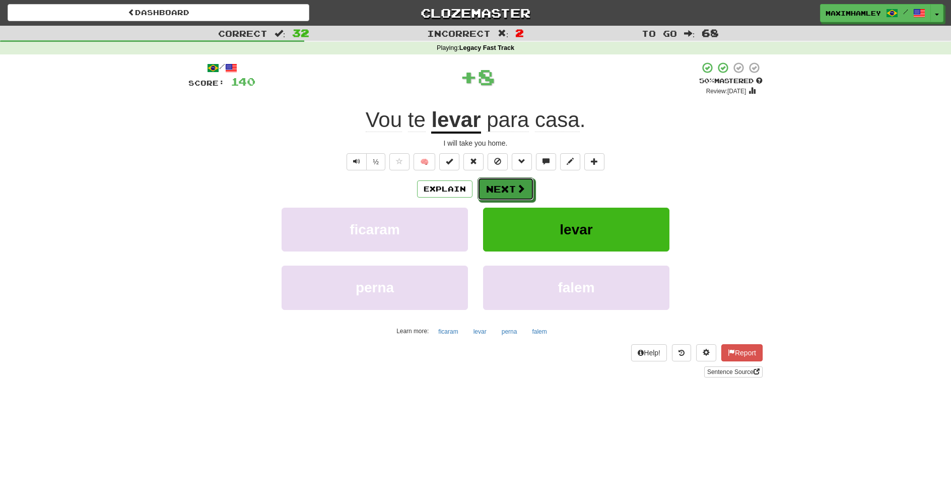
click at [519, 181] on button "Next" at bounding box center [505, 188] width 56 height 23
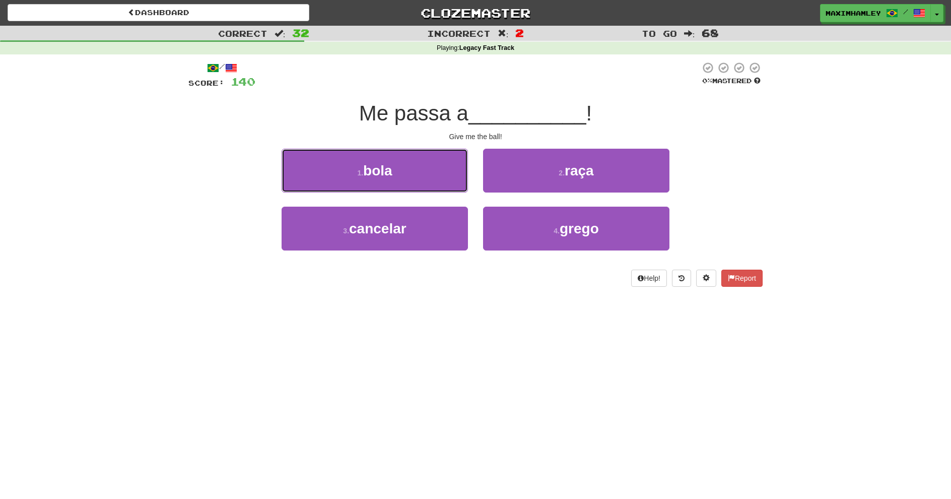
click at [434, 180] on button "1 . bola" at bounding box center [375, 171] width 186 height 44
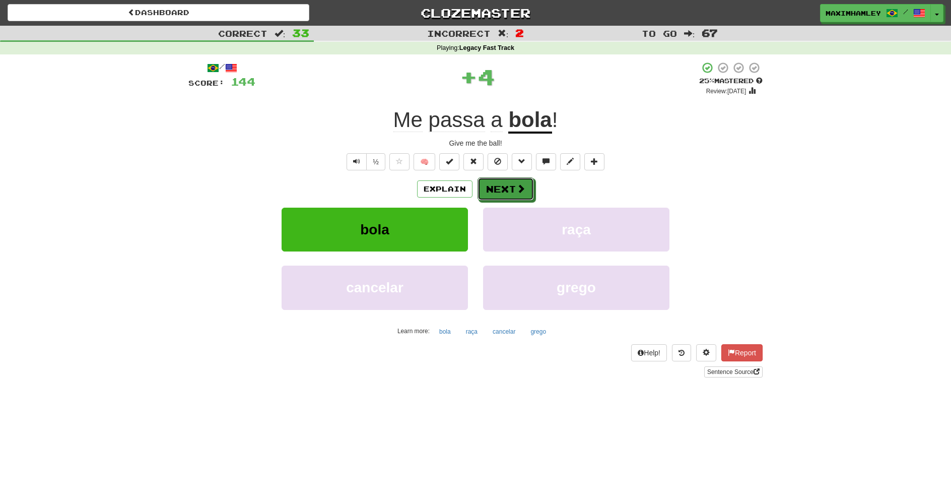
click at [498, 187] on button "Next" at bounding box center [505, 188] width 56 height 23
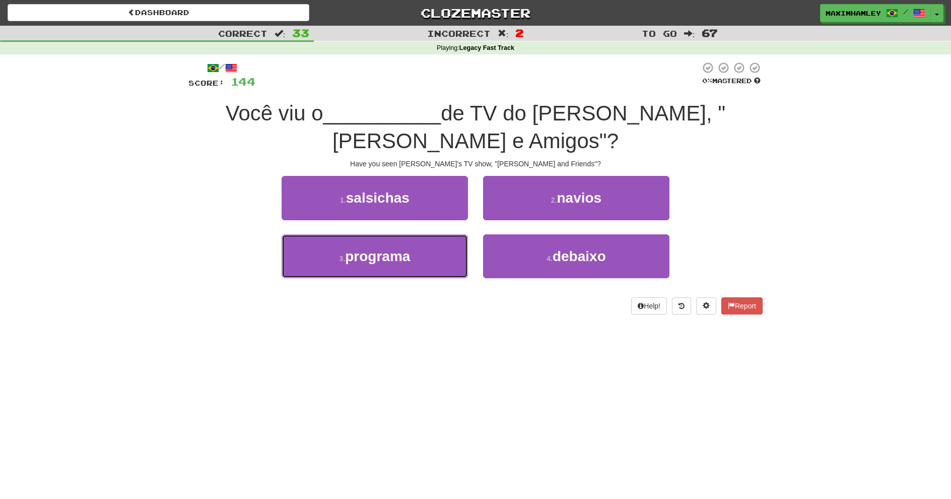
click at [438, 234] on button "3 . programa" at bounding box center [375, 256] width 186 height 44
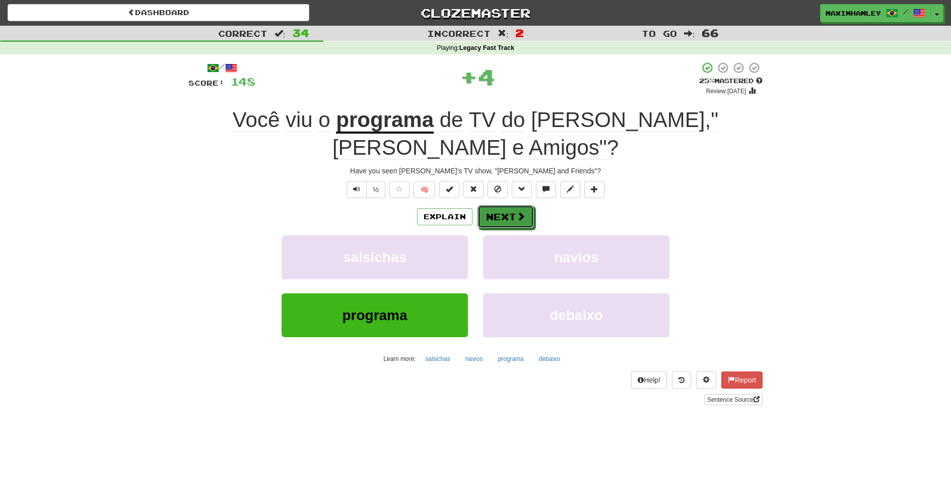
click at [488, 205] on button "Next" at bounding box center [505, 216] width 56 height 23
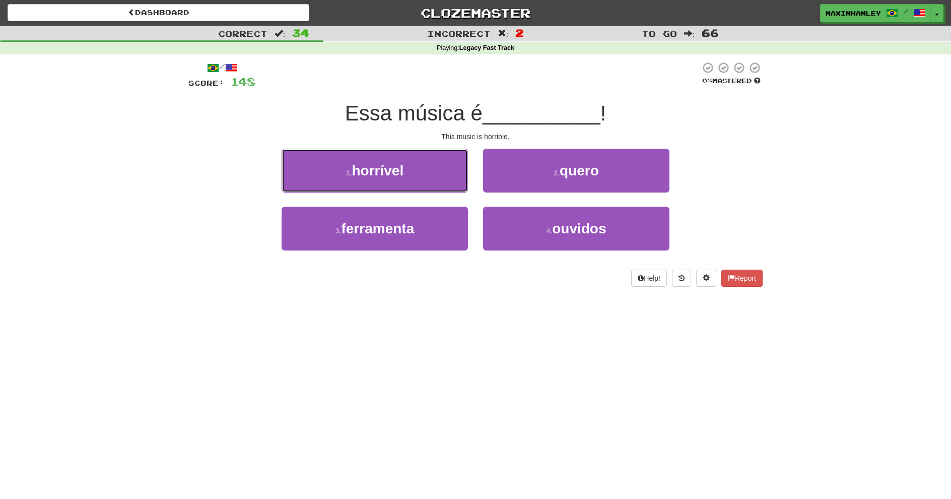
click at [429, 183] on button "1 . horrível" at bounding box center [375, 171] width 186 height 44
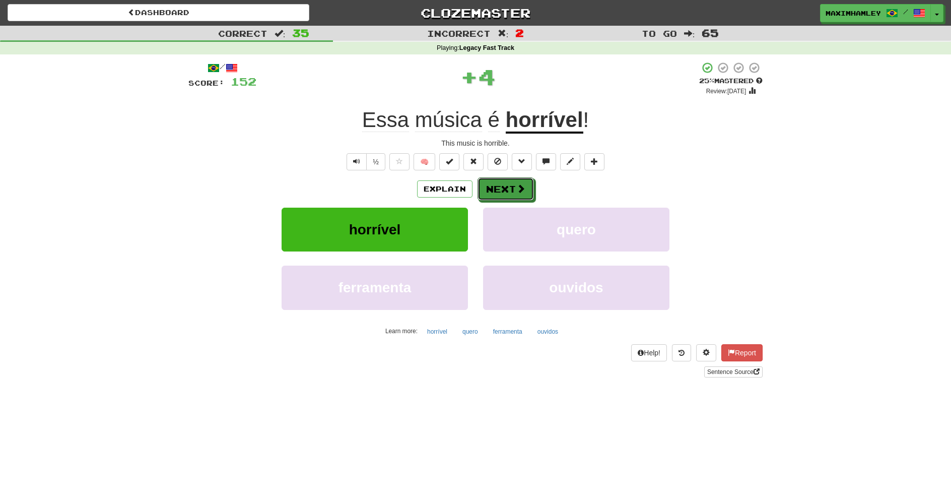
click at [500, 192] on button "Next" at bounding box center [505, 188] width 56 height 23
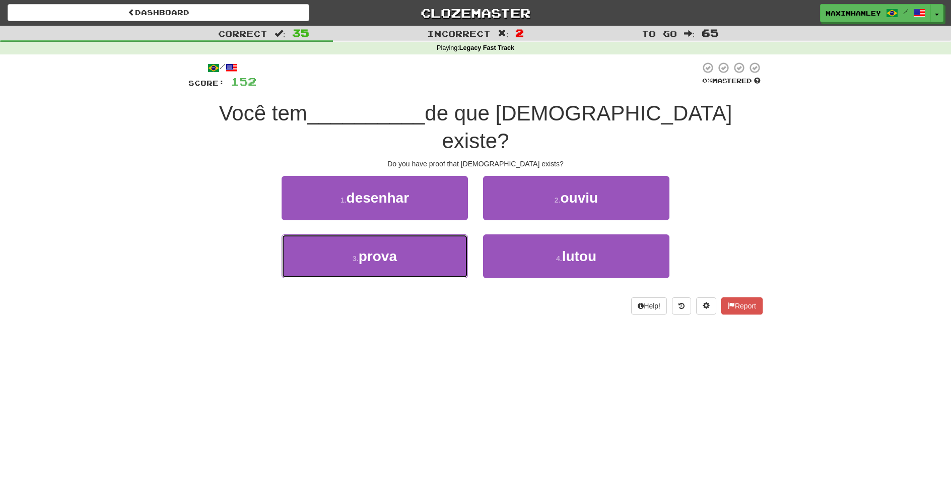
click at [458, 234] on button "3 . prova" at bounding box center [375, 256] width 186 height 44
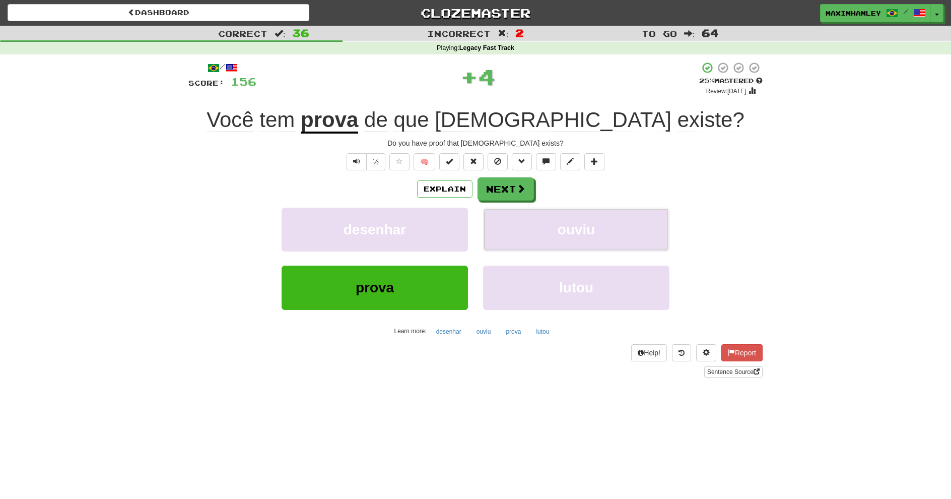
click at [524, 211] on button "ouviu" at bounding box center [576, 229] width 186 height 44
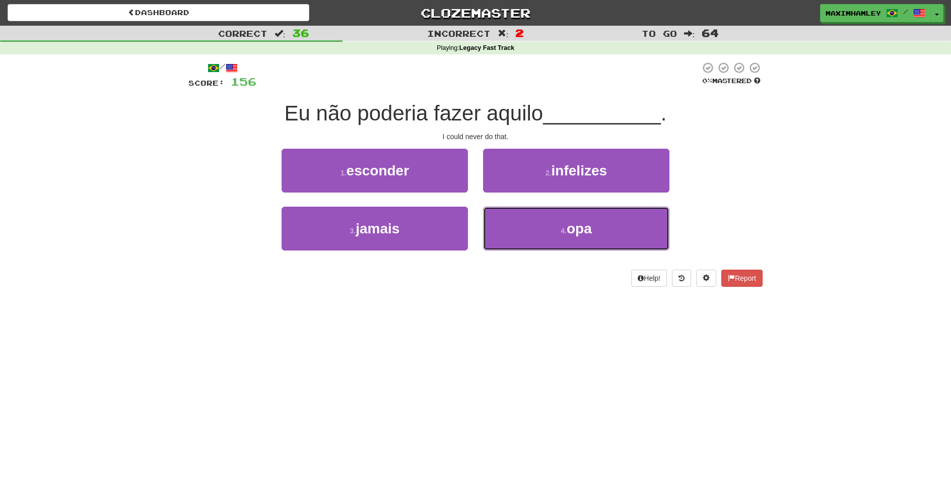
click at [551, 242] on button "4 . opa" at bounding box center [576, 228] width 186 height 44
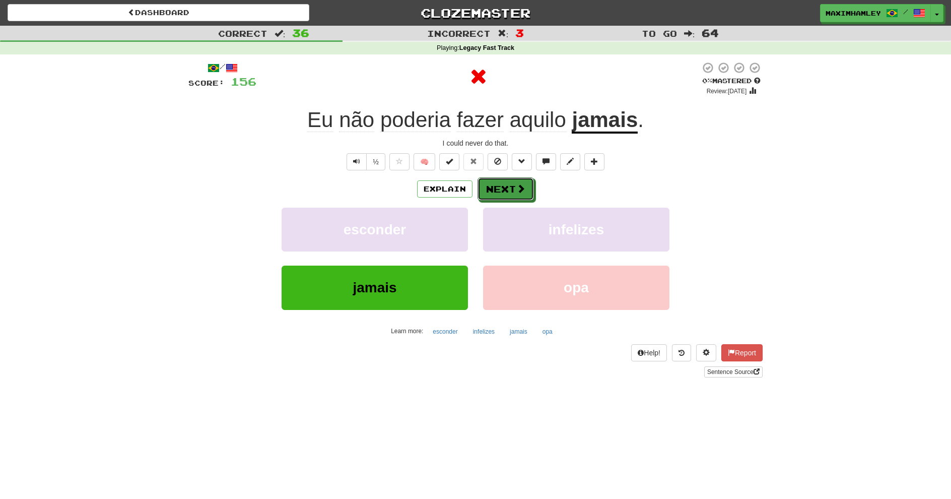
click at [525, 181] on button "Next" at bounding box center [505, 188] width 56 height 23
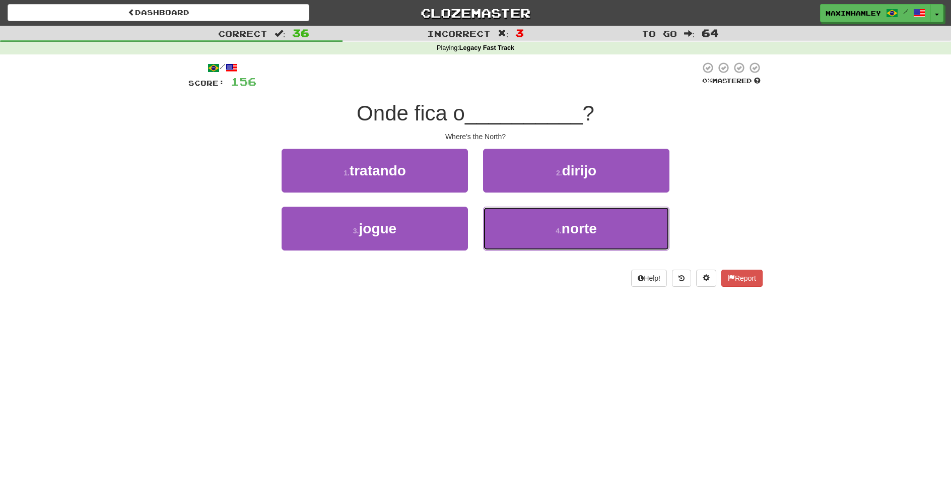
click at [546, 243] on button "4 . norte" at bounding box center [576, 228] width 186 height 44
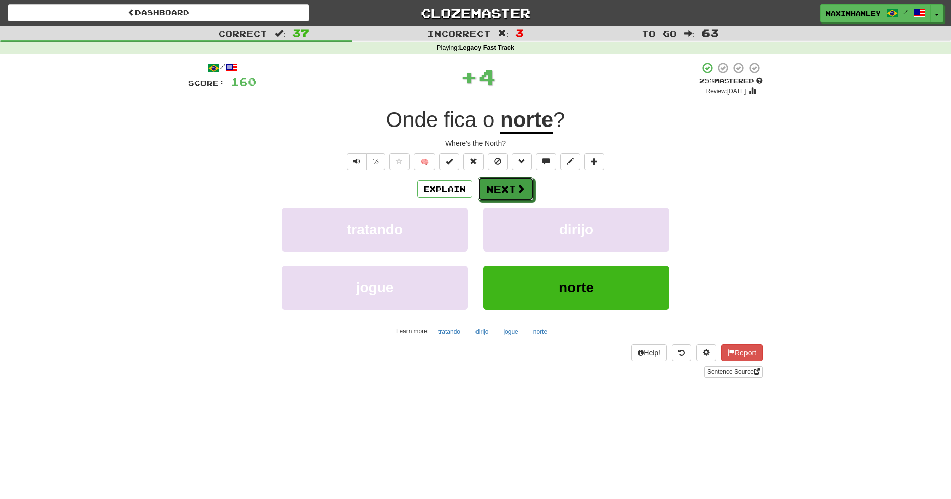
click at [508, 194] on button "Next" at bounding box center [505, 188] width 56 height 23
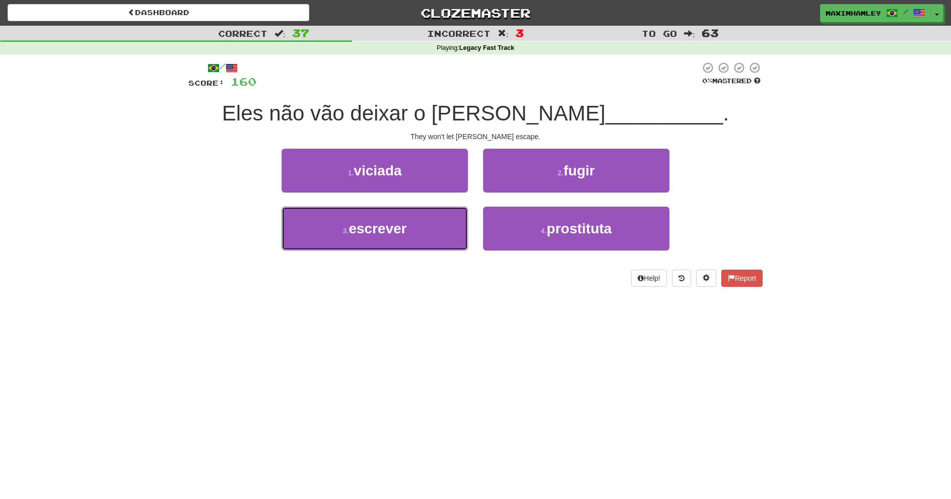
click at [437, 223] on button "3 . escrever" at bounding box center [375, 228] width 186 height 44
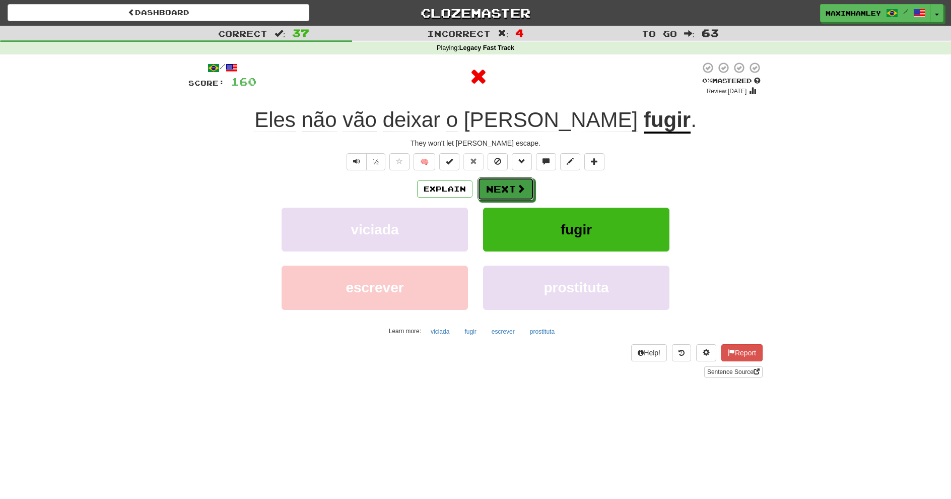
click at [517, 192] on span at bounding box center [520, 188] width 9 height 9
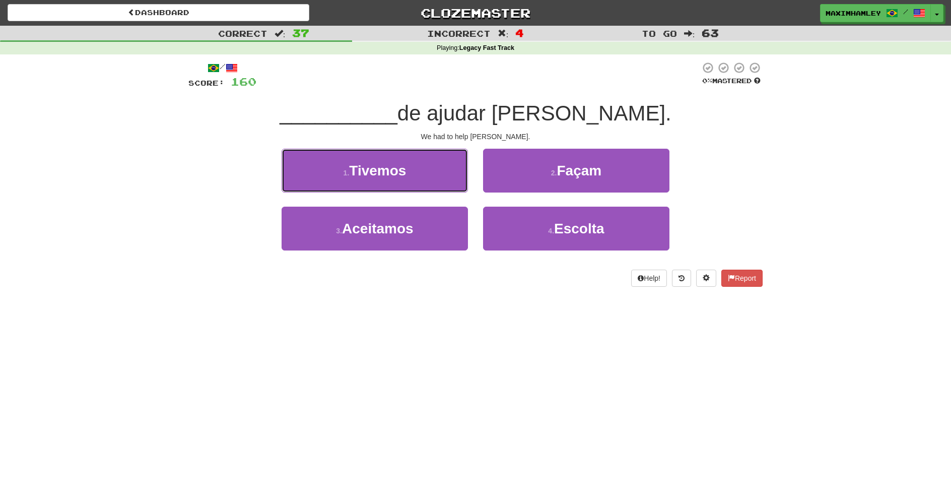
click at [432, 184] on button "1 . Tivemos" at bounding box center [375, 171] width 186 height 44
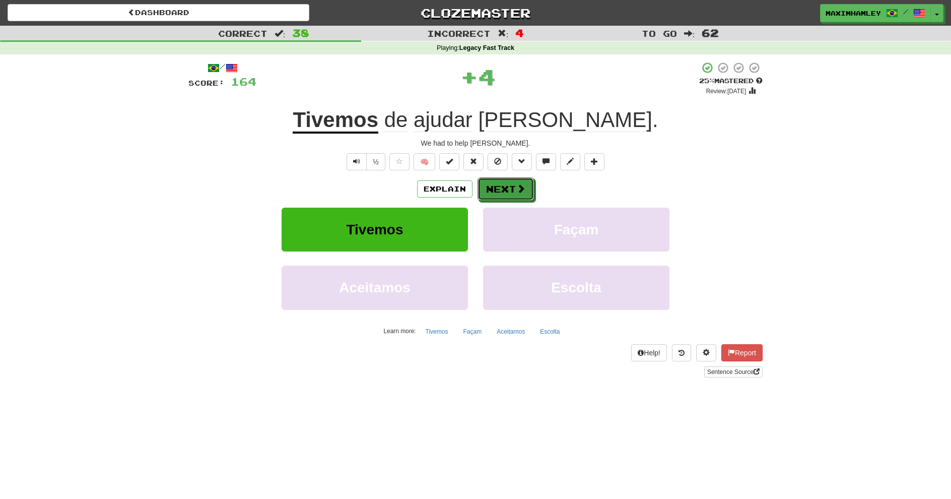
click at [497, 193] on button "Next" at bounding box center [505, 188] width 56 height 23
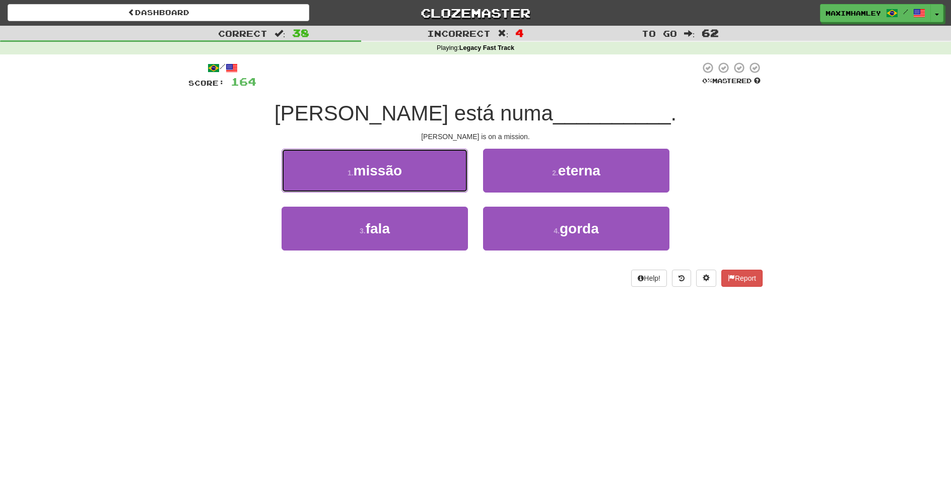
click at [411, 179] on button "1 . missão" at bounding box center [375, 171] width 186 height 44
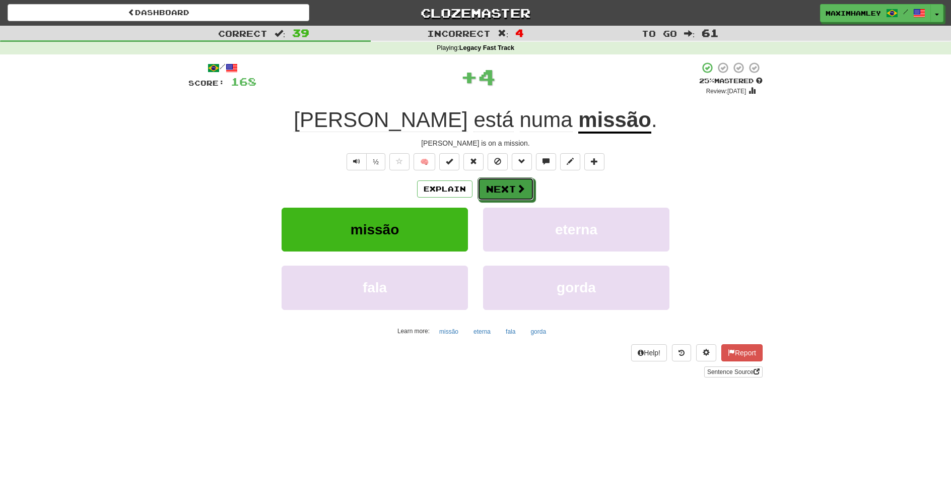
click at [497, 194] on button "Next" at bounding box center [505, 188] width 56 height 23
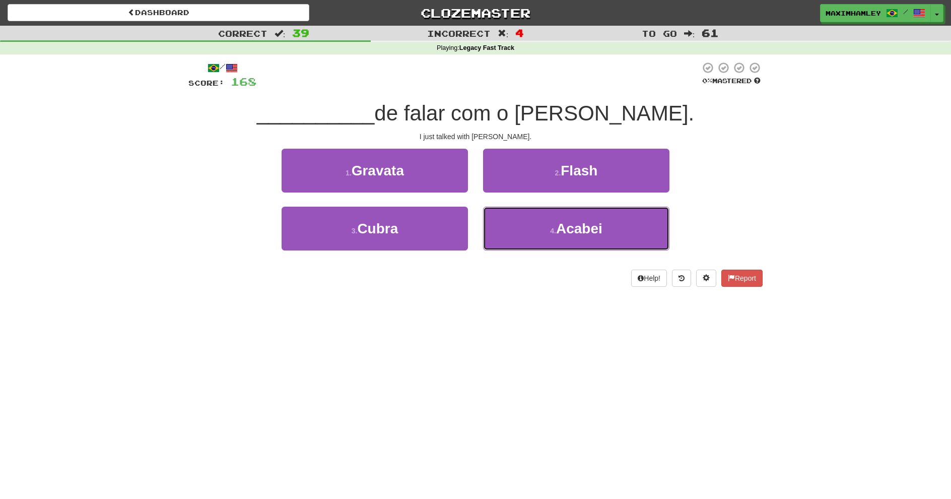
click at [544, 223] on button "4 . Acabei" at bounding box center [576, 228] width 186 height 44
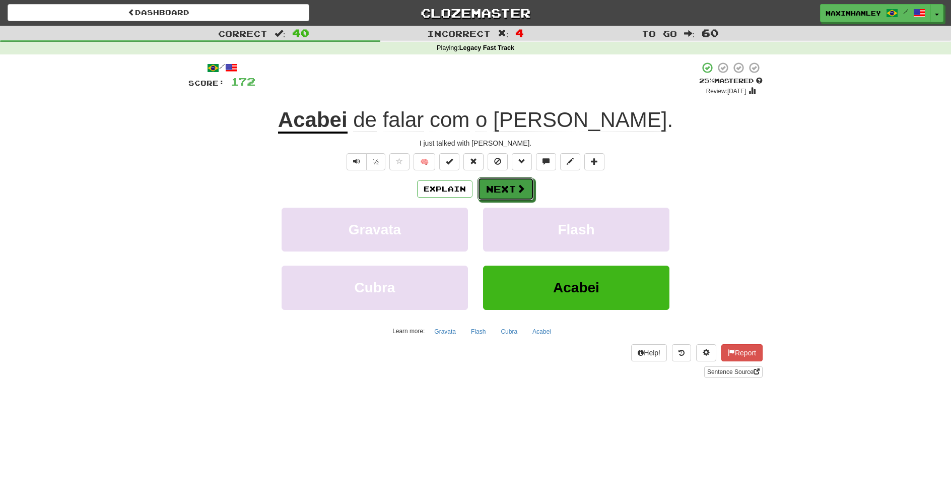
click at [508, 199] on button "Next" at bounding box center [505, 188] width 56 height 23
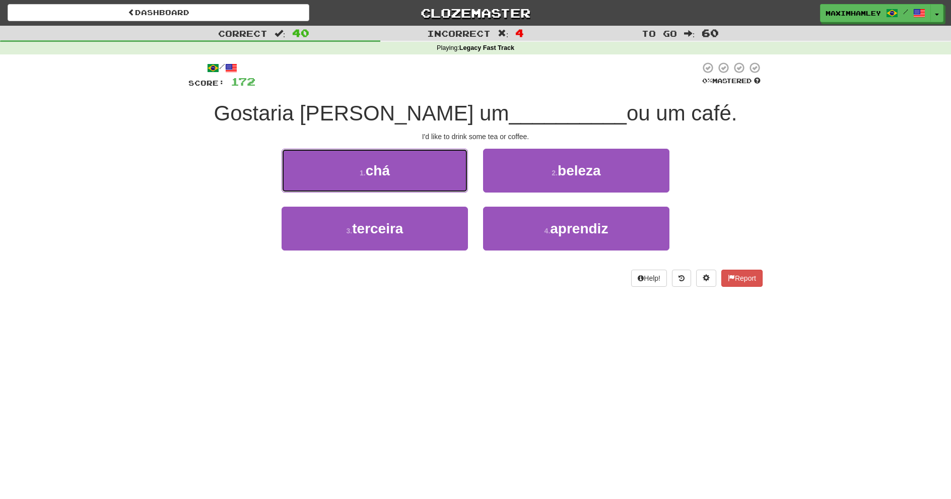
click at [424, 155] on button "1 . chá" at bounding box center [375, 171] width 186 height 44
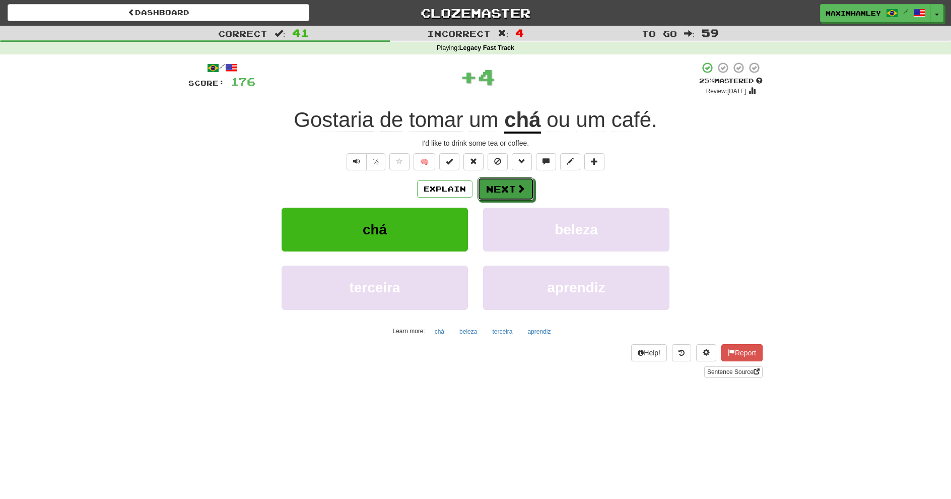
click at [503, 184] on button "Next" at bounding box center [505, 188] width 56 height 23
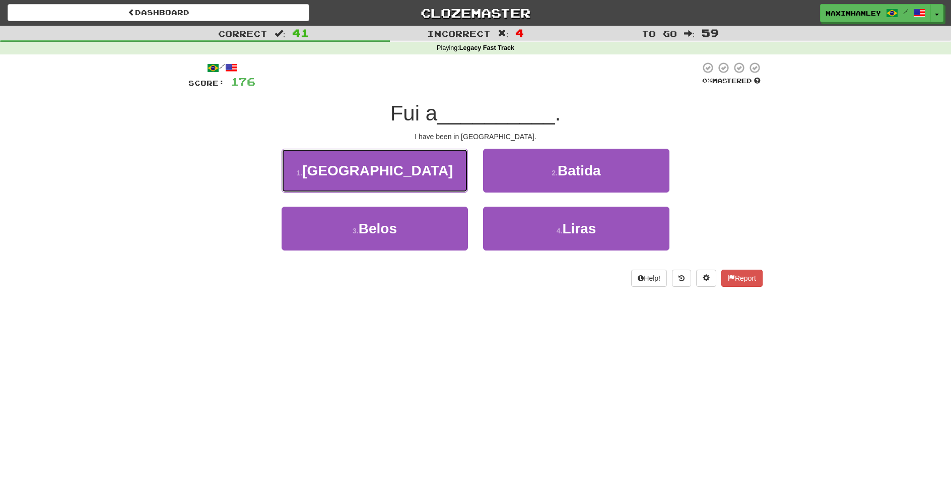
click at [422, 184] on button "1 . Paris" at bounding box center [375, 171] width 186 height 44
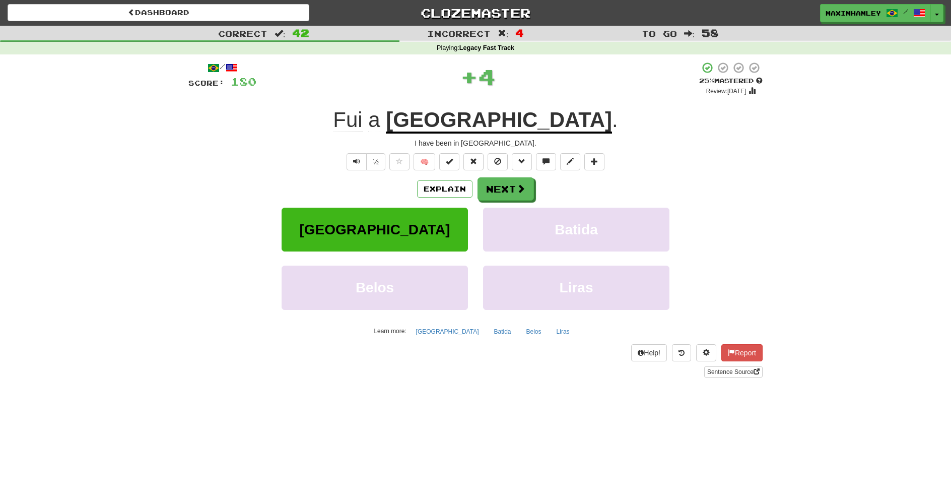
click at [500, 201] on div "Explain Next Paris Batida Belos Liras Learn more: Paris Batida Belos Liras" at bounding box center [475, 258] width 574 height 162
click at [498, 195] on button "Next" at bounding box center [505, 188] width 56 height 23
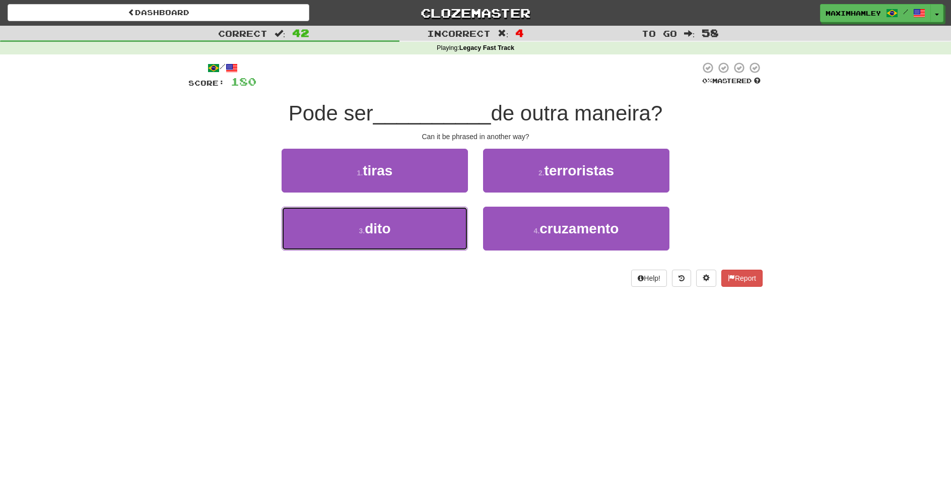
click at [439, 228] on button "3 . dito" at bounding box center [375, 228] width 186 height 44
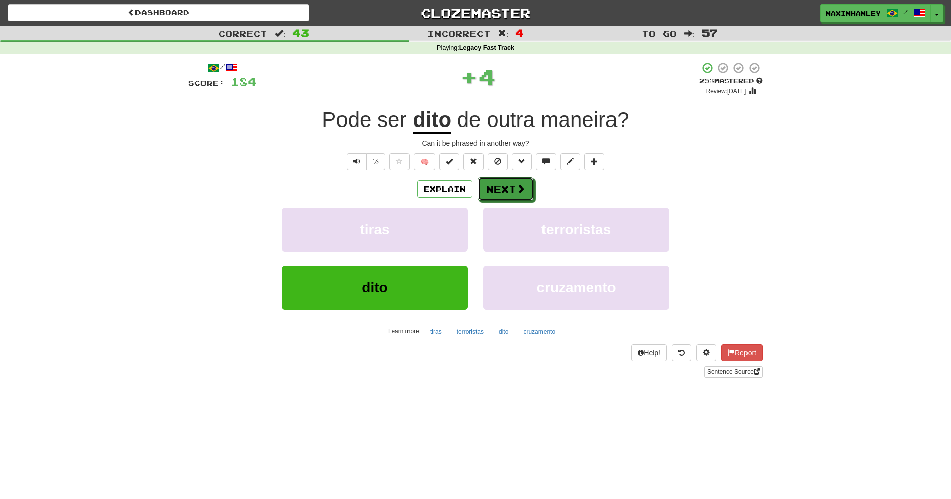
click at [508, 177] on button "Next" at bounding box center [505, 188] width 56 height 23
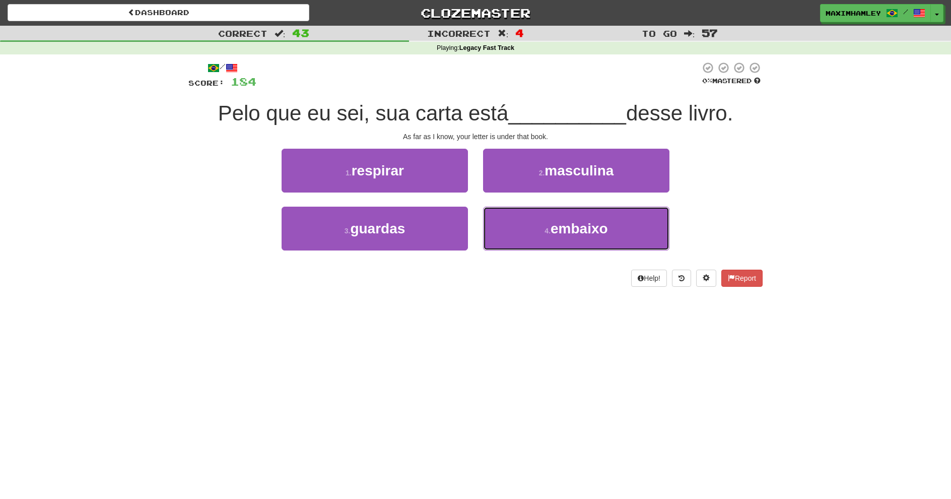
click at [520, 224] on button "4 . embaixo" at bounding box center [576, 228] width 186 height 44
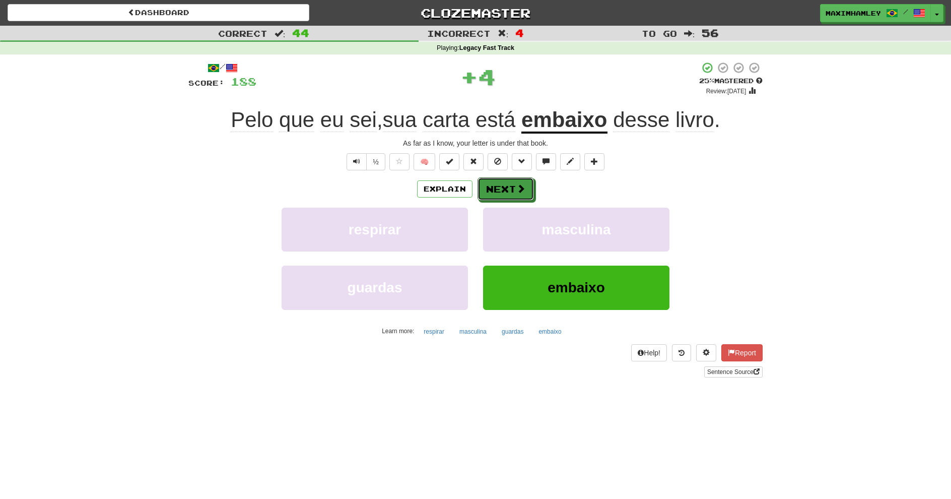
click at [499, 192] on button "Next" at bounding box center [505, 188] width 56 height 23
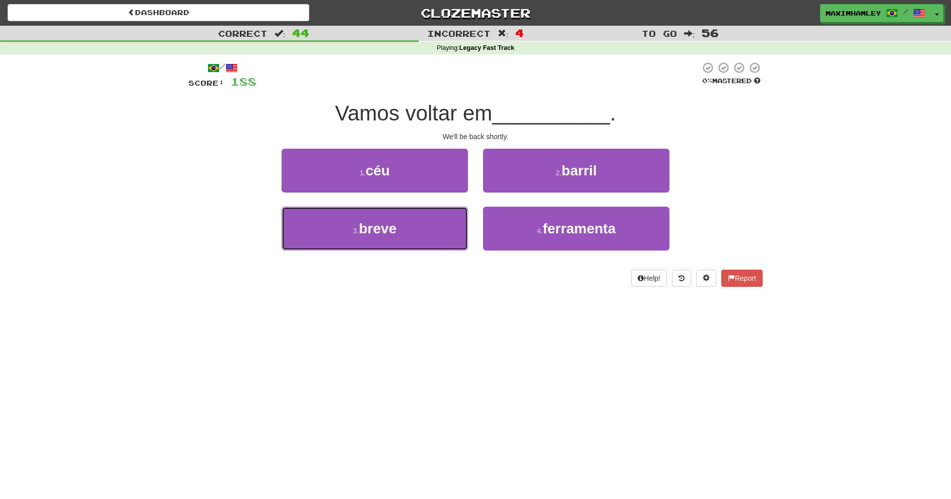
click at [459, 233] on button "3 . breve" at bounding box center [375, 228] width 186 height 44
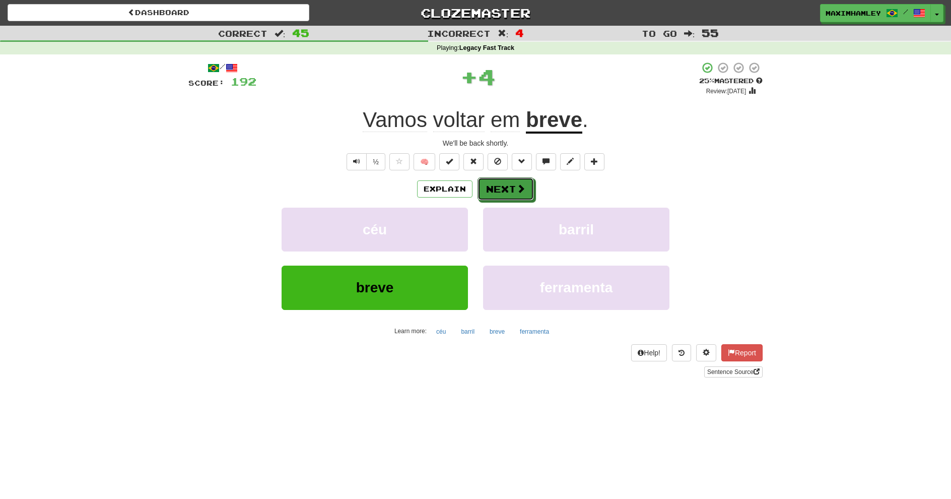
click at [506, 179] on button "Next" at bounding box center [505, 188] width 56 height 23
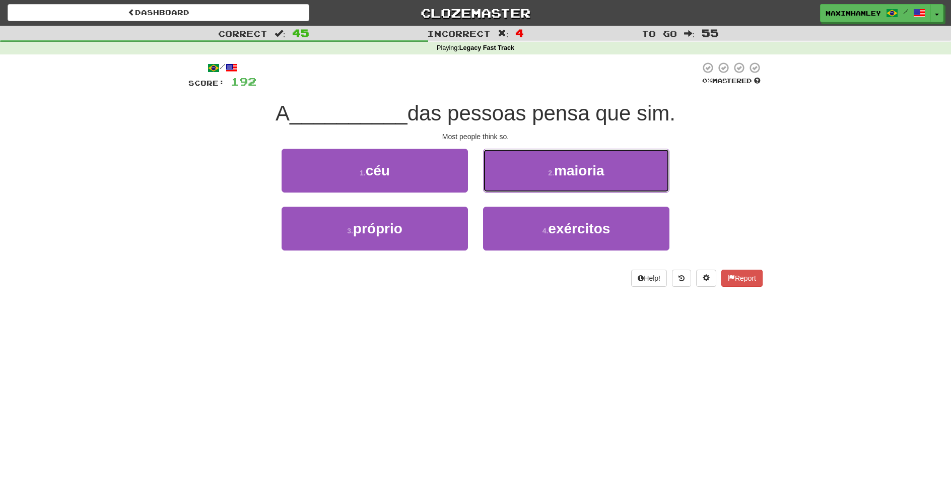
click at [540, 182] on button "2 . maioria" at bounding box center [576, 171] width 186 height 44
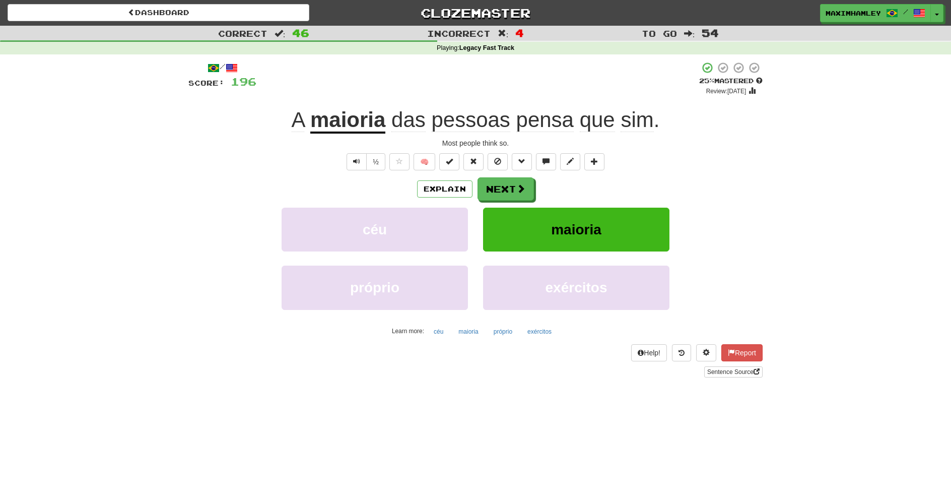
click at [536, 182] on div "Explain Next" at bounding box center [475, 188] width 574 height 23
click at [508, 192] on button "Next" at bounding box center [505, 188] width 56 height 23
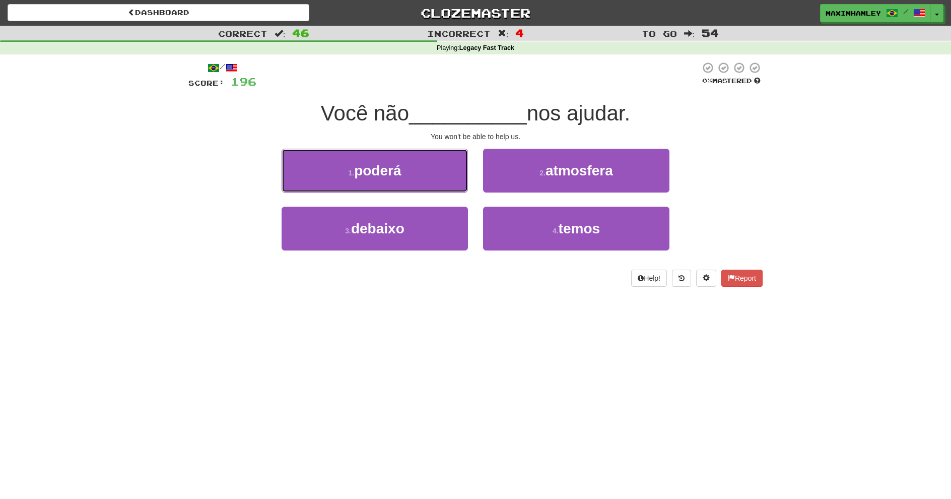
click at [430, 174] on button "1 . poderá" at bounding box center [375, 171] width 186 height 44
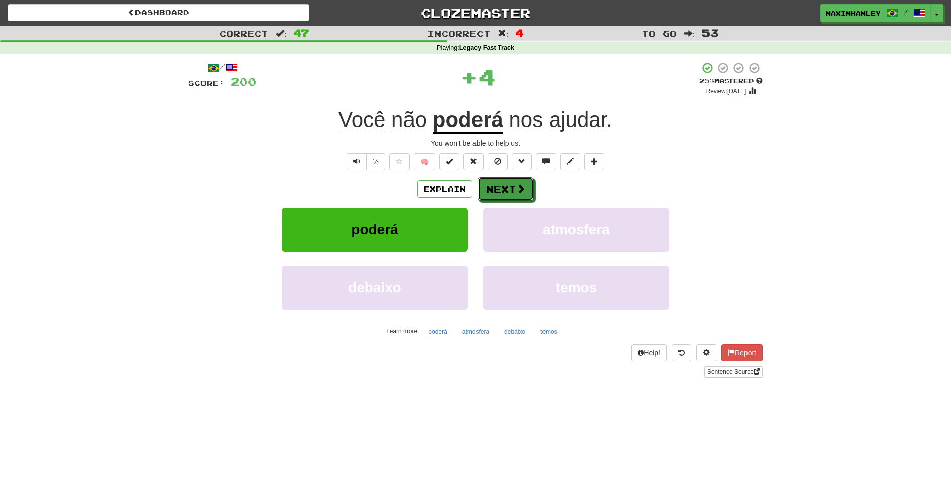
click at [511, 195] on button "Next" at bounding box center [505, 188] width 56 height 23
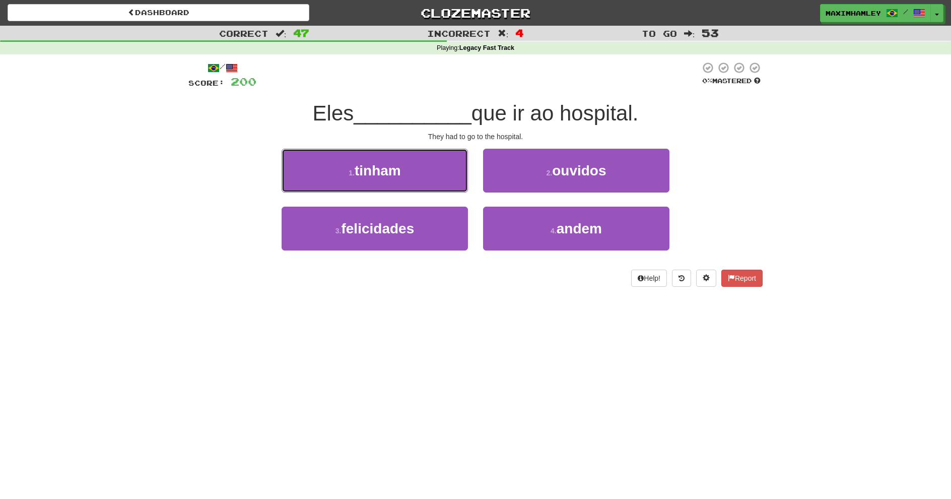
click at [437, 163] on button "1 . tinham" at bounding box center [375, 171] width 186 height 44
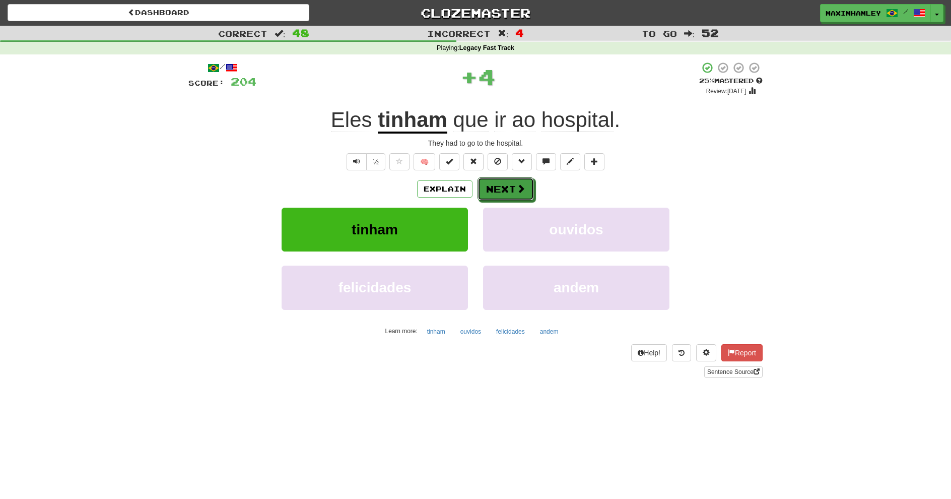
click at [508, 188] on button "Next" at bounding box center [505, 188] width 56 height 23
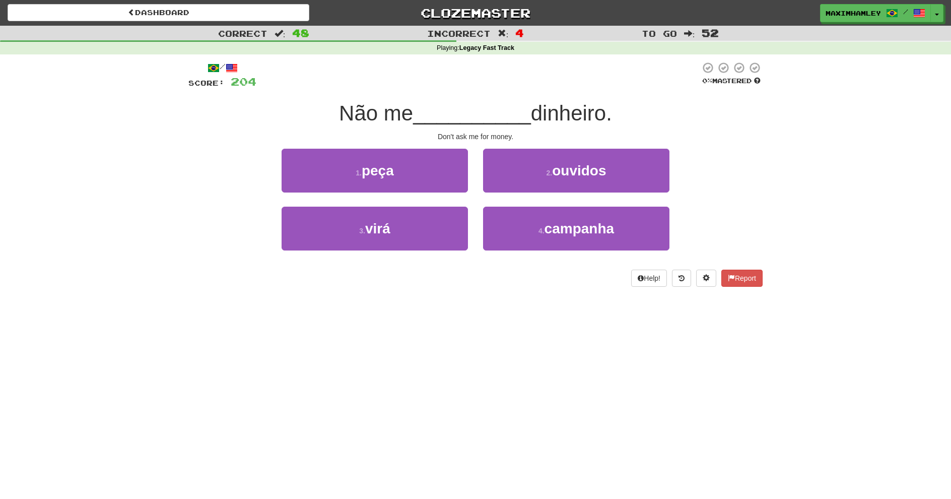
click at [470, 171] on div "1 . peça" at bounding box center [374, 178] width 201 height 58
click at [453, 168] on button "1 . peça" at bounding box center [375, 171] width 186 height 44
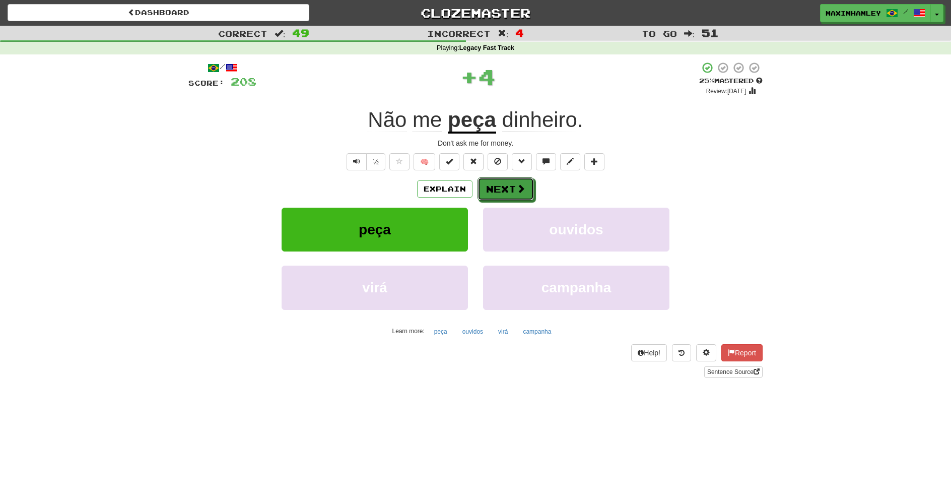
click at [526, 180] on button "Next" at bounding box center [505, 188] width 56 height 23
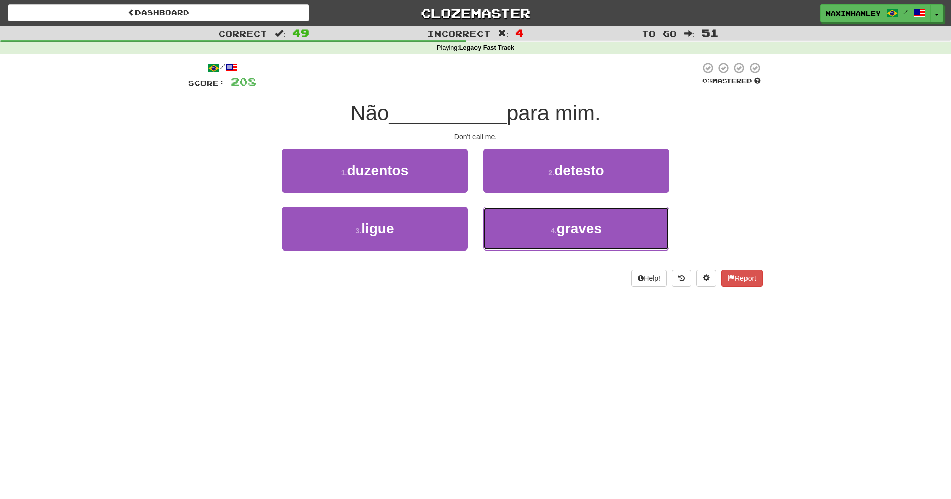
drag, startPoint x: 505, startPoint y: 220, endPoint x: 548, endPoint y: 195, distance: 49.4
click at [548, 193] on div "1 . duzentos 2 . detesto 3 . ligue 4 . graves" at bounding box center [475, 207] width 589 height 116
click at [546, 233] on button "4 . graves" at bounding box center [576, 228] width 186 height 44
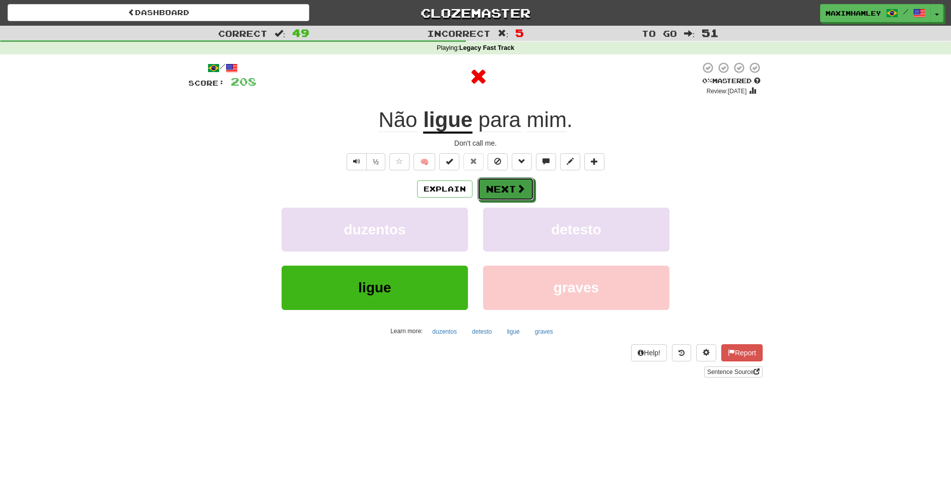
click at [497, 195] on button "Next" at bounding box center [505, 188] width 56 height 23
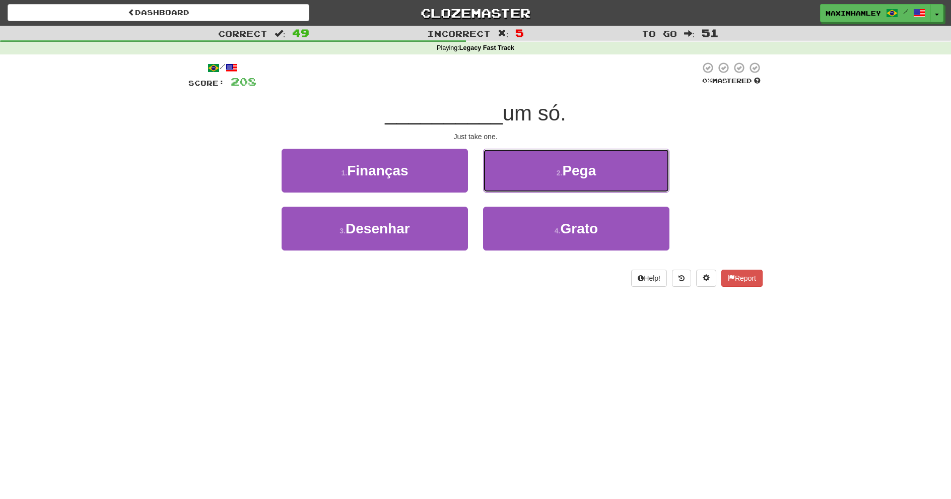
click at [497, 186] on button "2 . Pega" at bounding box center [576, 171] width 186 height 44
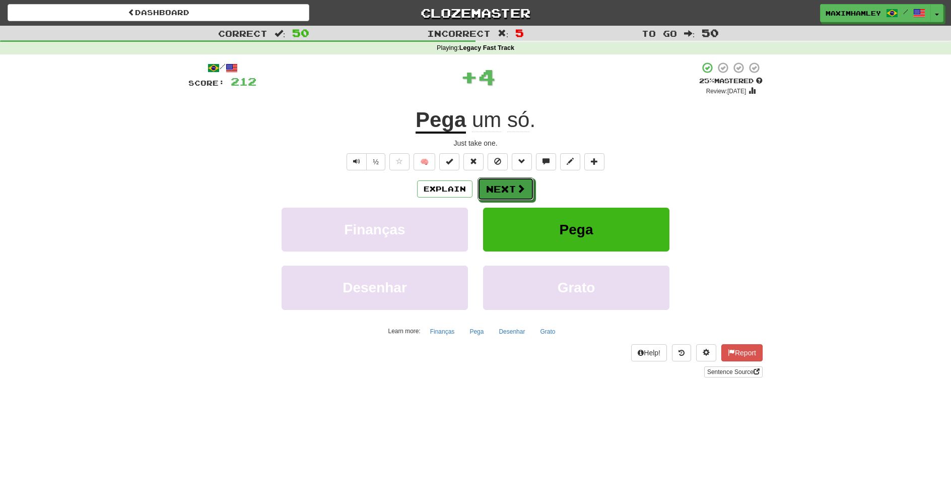
click at [497, 186] on button "Next" at bounding box center [505, 188] width 56 height 23
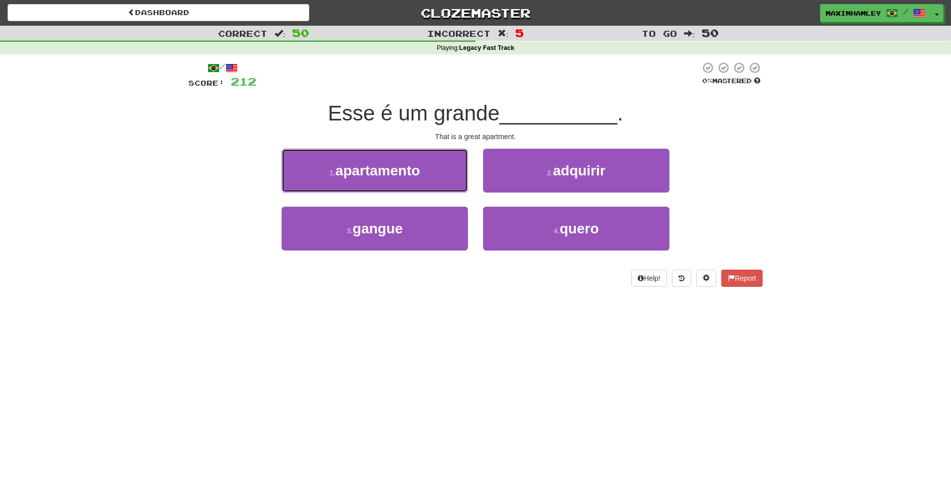
click at [442, 159] on button "1 . apartamento" at bounding box center [375, 171] width 186 height 44
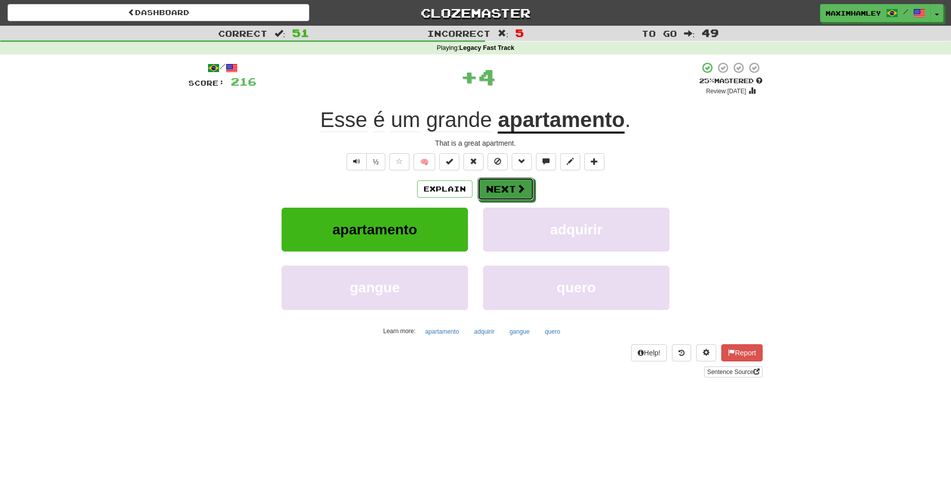
click at [521, 182] on button "Next" at bounding box center [505, 188] width 56 height 23
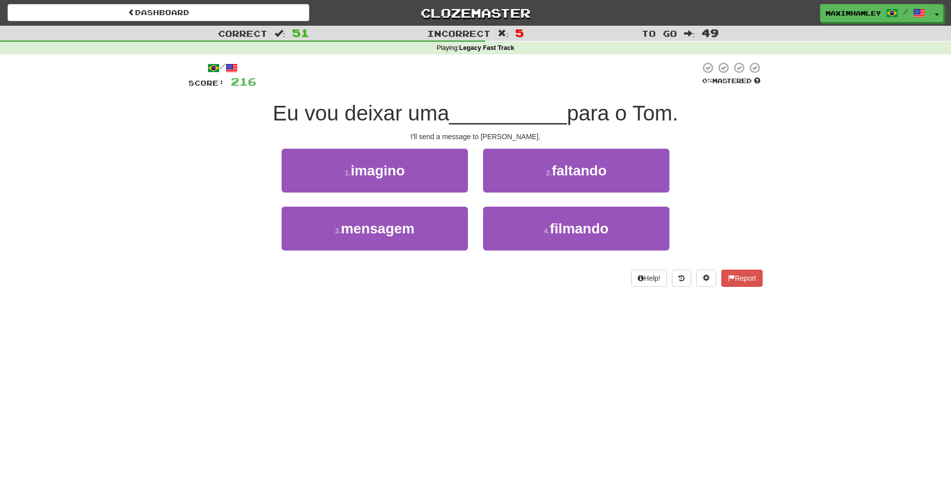
click at [404, 254] on div "3 . mensagem" at bounding box center [374, 235] width 201 height 58
click at [416, 242] on button "3 . mensagem" at bounding box center [375, 228] width 186 height 44
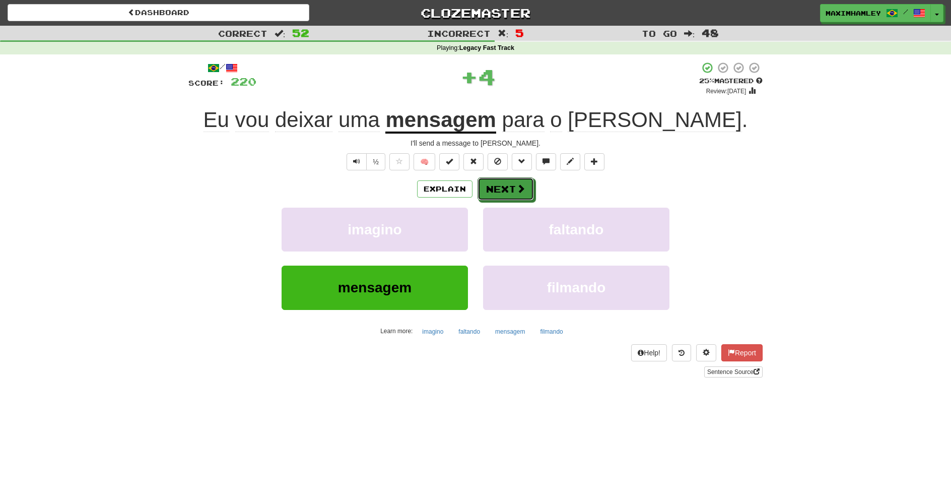
click at [500, 191] on button "Next" at bounding box center [505, 188] width 56 height 23
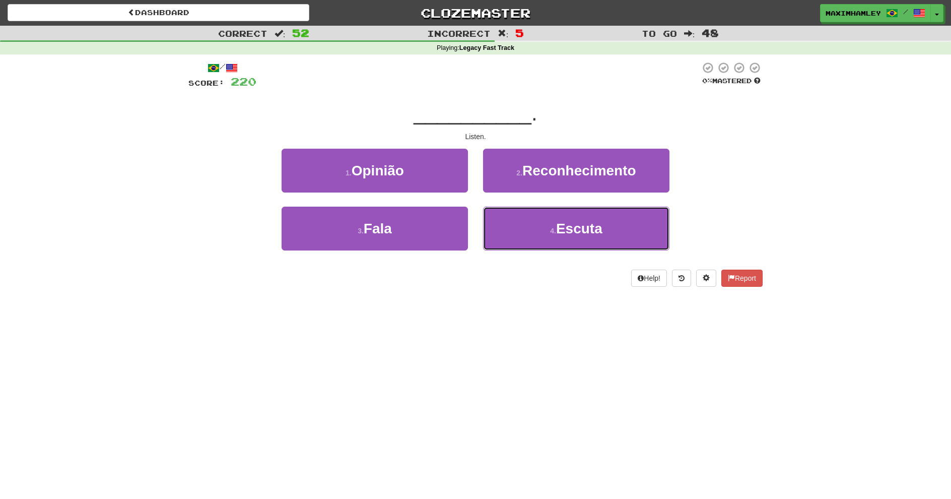
click at [534, 235] on button "4 . Escuta" at bounding box center [576, 228] width 186 height 44
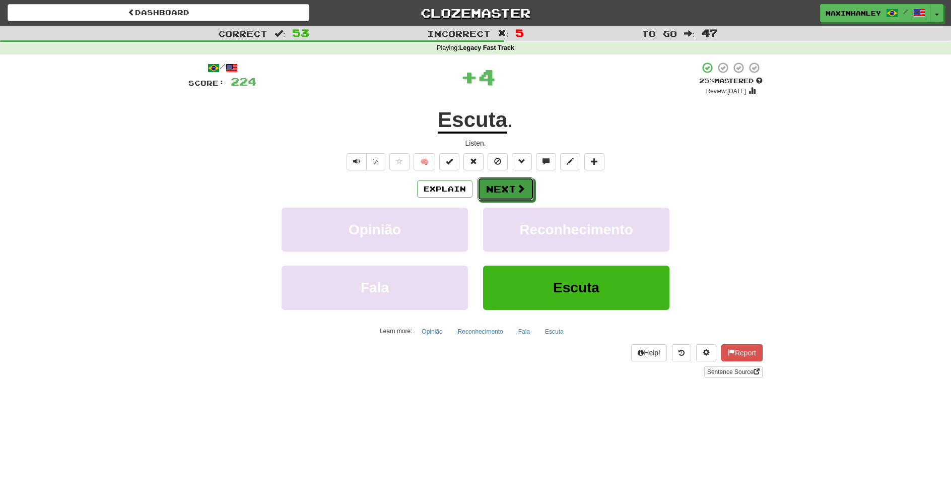
click at [497, 188] on button "Next" at bounding box center [505, 188] width 56 height 23
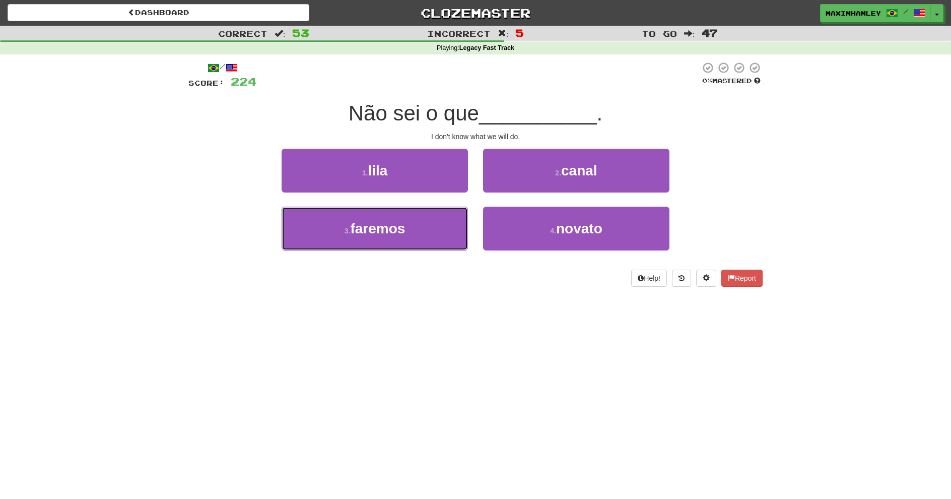
click at [454, 227] on button "3 . faremos" at bounding box center [375, 228] width 186 height 44
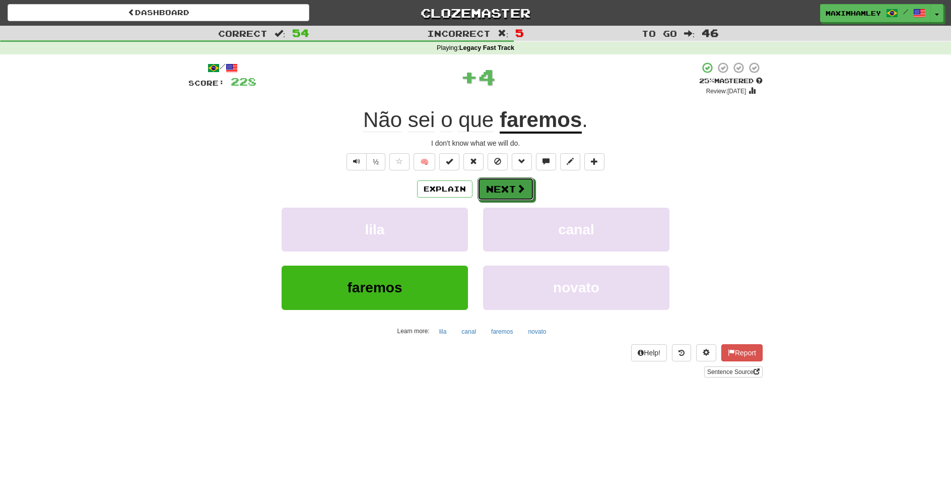
click at [501, 188] on button "Next" at bounding box center [505, 188] width 56 height 23
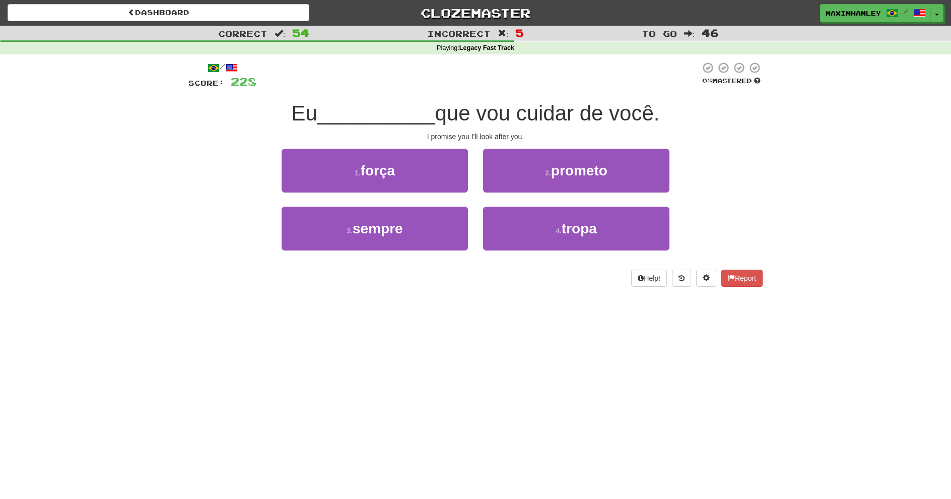
click at [534, 193] on div "2 . prometo" at bounding box center [575, 178] width 201 height 58
click at [528, 185] on button "2 . prometo" at bounding box center [576, 171] width 186 height 44
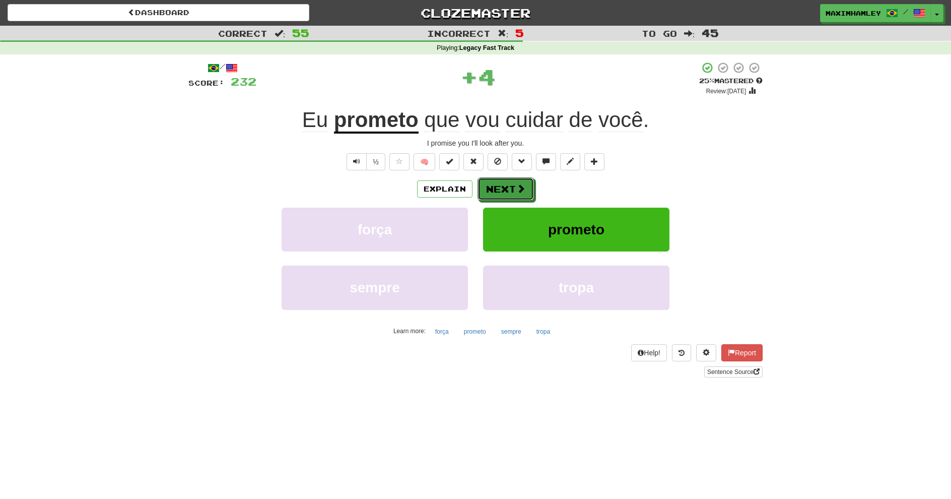
click at [492, 193] on button "Next" at bounding box center [505, 188] width 56 height 23
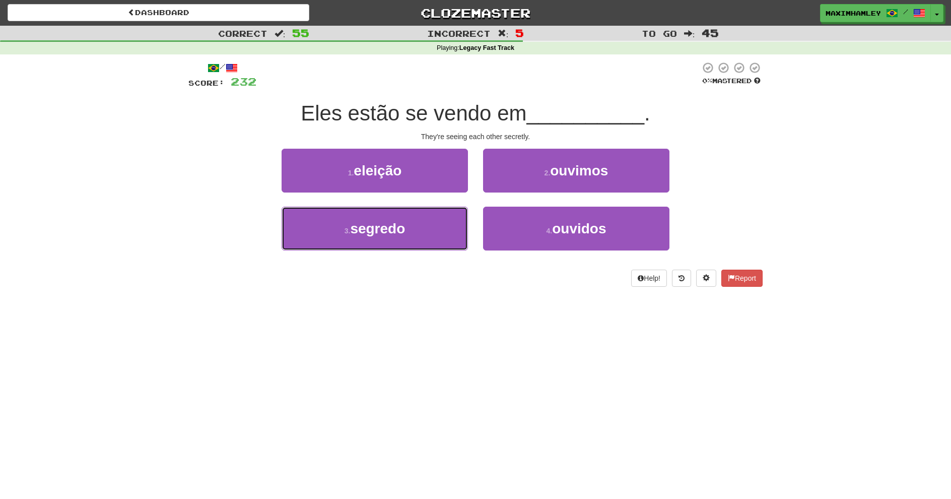
click at [459, 224] on button "3 . segredo" at bounding box center [375, 228] width 186 height 44
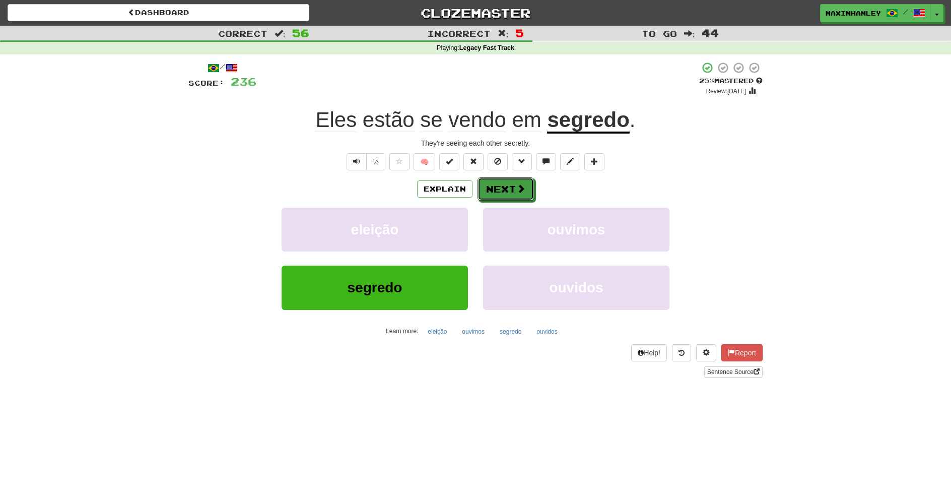
click at [504, 194] on button "Next" at bounding box center [505, 188] width 56 height 23
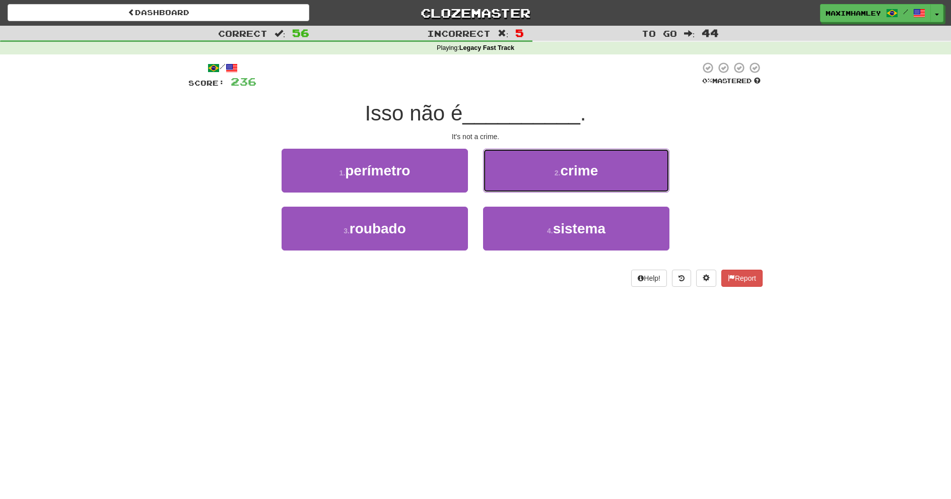
click at [497, 164] on button "2 . crime" at bounding box center [576, 171] width 186 height 44
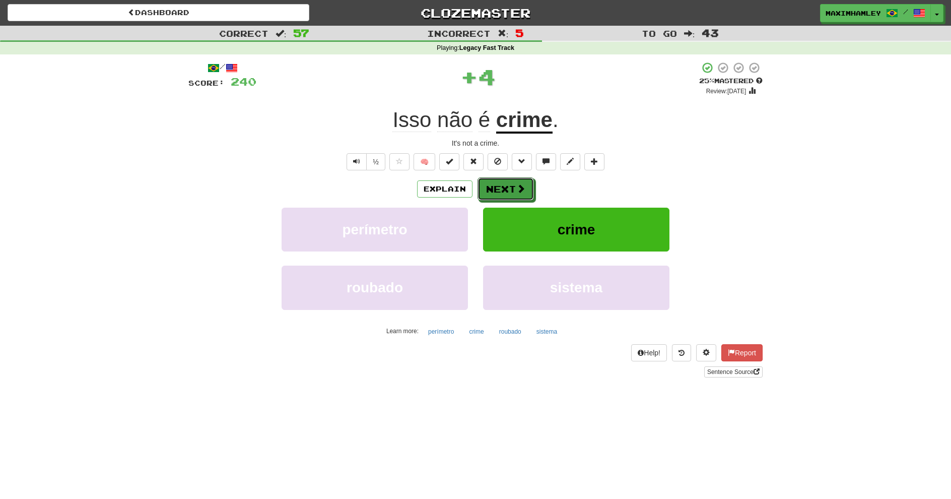
click at [514, 196] on button "Next" at bounding box center [505, 188] width 56 height 23
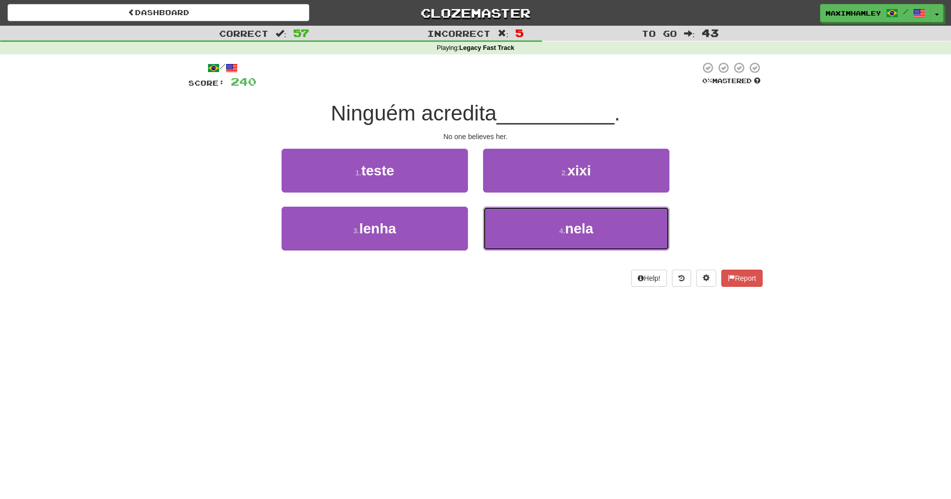
click at [527, 225] on button "4 . nela" at bounding box center [576, 228] width 186 height 44
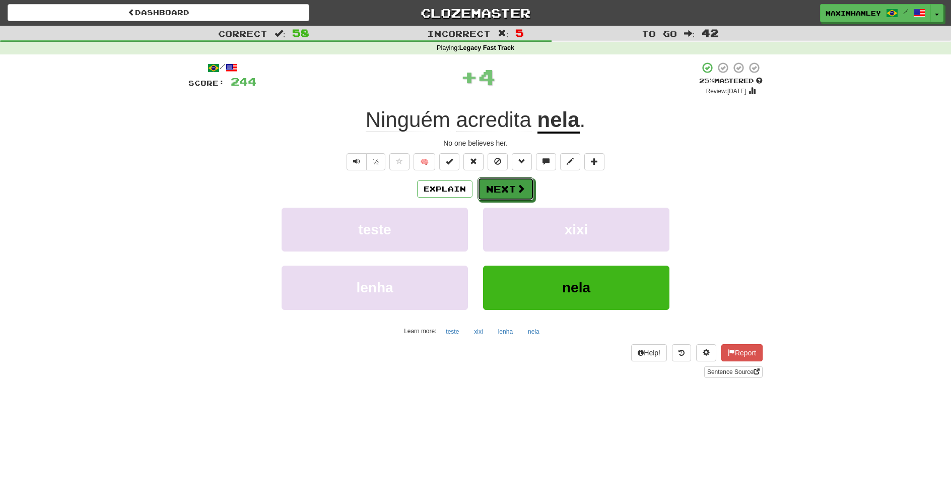
click at [524, 198] on button "Next" at bounding box center [505, 188] width 56 height 23
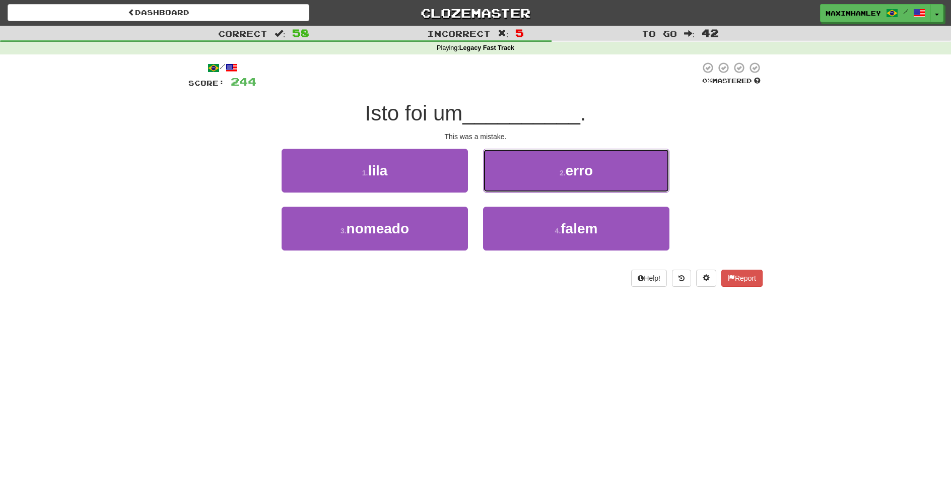
click at [535, 187] on button "2 . erro" at bounding box center [576, 171] width 186 height 44
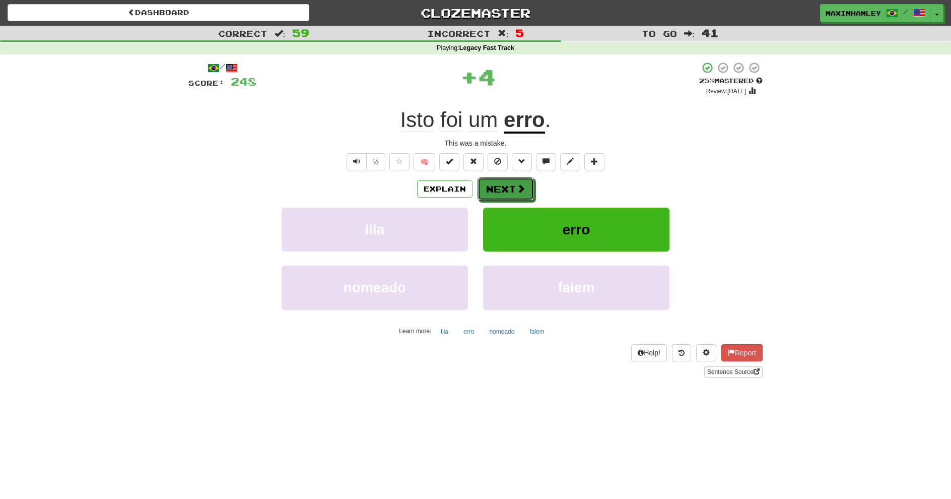
click at [517, 193] on span at bounding box center [520, 188] width 9 height 9
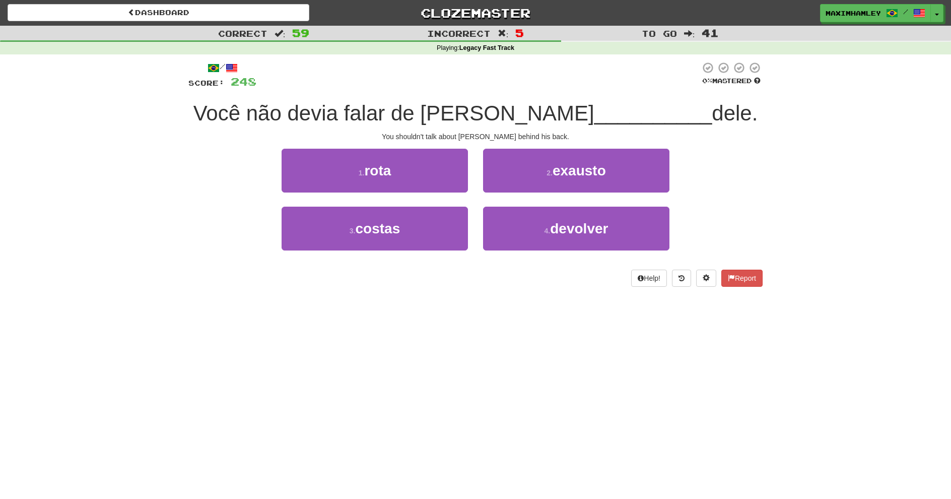
click at [469, 181] on div "1 . rota" at bounding box center [374, 178] width 201 height 58
click at [446, 177] on button "1 . rota" at bounding box center [375, 171] width 186 height 44
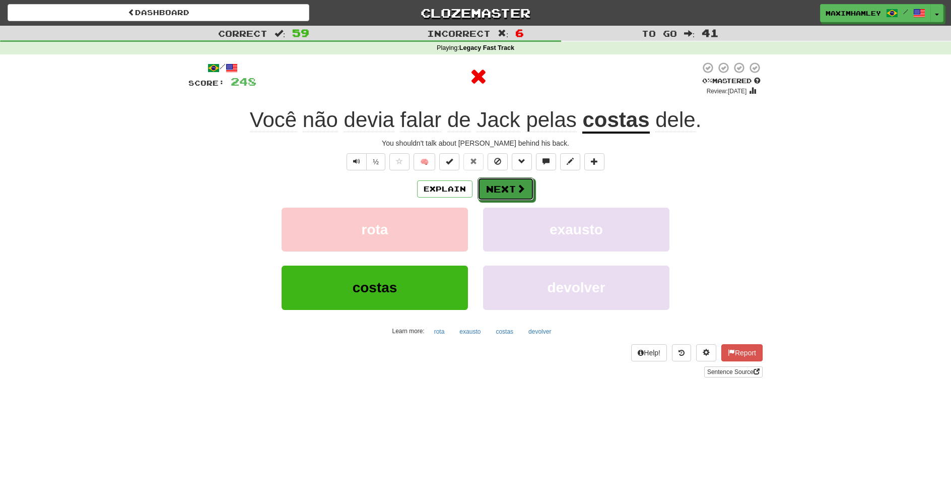
click at [514, 192] on button "Next" at bounding box center [505, 188] width 56 height 23
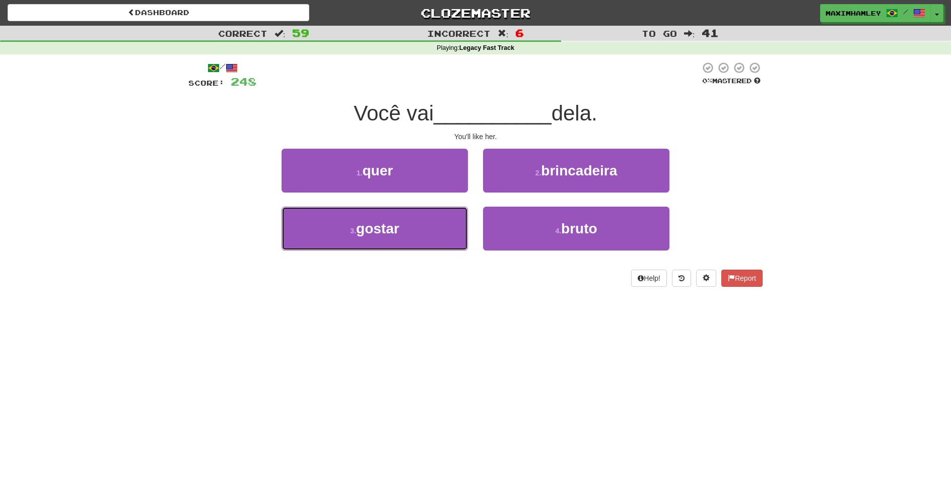
click at [435, 222] on button "3 . gostar" at bounding box center [375, 228] width 186 height 44
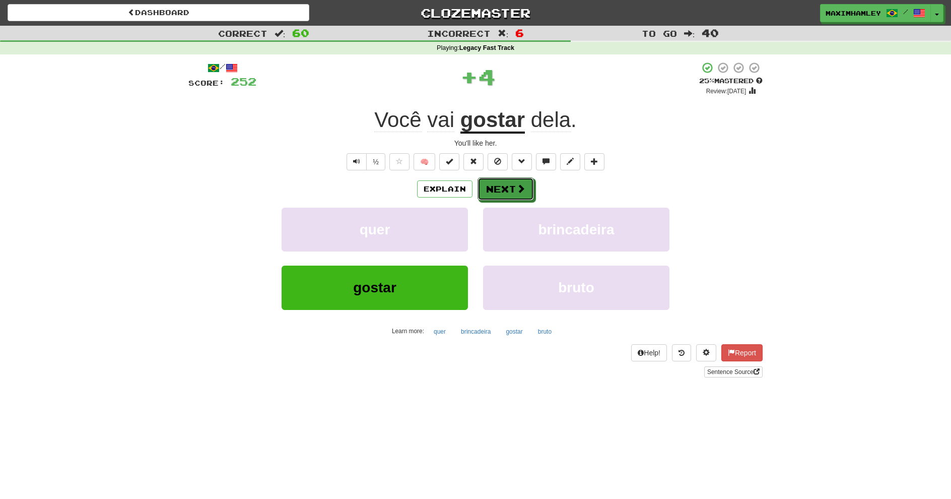
click at [509, 191] on button "Next" at bounding box center [505, 188] width 56 height 23
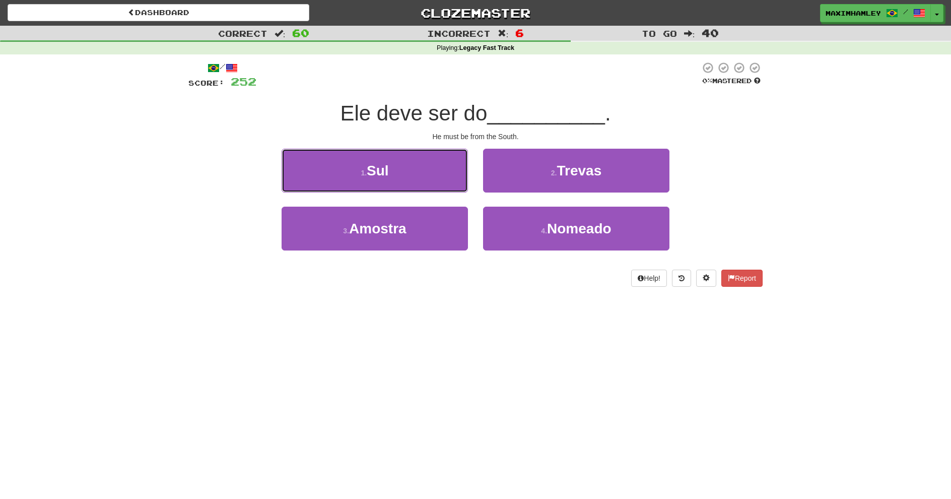
click at [421, 185] on button "1 . Sul" at bounding box center [375, 171] width 186 height 44
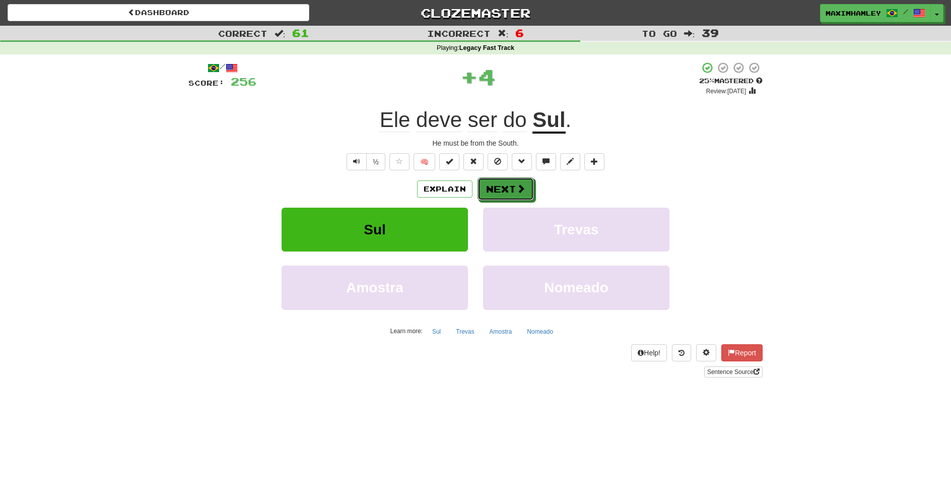
click at [515, 188] on button "Next" at bounding box center [505, 188] width 56 height 23
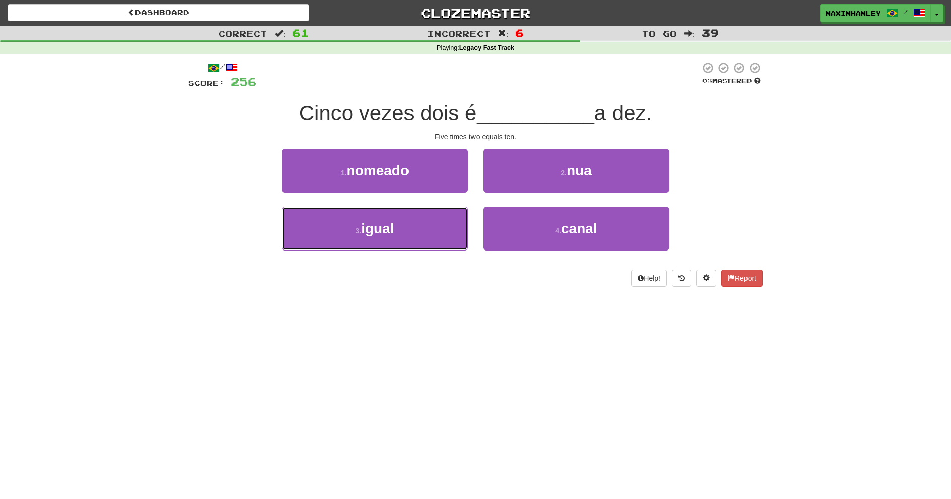
click at [438, 227] on button "3 . igual" at bounding box center [375, 228] width 186 height 44
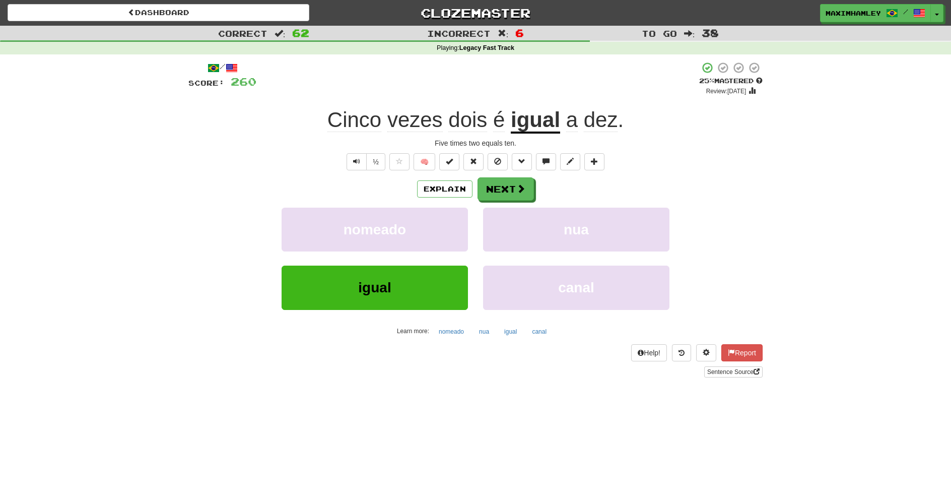
drag, startPoint x: 513, startPoint y: 173, endPoint x: 512, endPoint y: 185, distance: 12.6
click at [512, 185] on div "/ Score: 260 + 4 25 % Mastered Review: 2025-08-19 Cinco vezes dois é igual a de…" at bounding box center [475, 219] width 574 height 316
click at [512, 185] on button "Next" at bounding box center [505, 188] width 56 height 23
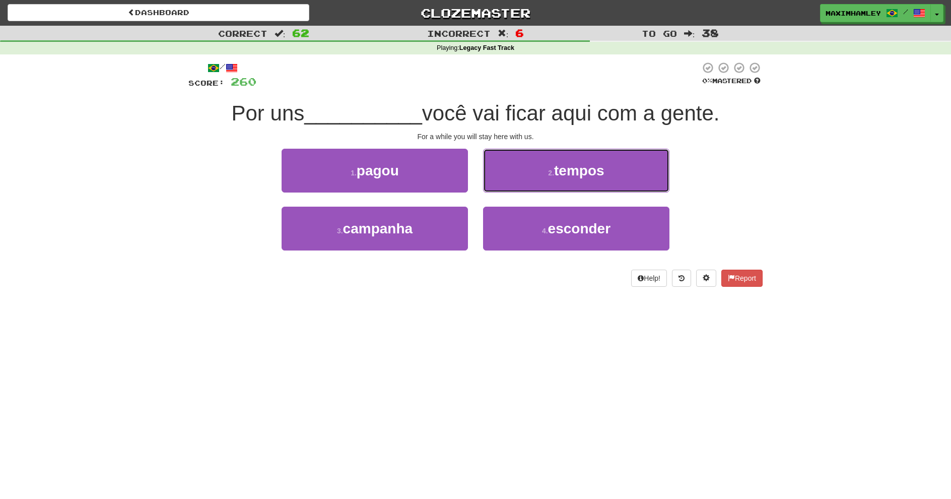
click at [520, 182] on button "2 . tempos" at bounding box center [576, 171] width 186 height 44
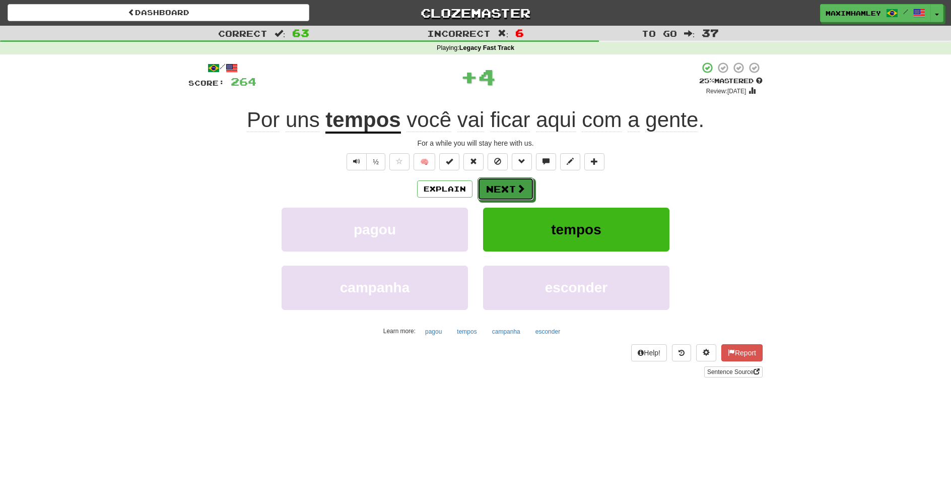
click at [517, 187] on span at bounding box center [520, 188] width 9 height 9
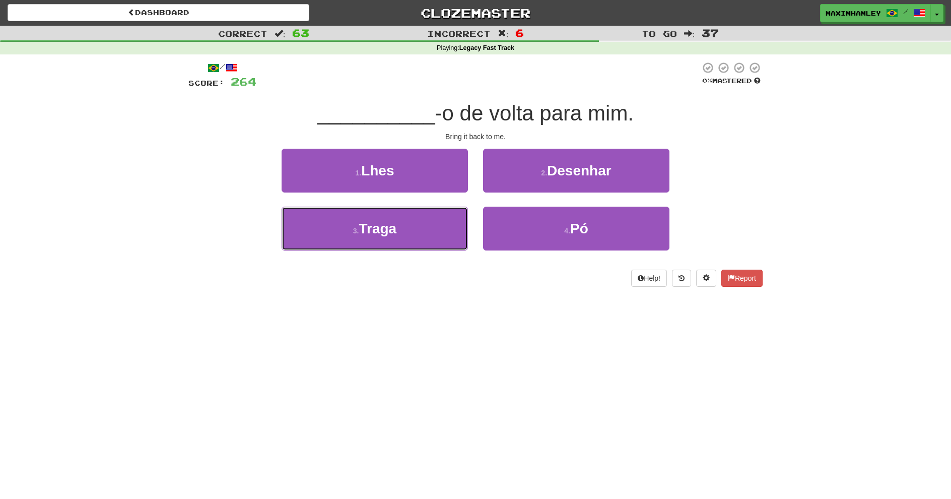
click at [455, 223] on button "3 . Traga" at bounding box center [375, 228] width 186 height 44
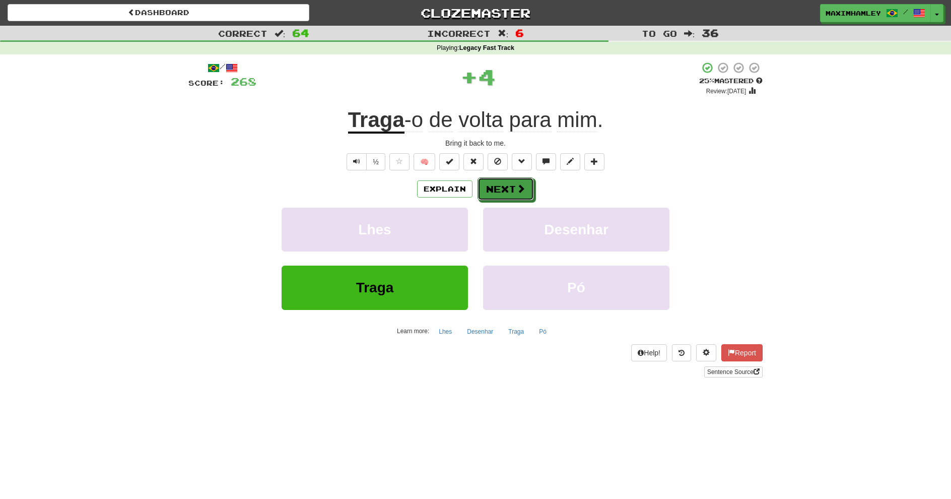
click at [505, 184] on button "Next" at bounding box center [505, 188] width 56 height 23
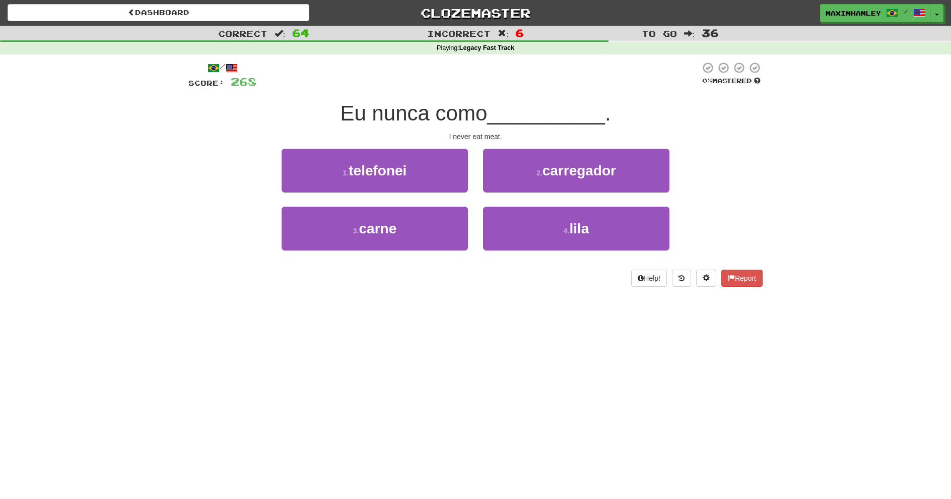
click at [425, 251] on div "3 . carne" at bounding box center [374, 235] width 201 height 58
click at [441, 228] on button "3 . carne" at bounding box center [375, 228] width 186 height 44
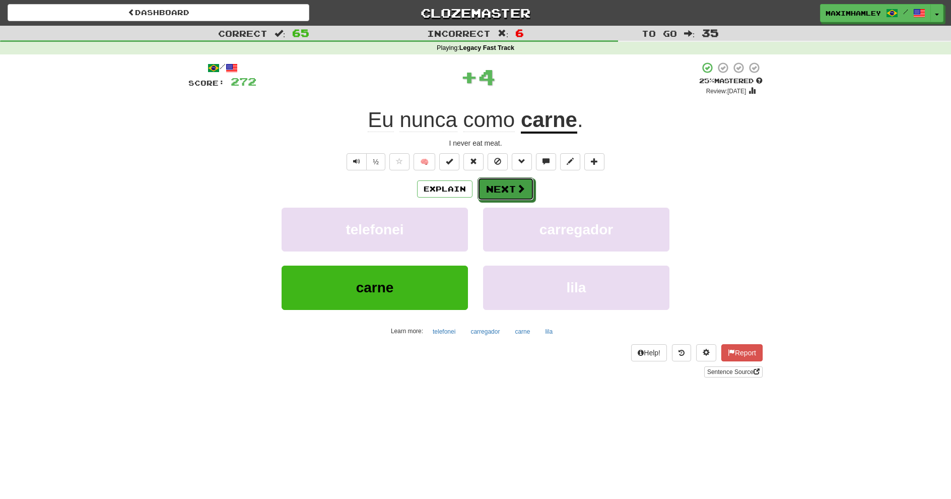
click at [491, 194] on button "Next" at bounding box center [505, 188] width 56 height 23
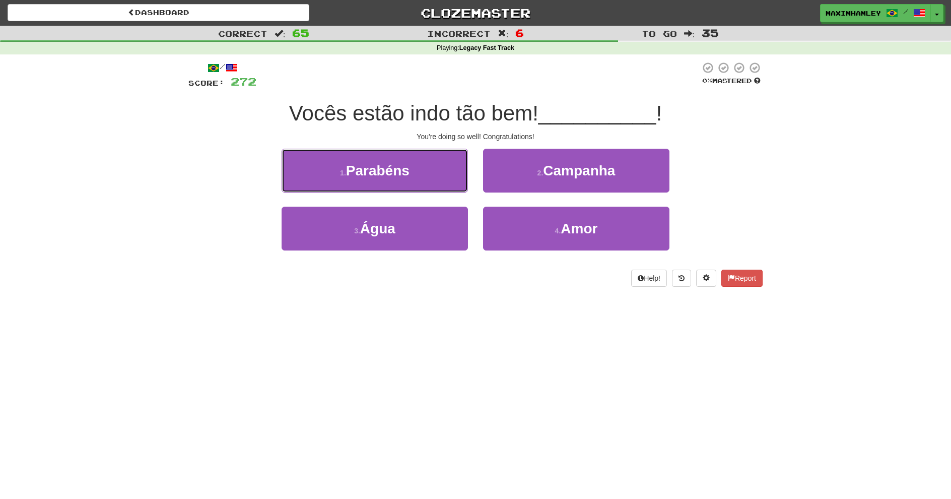
click at [438, 174] on button "1 . Parabéns" at bounding box center [375, 171] width 186 height 44
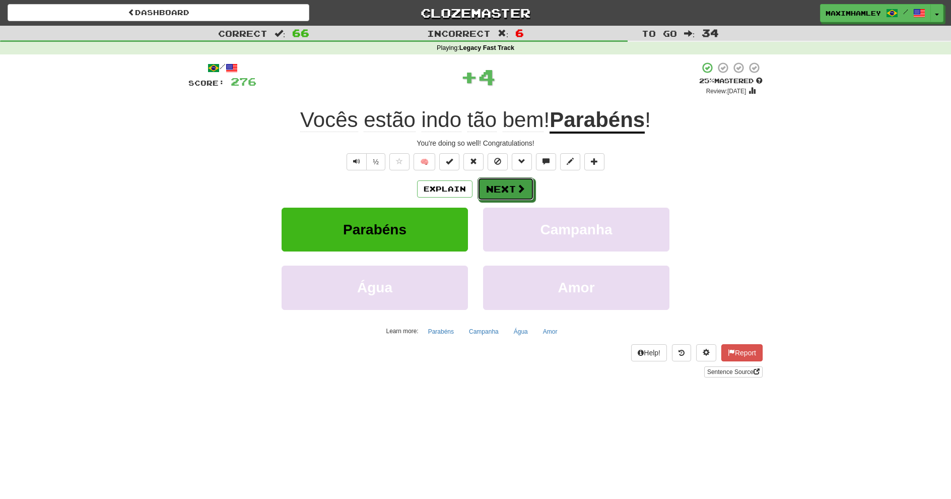
click at [514, 186] on button "Next" at bounding box center [505, 188] width 56 height 23
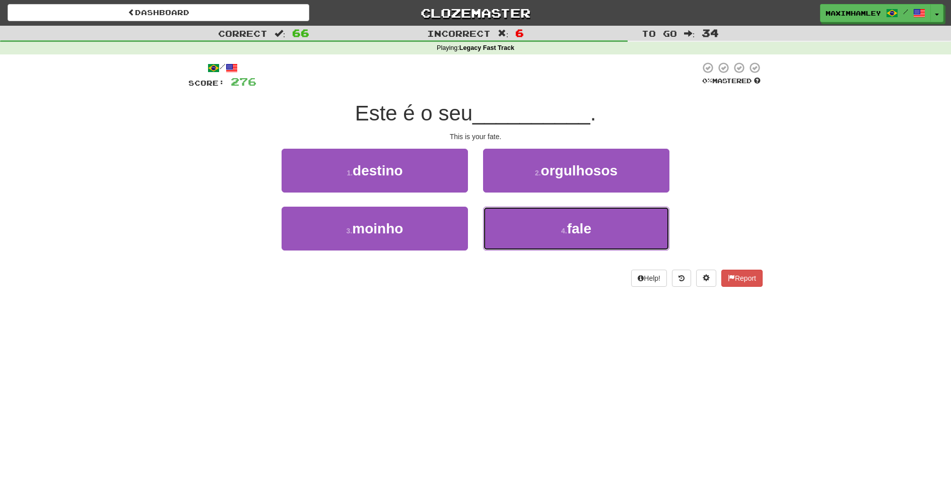
drag, startPoint x: 512, startPoint y: 234, endPoint x: 361, endPoint y: 199, distance: 154.6
click at [359, 211] on div "3 . moinho 4 . fale" at bounding box center [475, 235] width 604 height 58
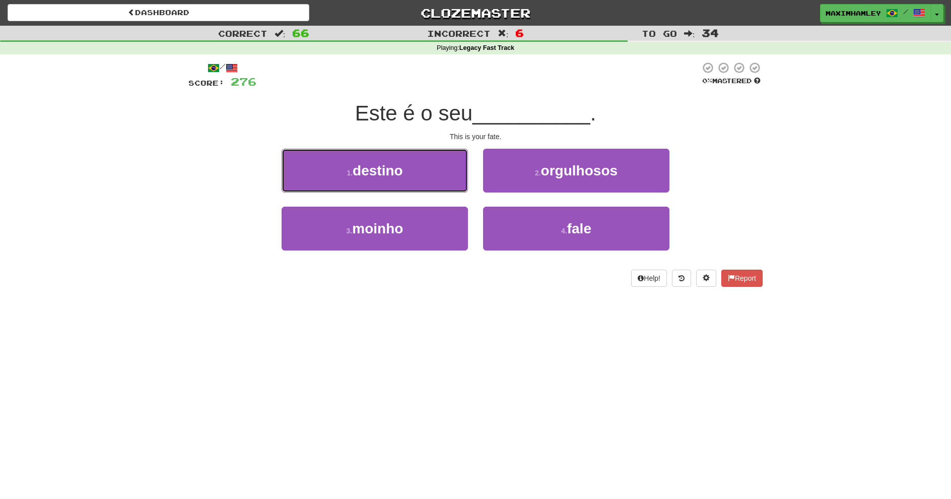
click at [388, 160] on button "1 . destino" at bounding box center [375, 171] width 186 height 44
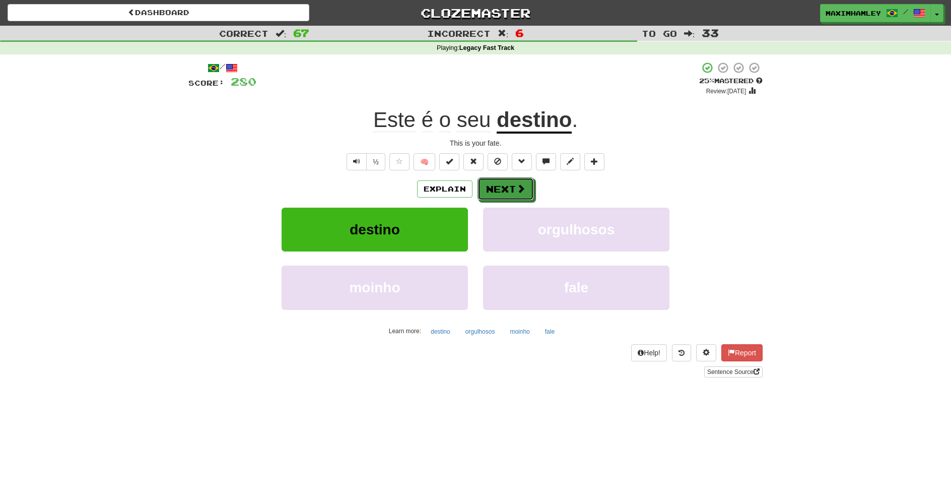
click at [484, 190] on button "Next" at bounding box center [505, 188] width 56 height 23
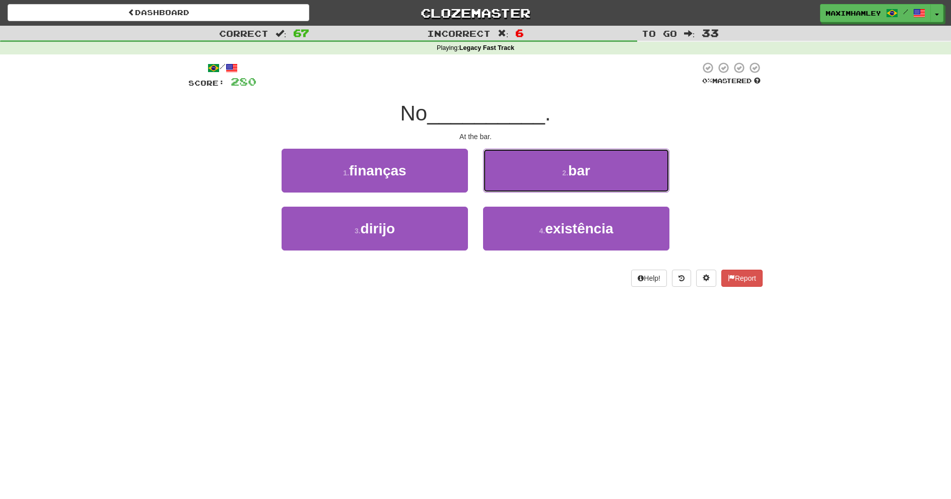
click at [655, 159] on button "2 . bar" at bounding box center [576, 171] width 186 height 44
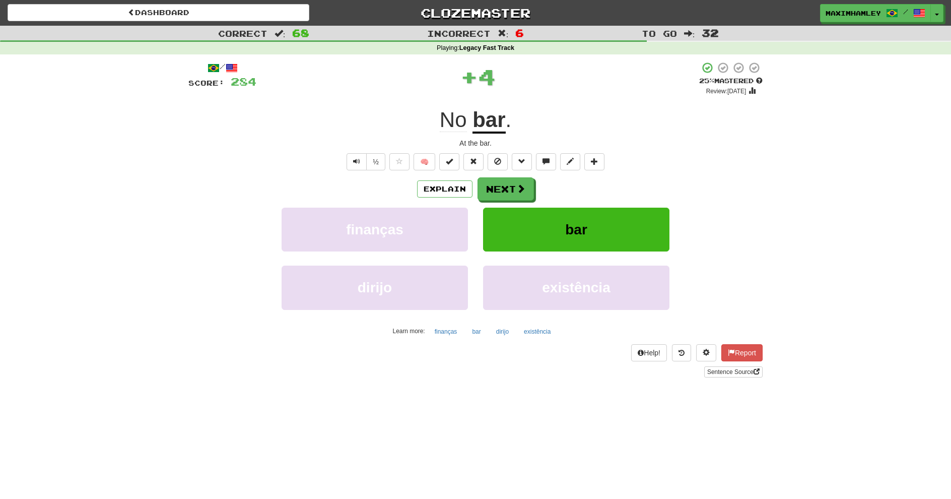
click at [510, 175] on div "/ Score: 284 + 4 25 % Mastered Review: 2025-08-19 No bar . At the bar. ½ 🧠 Expl…" at bounding box center [475, 219] width 574 height 316
click at [515, 181] on button "Next" at bounding box center [505, 188] width 56 height 23
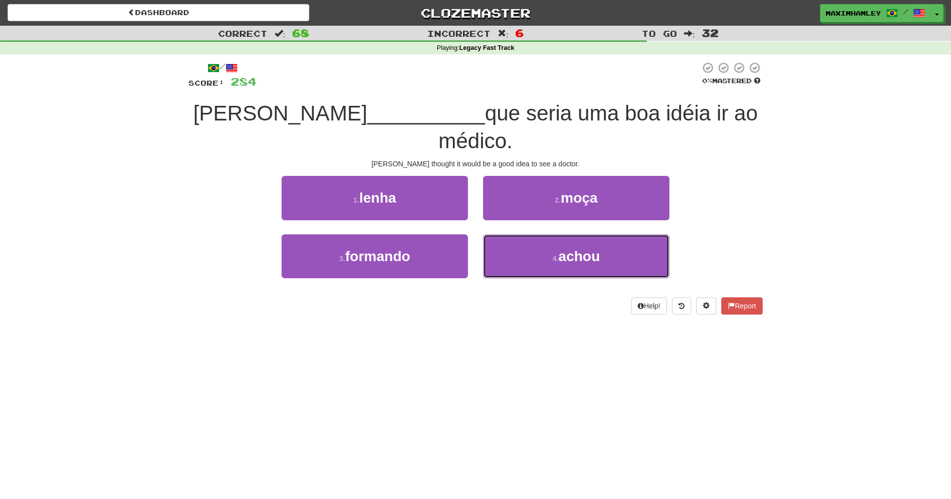
click at [574, 248] on span "achou" at bounding box center [578, 256] width 41 height 16
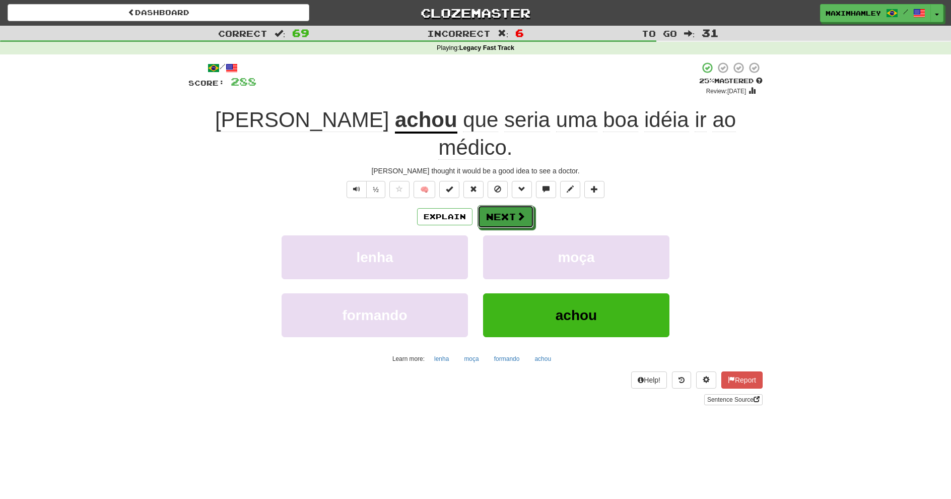
click at [514, 205] on button "Next" at bounding box center [505, 216] width 56 height 23
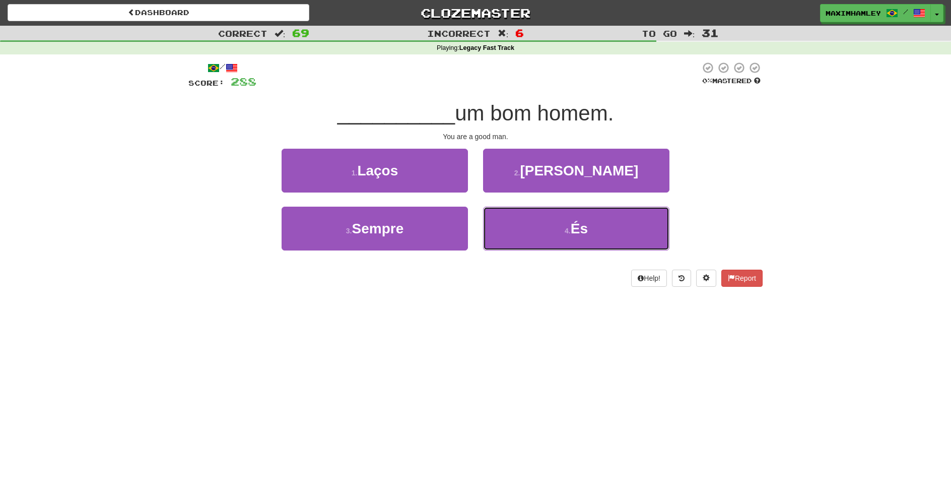
click at [545, 249] on button "4 . És" at bounding box center [576, 228] width 186 height 44
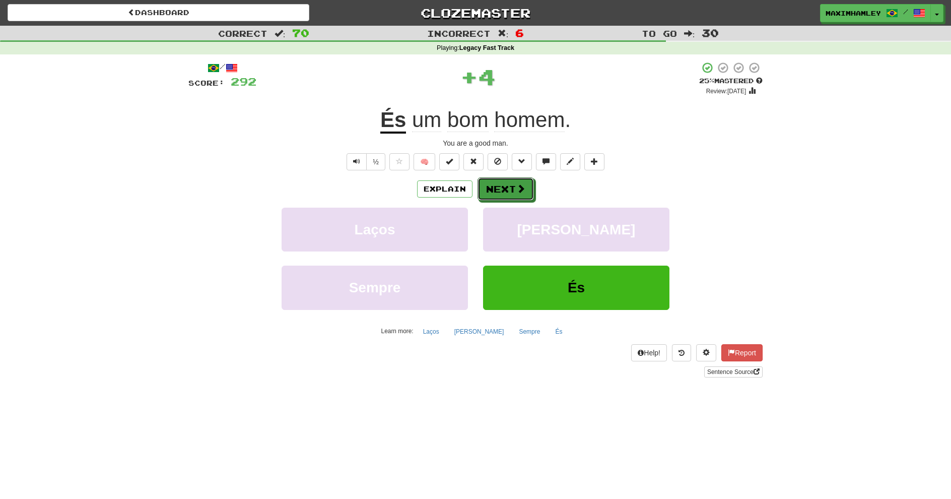
click at [524, 193] on span at bounding box center [520, 188] width 9 height 9
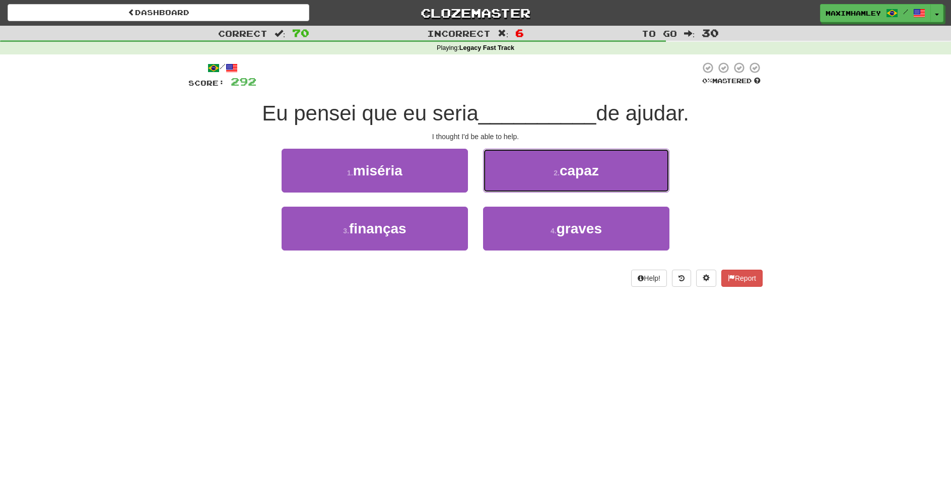
click at [531, 173] on button "2 . capaz" at bounding box center [576, 171] width 186 height 44
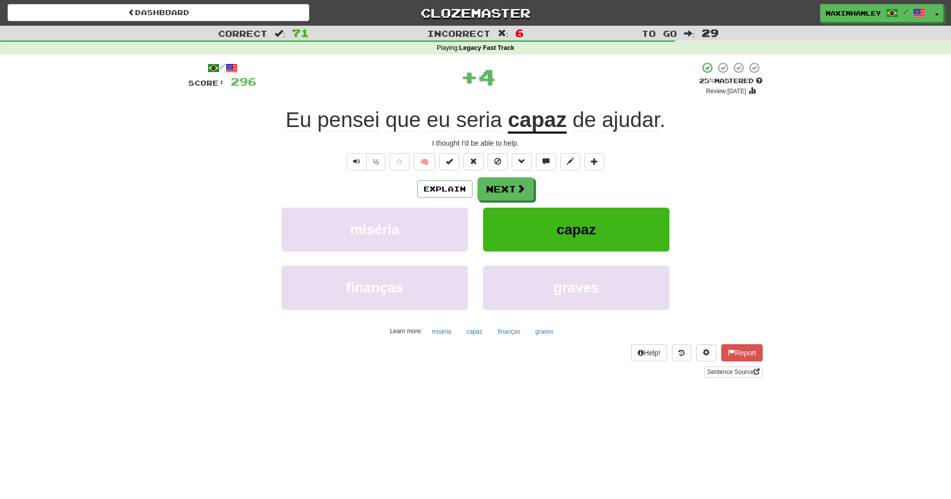
click at [531, 173] on div "/ Score: 296 + 4 25 % Mastered Review: 2025-08-19 Eu pensei que eu seria capaz …" at bounding box center [475, 219] width 574 height 316
drag, startPoint x: 460, startPoint y: 393, endPoint x: 495, endPoint y: 193, distance: 202.8
click at [495, 193] on button "Next" at bounding box center [505, 188] width 56 height 23
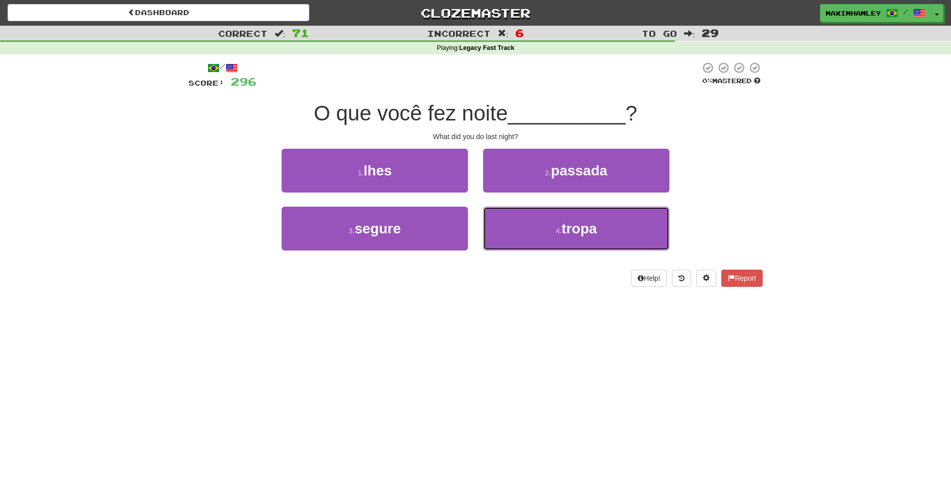
click at [527, 229] on button "4 . tropa" at bounding box center [576, 228] width 186 height 44
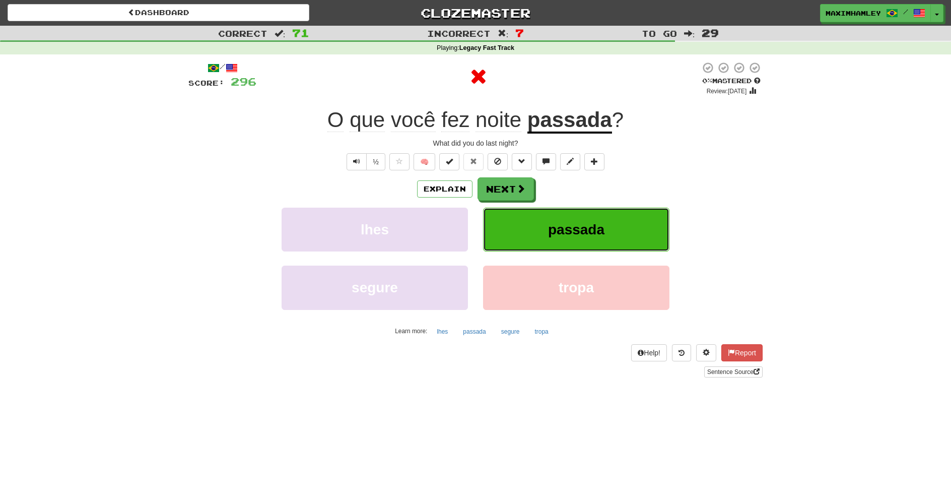
click at [527, 229] on button "passada" at bounding box center [576, 229] width 186 height 44
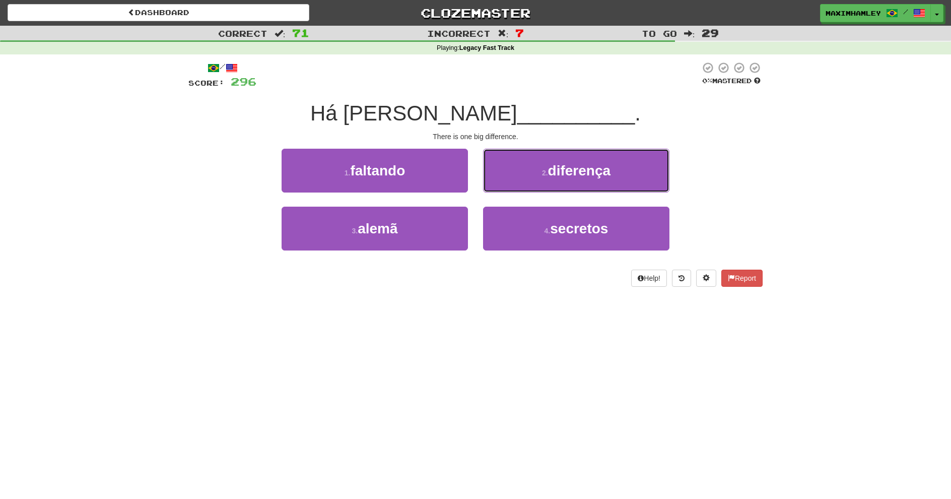
click at [494, 188] on button "2 . diferença" at bounding box center [576, 171] width 186 height 44
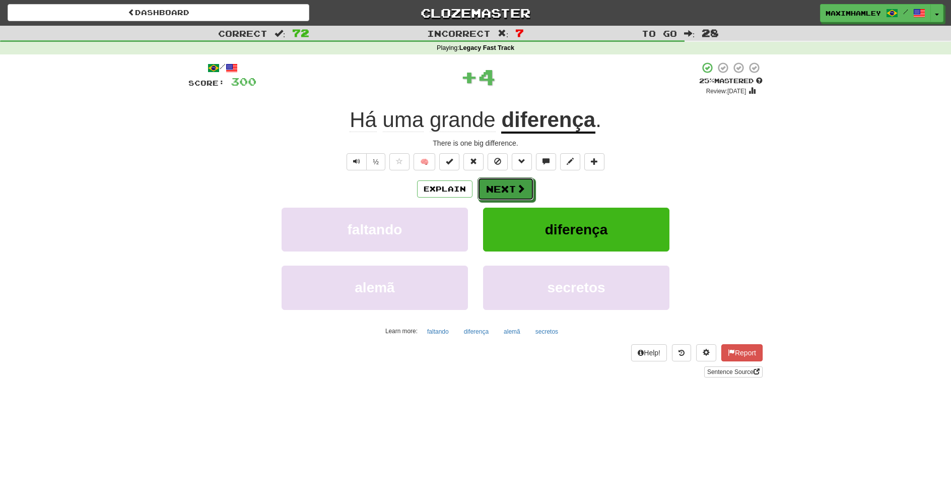
click at [478, 191] on button "Next" at bounding box center [505, 188] width 56 height 23
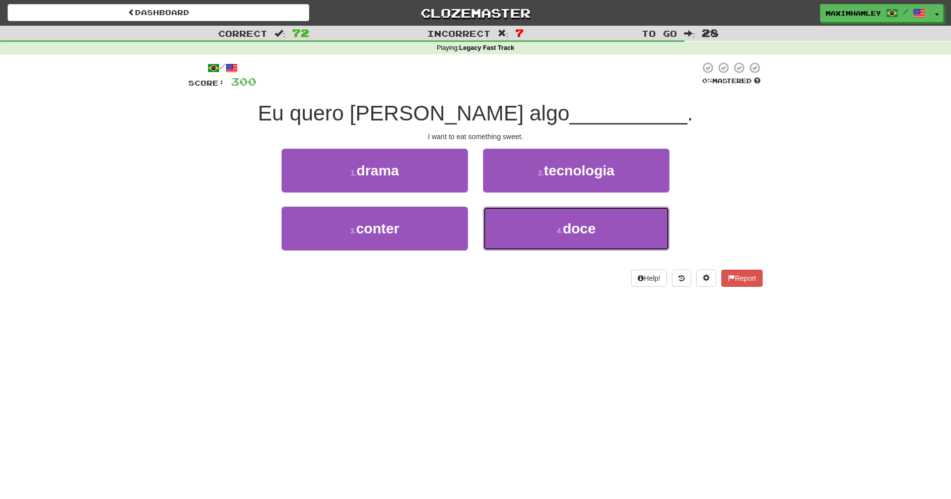
click at [541, 223] on button "4 . doce" at bounding box center [576, 228] width 186 height 44
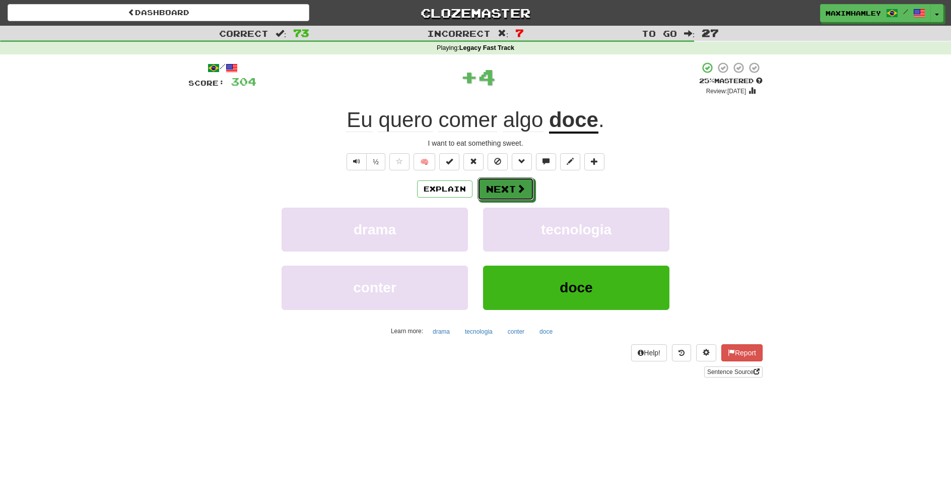
click at [485, 186] on button "Next" at bounding box center [505, 188] width 56 height 23
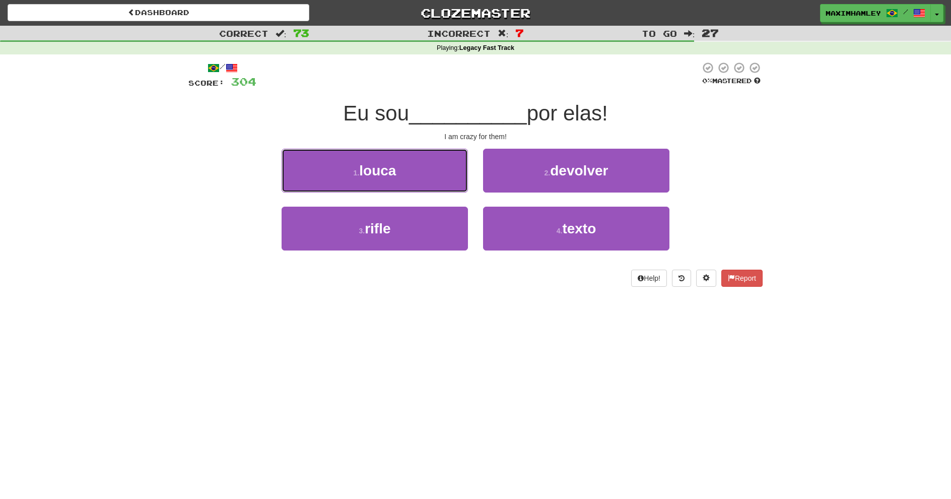
click at [431, 182] on button "1 . louca" at bounding box center [375, 171] width 186 height 44
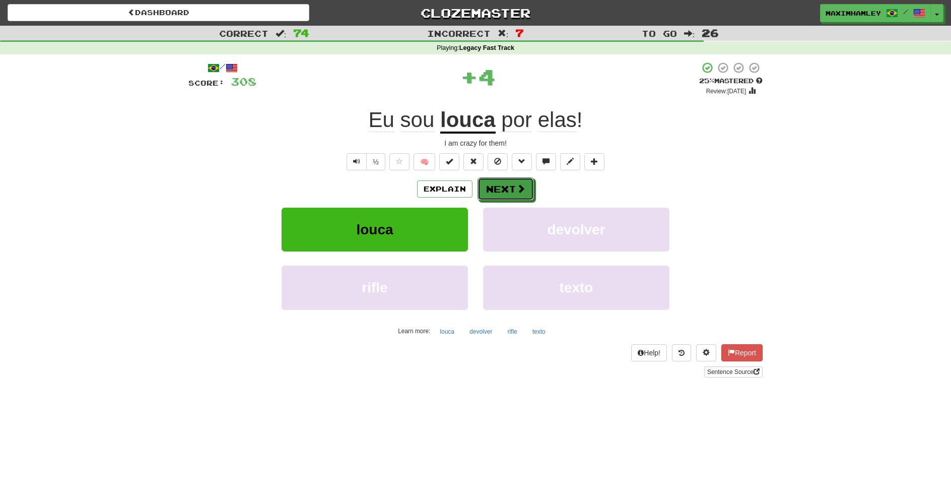
click at [486, 190] on button "Next" at bounding box center [505, 188] width 56 height 23
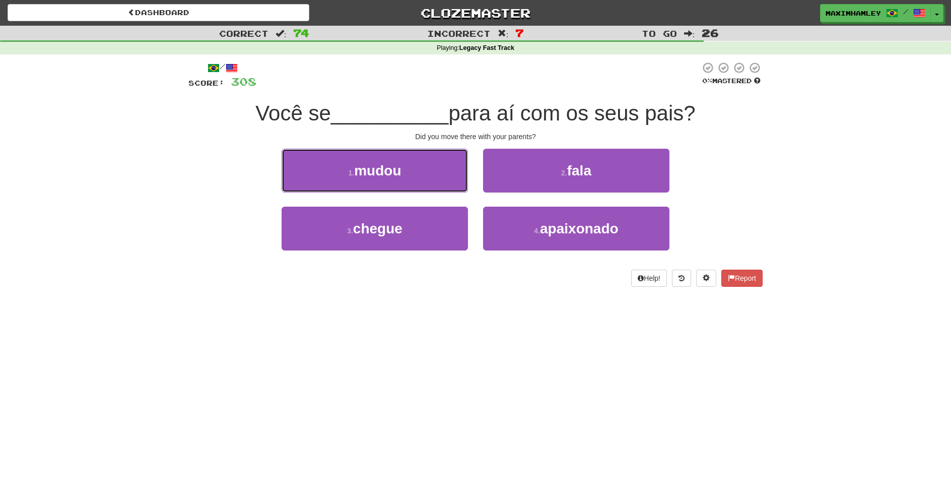
click at [424, 178] on button "1 . mudou" at bounding box center [375, 171] width 186 height 44
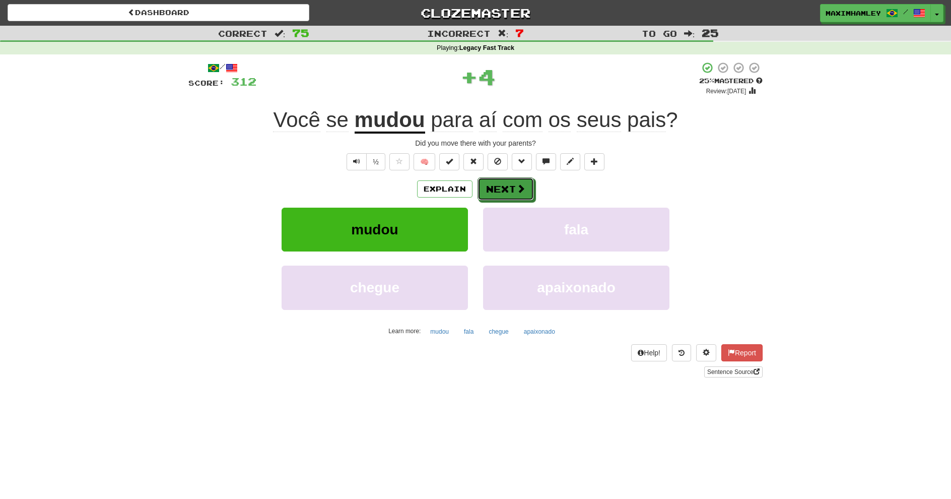
click at [496, 179] on button "Next" at bounding box center [505, 188] width 56 height 23
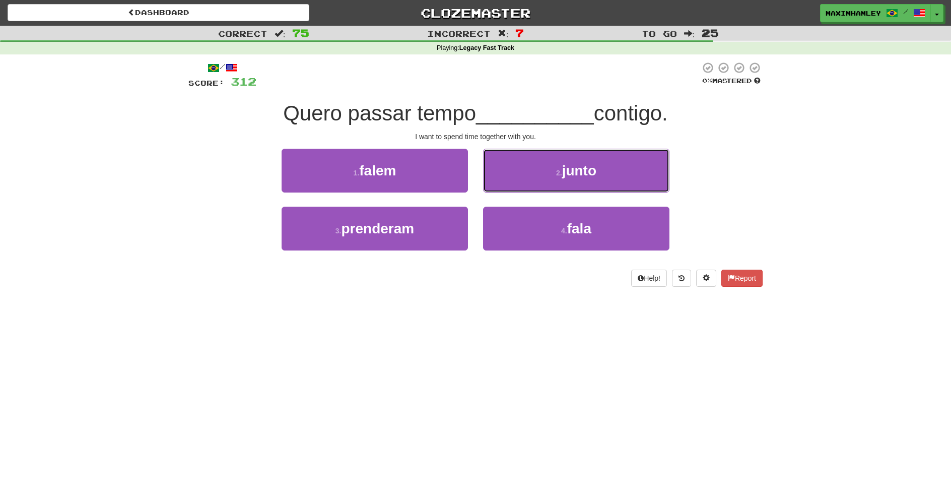
click at [520, 189] on button "2 . junto" at bounding box center [576, 171] width 186 height 44
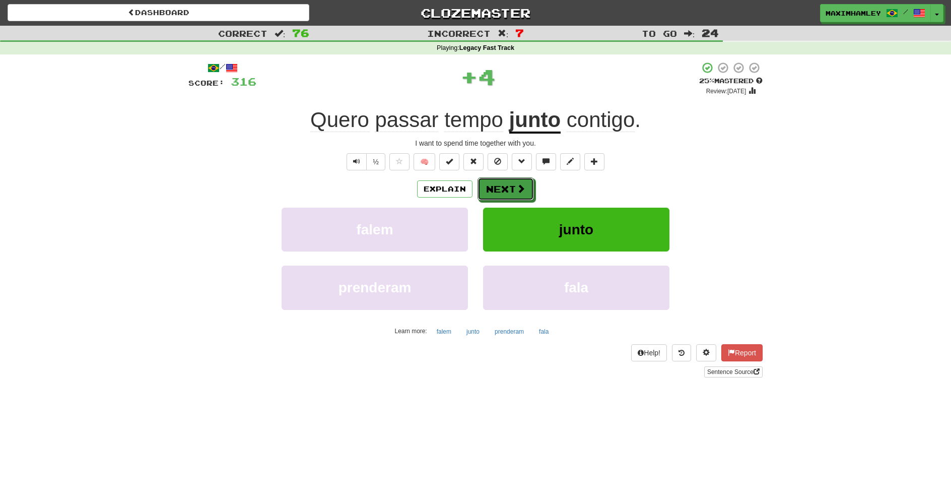
click at [520, 185] on span at bounding box center [520, 188] width 9 height 9
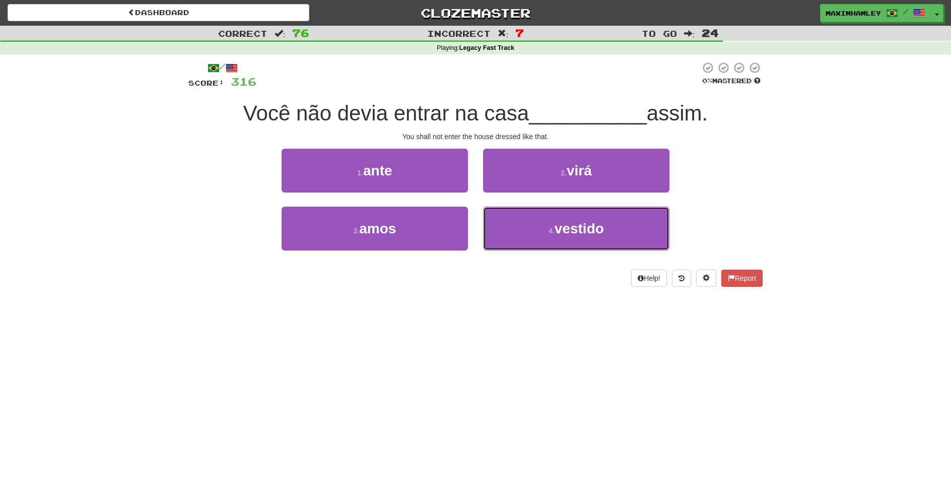
click at [529, 241] on button "4 . vestido" at bounding box center [576, 228] width 186 height 44
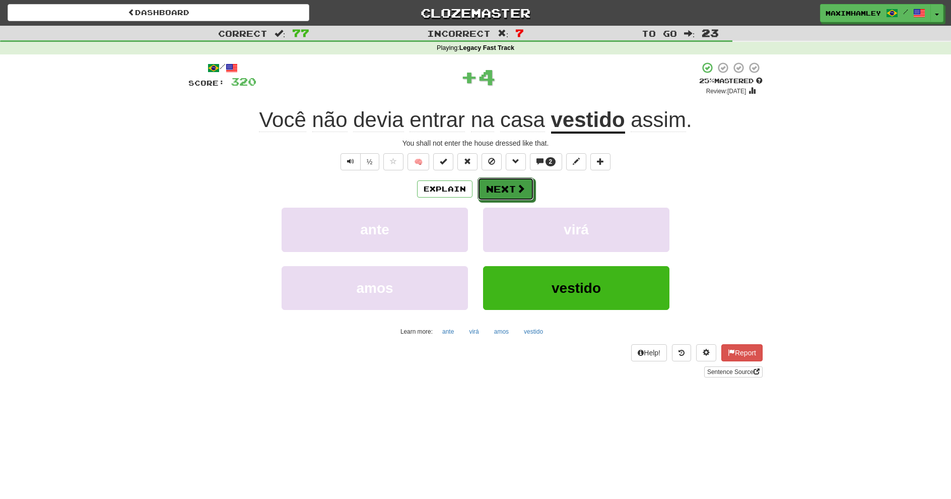
click at [517, 193] on span at bounding box center [520, 188] width 9 height 9
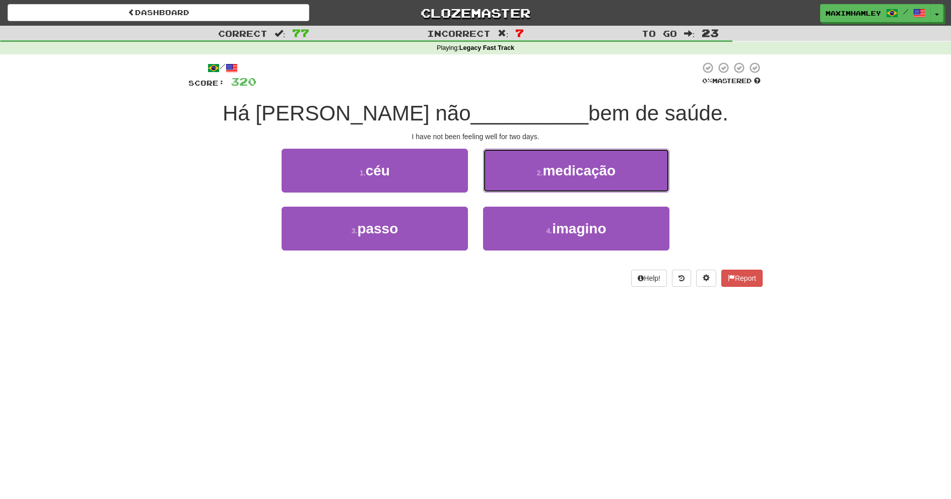
click at [517, 173] on button "2 . medicação" at bounding box center [576, 171] width 186 height 44
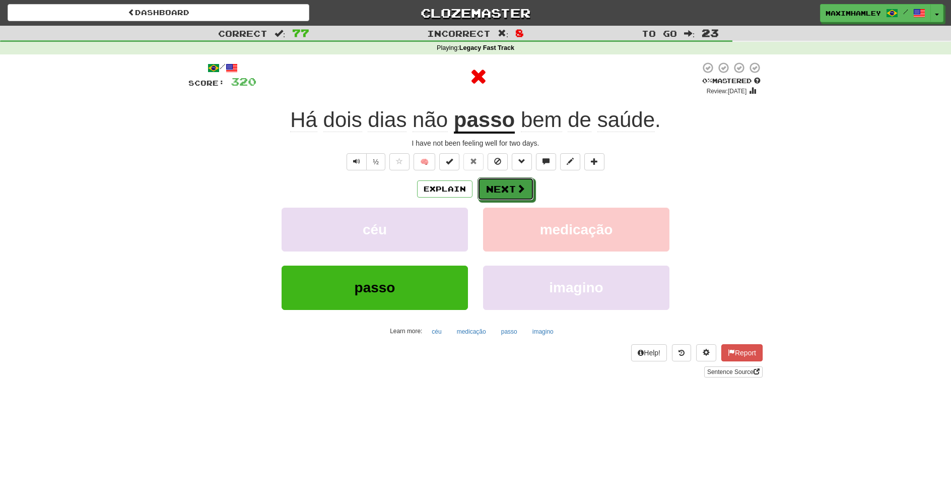
click at [526, 193] on button "Next" at bounding box center [505, 188] width 56 height 23
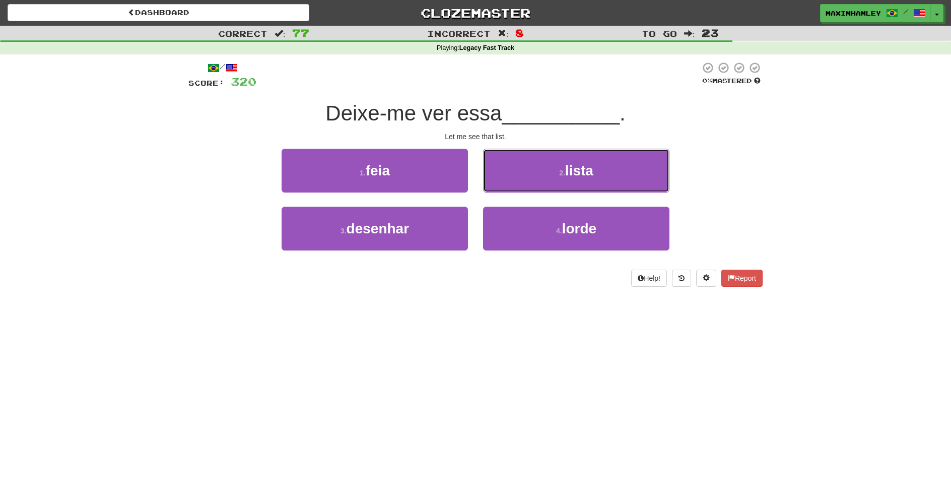
click at [513, 171] on button "2 . lista" at bounding box center [576, 171] width 186 height 44
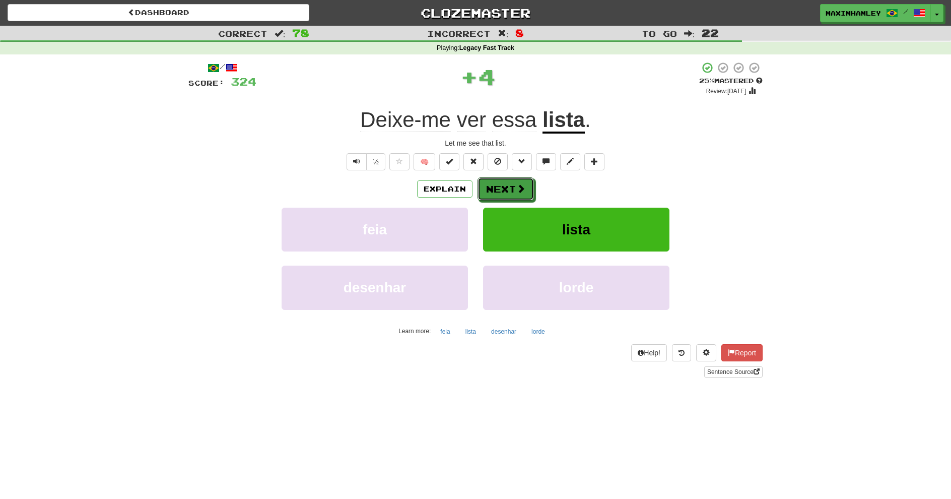
click at [510, 187] on button "Next" at bounding box center [505, 188] width 56 height 23
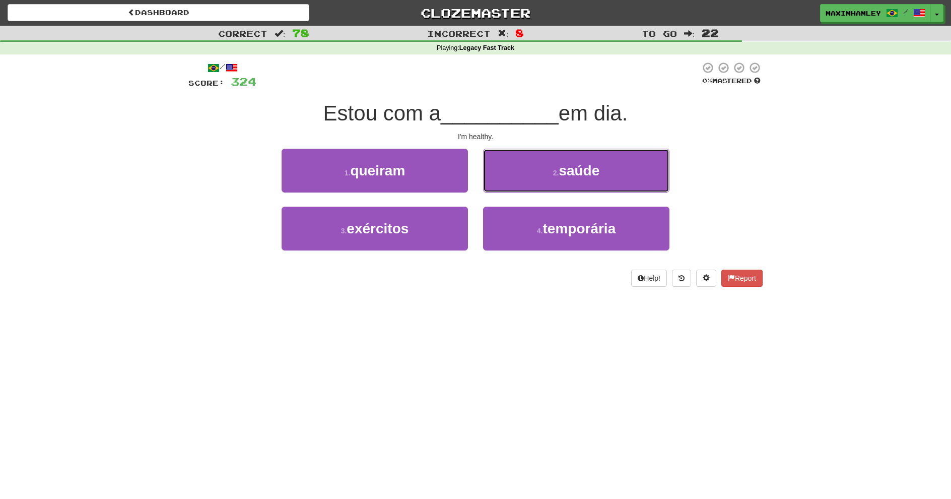
click at [547, 168] on button "2 . saúde" at bounding box center [576, 171] width 186 height 44
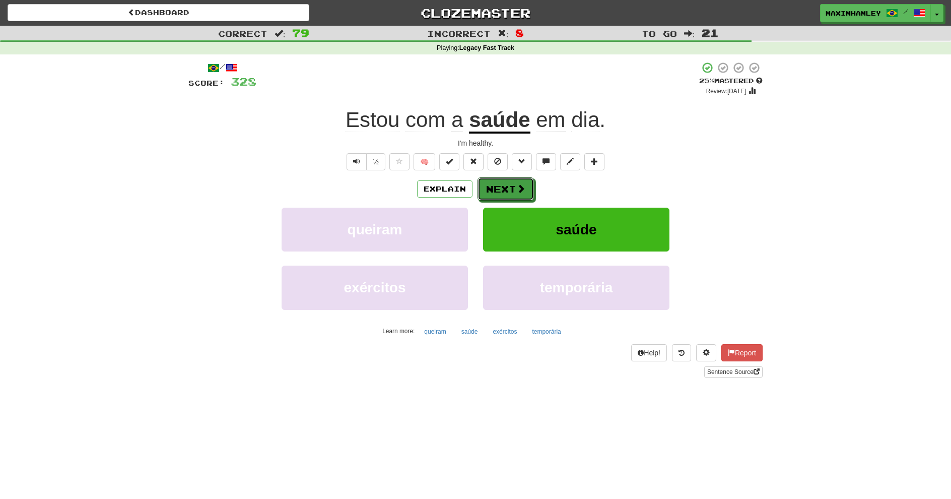
click at [518, 186] on span at bounding box center [520, 188] width 9 height 9
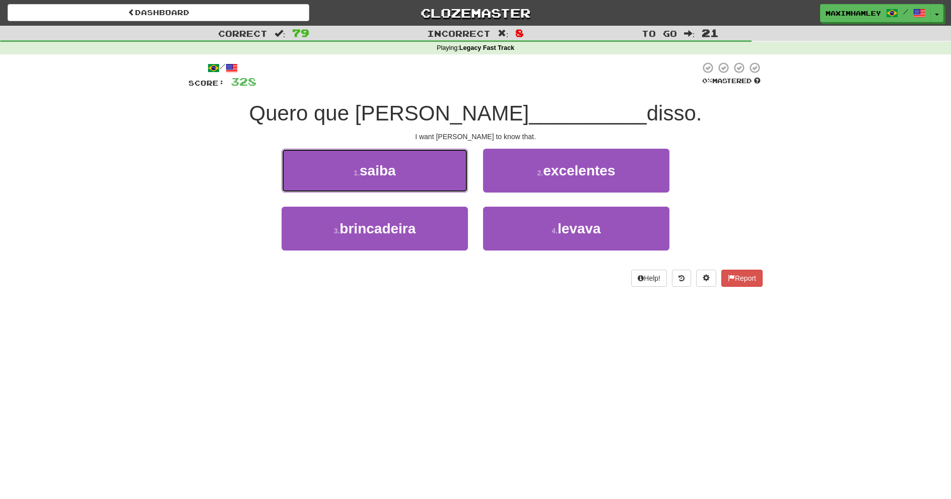
click at [424, 190] on button "1 . saiba" at bounding box center [375, 171] width 186 height 44
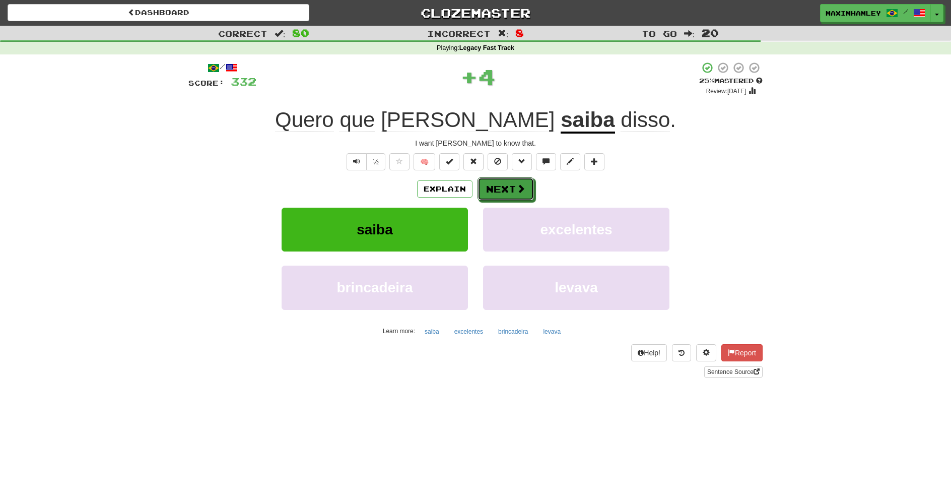
click at [502, 197] on button "Next" at bounding box center [505, 188] width 56 height 23
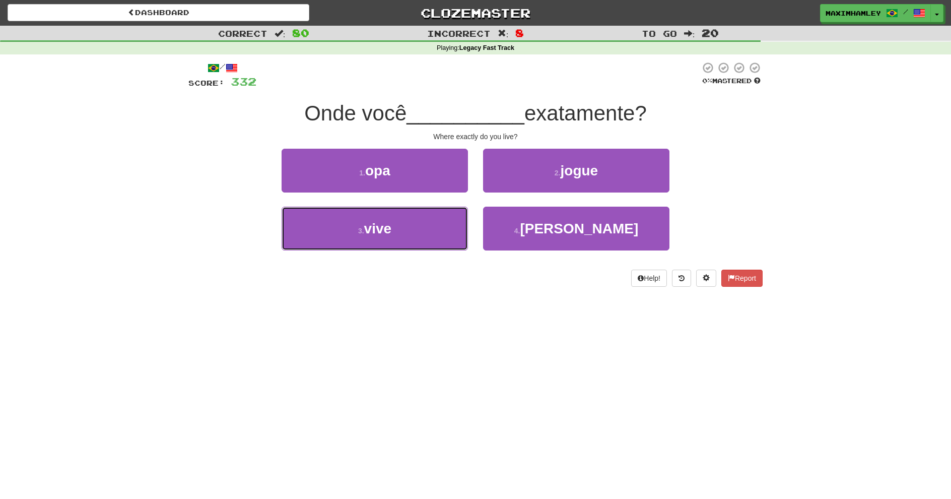
click at [430, 223] on button "3 . vive" at bounding box center [375, 228] width 186 height 44
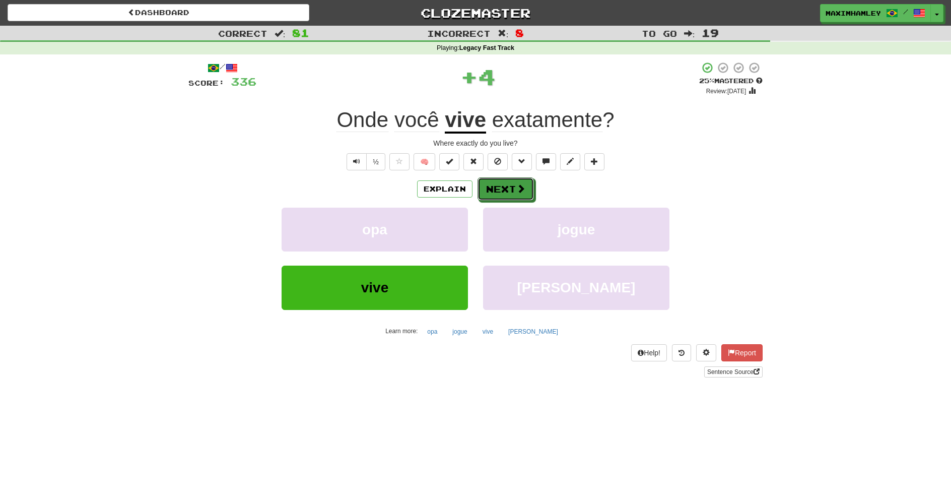
click at [505, 194] on button "Next" at bounding box center [505, 188] width 56 height 23
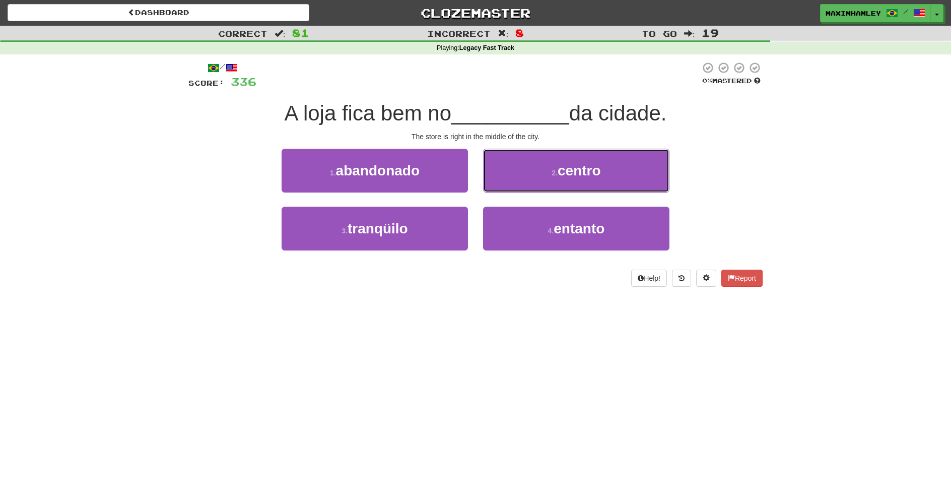
click at [528, 178] on button "2 . centro" at bounding box center [576, 171] width 186 height 44
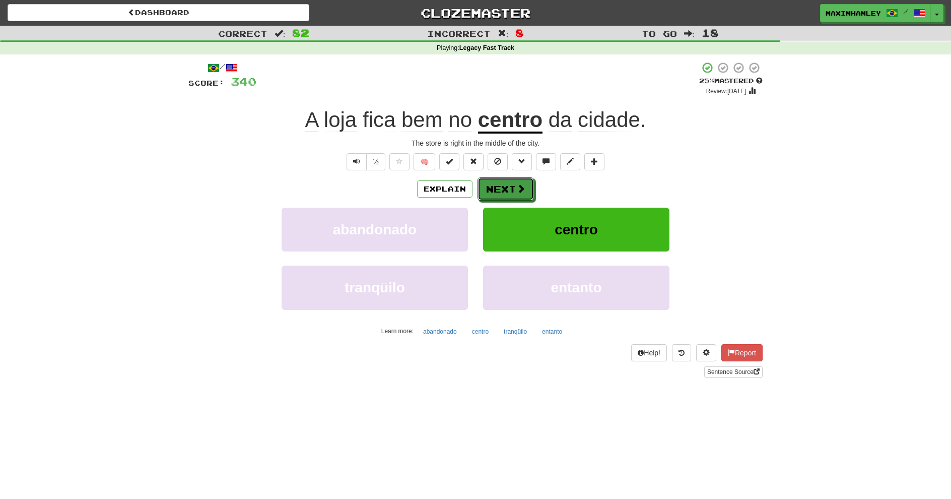
click at [528, 178] on button "Next" at bounding box center [505, 188] width 56 height 23
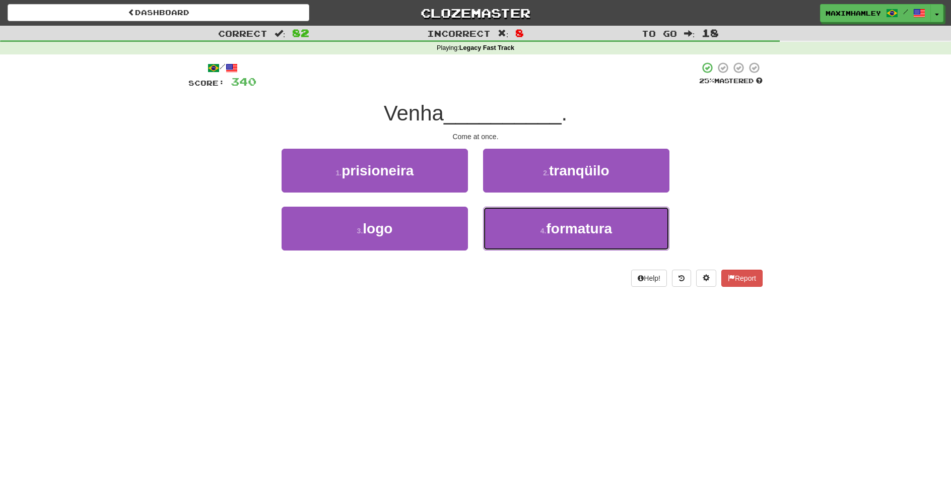
drag, startPoint x: 527, startPoint y: 219, endPoint x: 382, endPoint y: 223, distance: 145.1
click at [382, 223] on div "3 . logo 4 . formatura" at bounding box center [475, 235] width 604 height 58
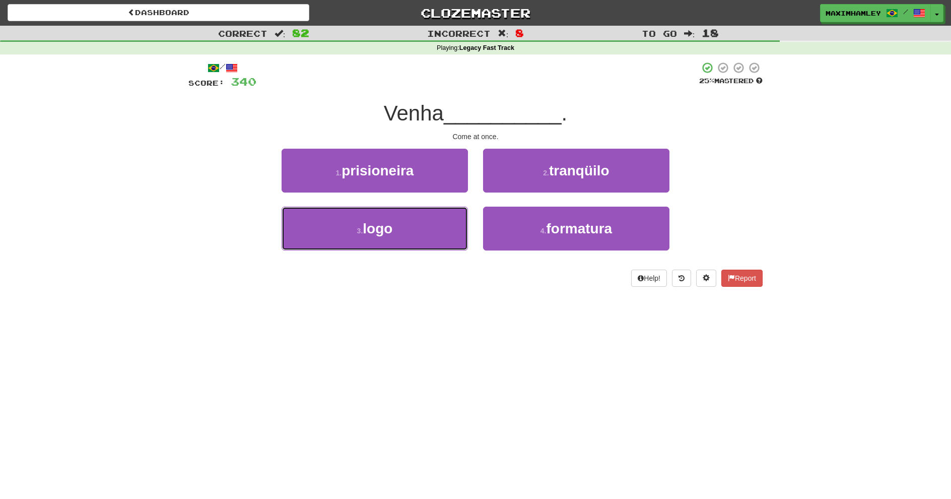
click at [382, 224] on span "logo" at bounding box center [378, 229] width 30 height 16
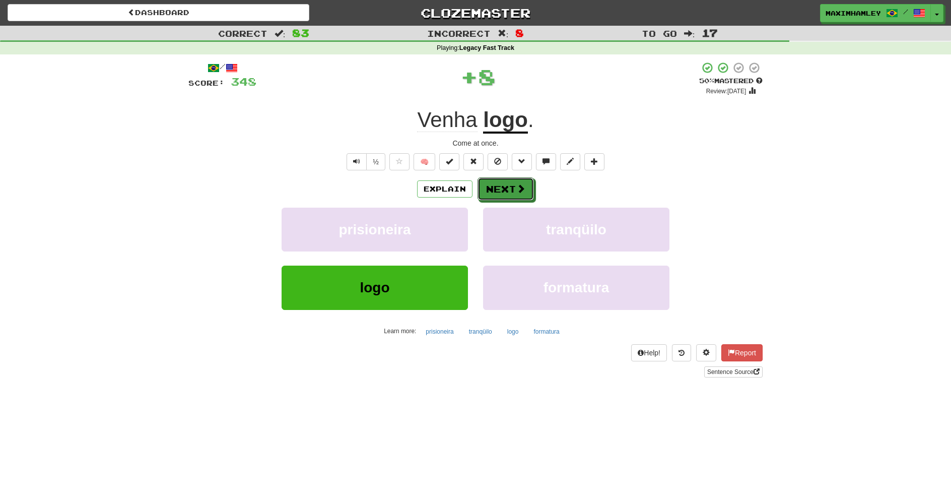
click at [511, 187] on button "Next" at bounding box center [505, 188] width 56 height 23
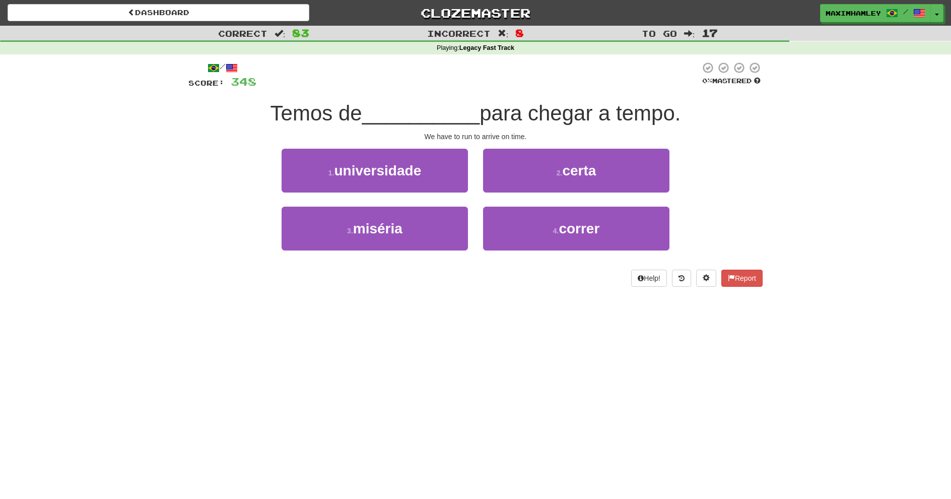
click at [574, 269] on div "/ Score: 348 0 % Mastered Temos de __________ para chegar a tempo. We have to r…" at bounding box center [475, 173] width 574 height 225
click at [551, 193] on div "2 . certa" at bounding box center [575, 178] width 201 height 58
click at [549, 214] on button "4 . correr" at bounding box center [576, 228] width 186 height 44
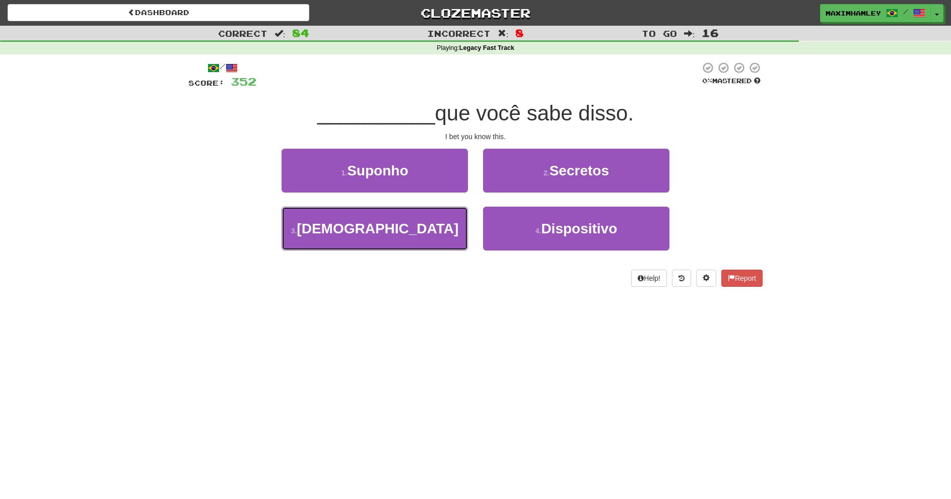
click at [452, 250] on button "3 . Aposto" at bounding box center [375, 228] width 186 height 44
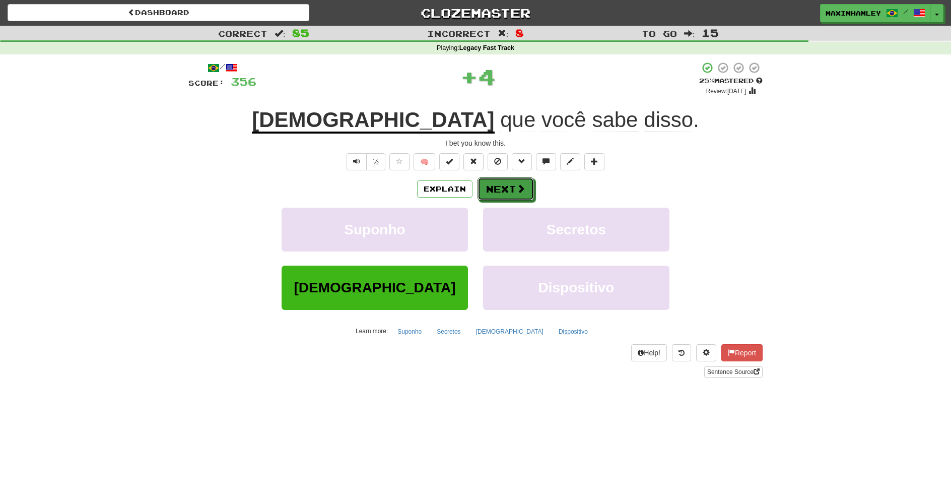
click at [519, 193] on span at bounding box center [520, 188] width 9 height 9
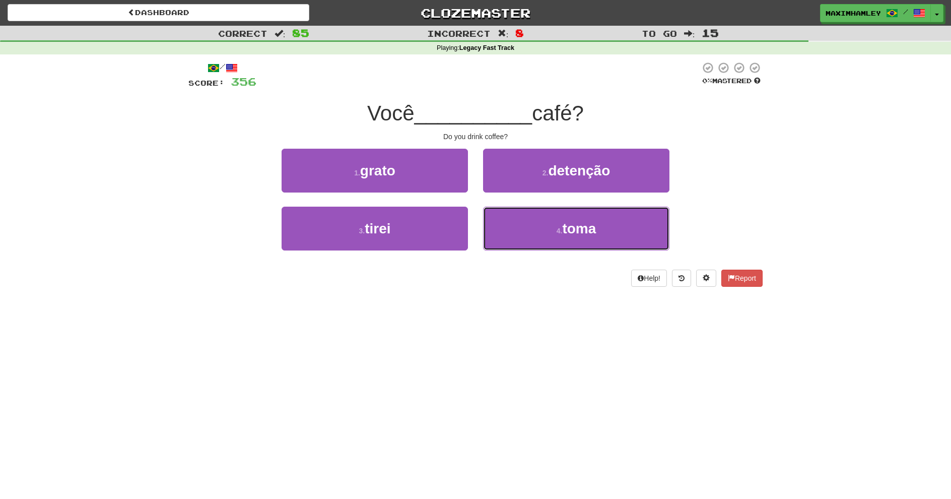
click at [522, 234] on button "4 . toma" at bounding box center [576, 228] width 186 height 44
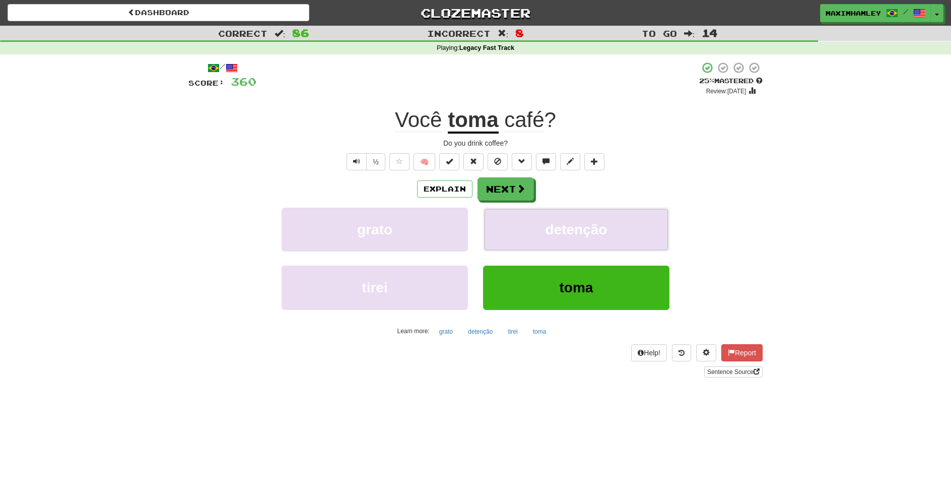
click at [498, 214] on button "detenção" at bounding box center [576, 229] width 186 height 44
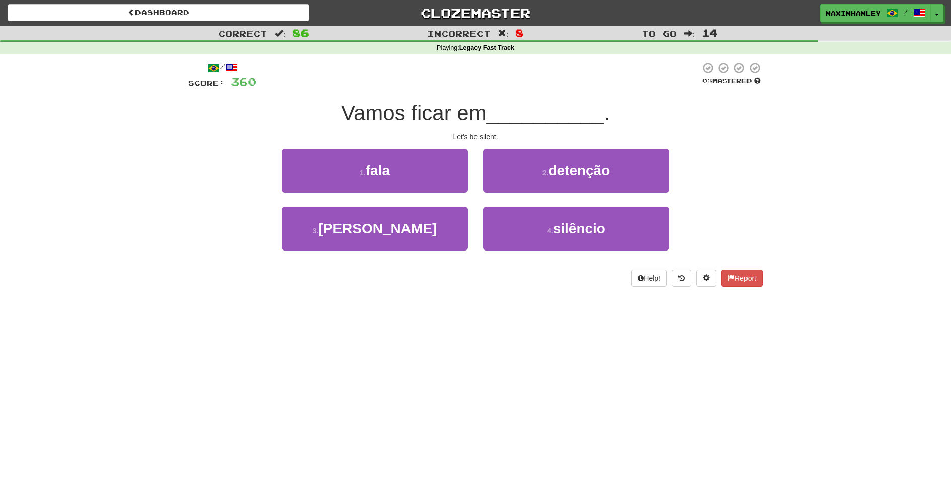
click at [596, 252] on div "4 . silêncio" at bounding box center [575, 235] width 201 height 58
click at [590, 238] on button "4 . silêncio" at bounding box center [576, 228] width 186 height 44
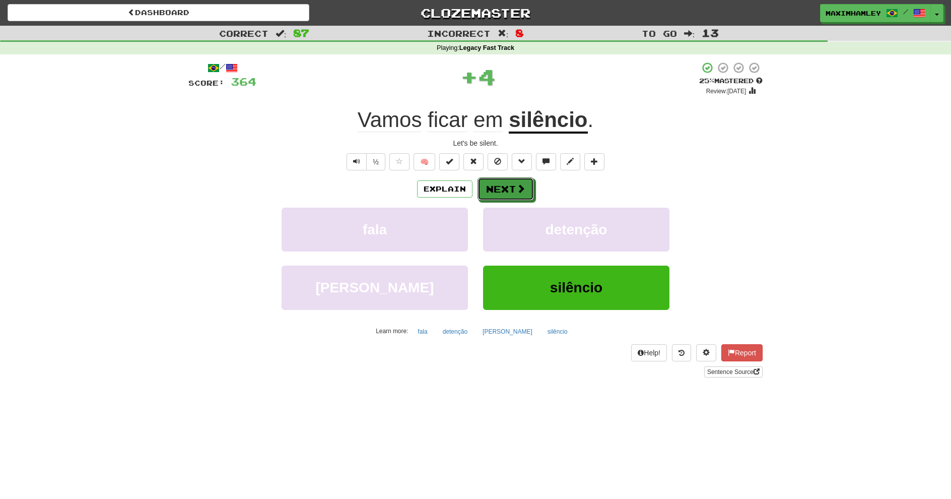
click at [524, 190] on span at bounding box center [520, 188] width 9 height 9
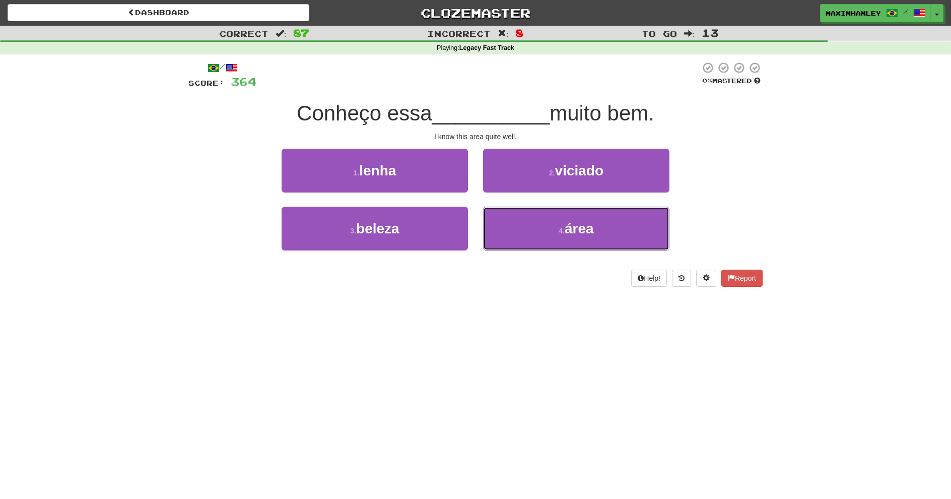
click at [510, 239] on button "4 . área" at bounding box center [576, 228] width 186 height 44
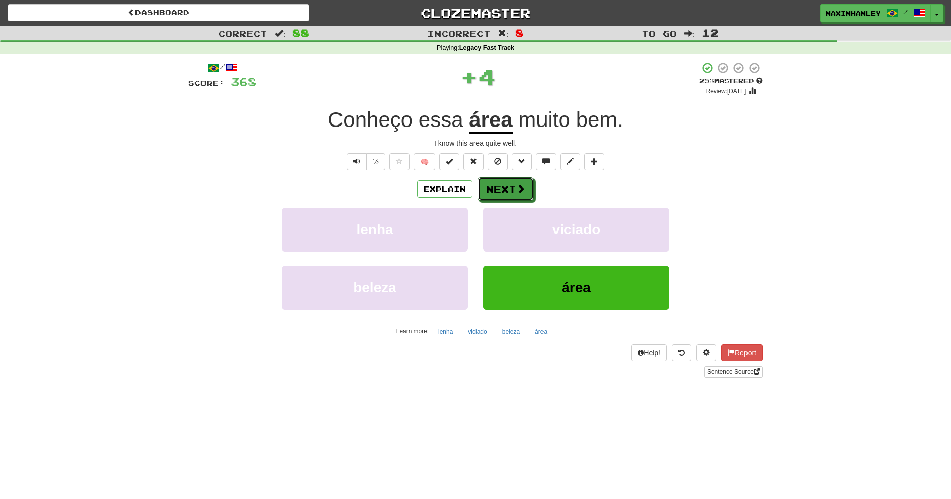
click at [507, 188] on button "Next" at bounding box center [505, 188] width 56 height 23
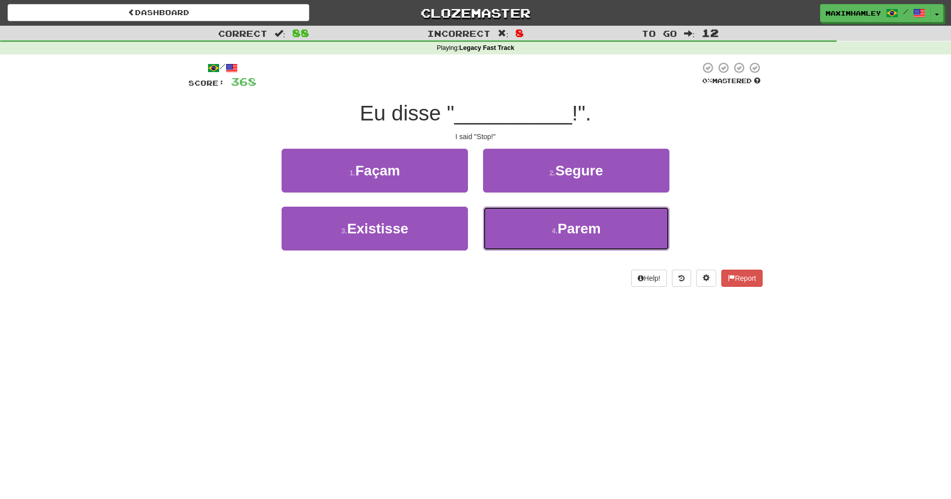
click at [536, 232] on button "4 . Parem" at bounding box center [576, 228] width 186 height 44
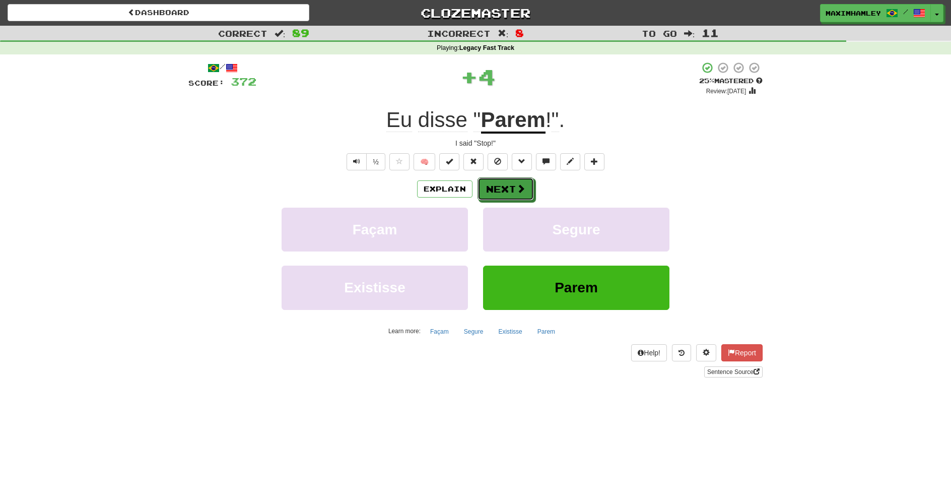
click at [520, 197] on button "Next" at bounding box center [505, 188] width 56 height 23
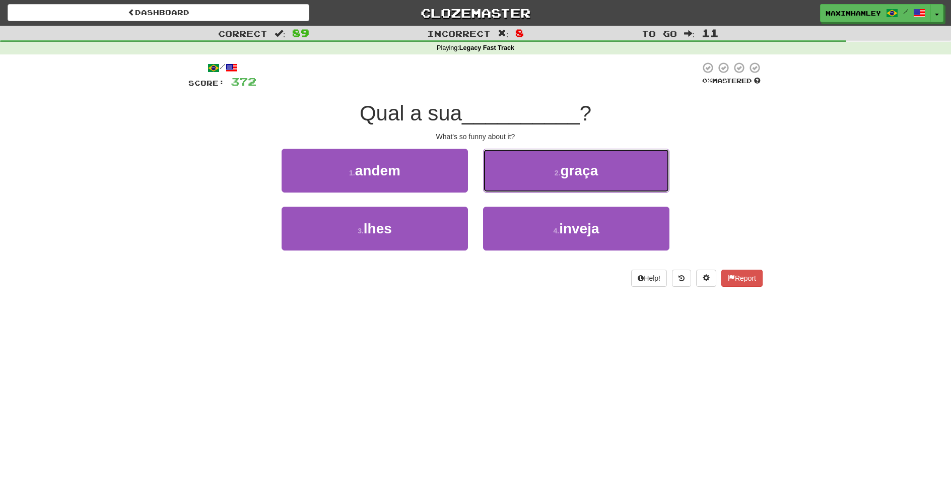
click at [543, 184] on button "2 . graça" at bounding box center [576, 171] width 186 height 44
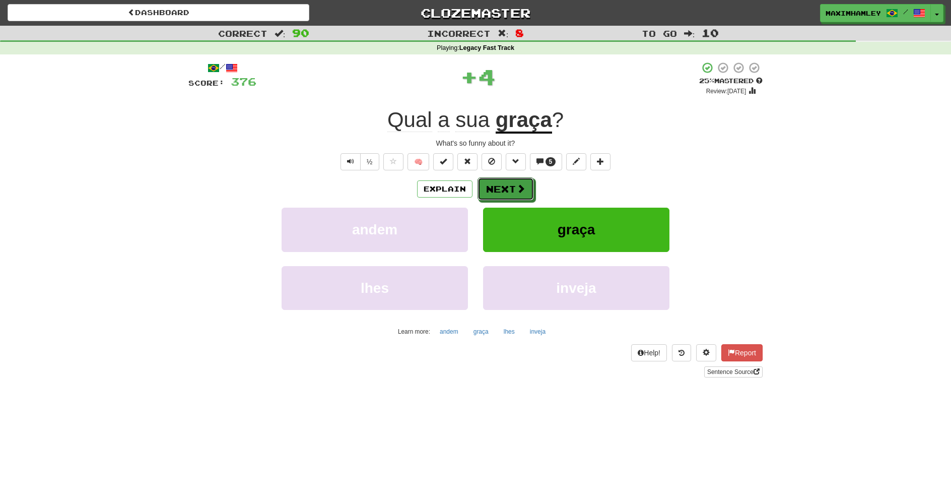
click at [517, 189] on span at bounding box center [520, 188] width 9 height 9
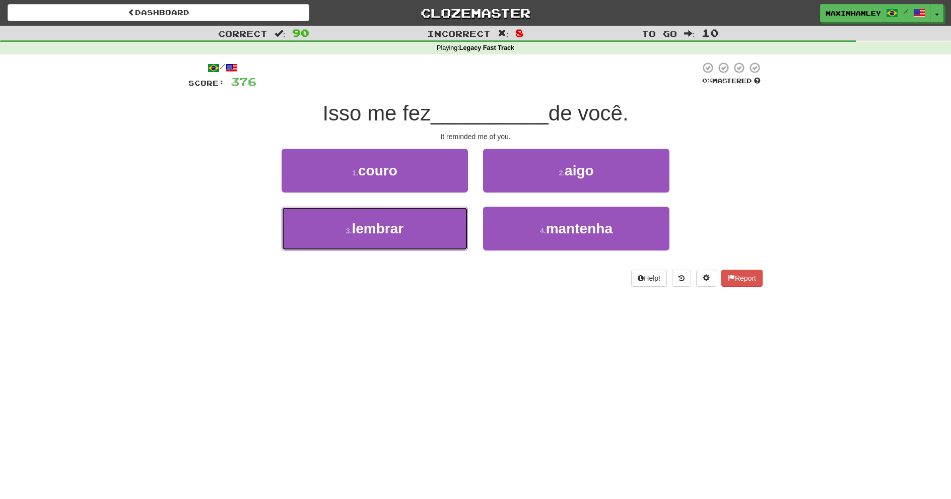
click at [439, 222] on button "3 . lembrar" at bounding box center [375, 228] width 186 height 44
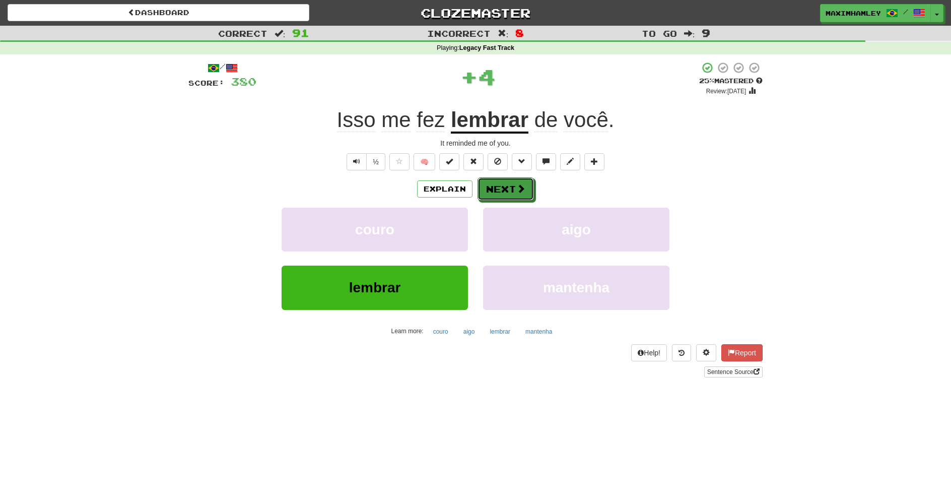
click at [507, 189] on button "Next" at bounding box center [505, 188] width 56 height 23
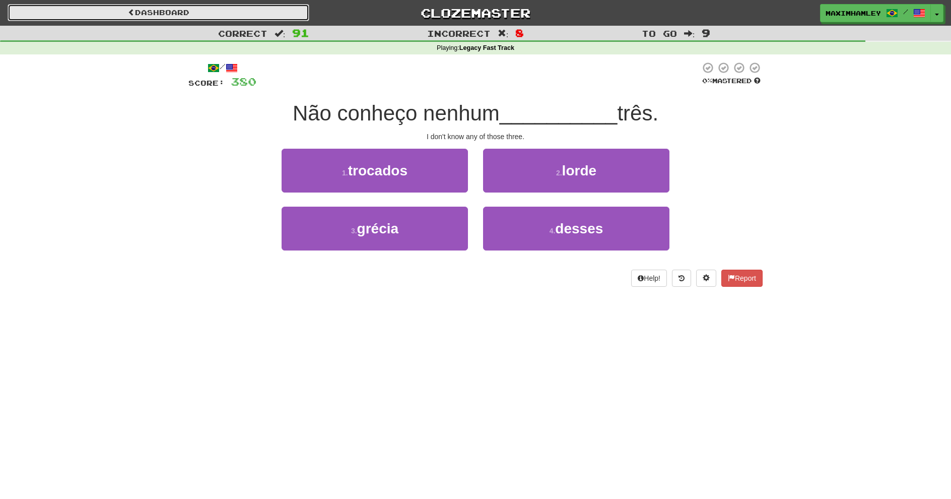
click at [290, 14] on link "Dashboard" at bounding box center [159, 12] width 302 height 17
